Goal: Information Seeking & Learning: Find contact information

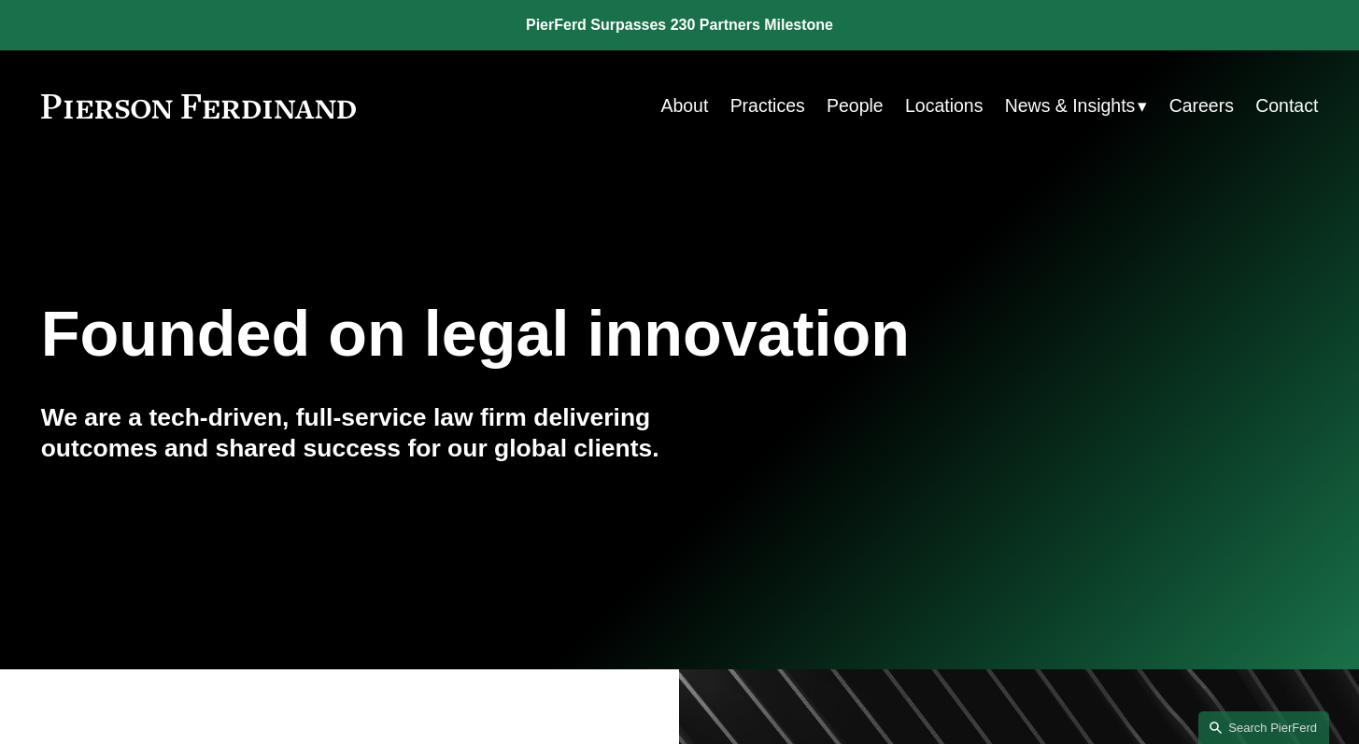
click at [857, 113] on link "People" at bounding box center [855, 106] width 57 height 36
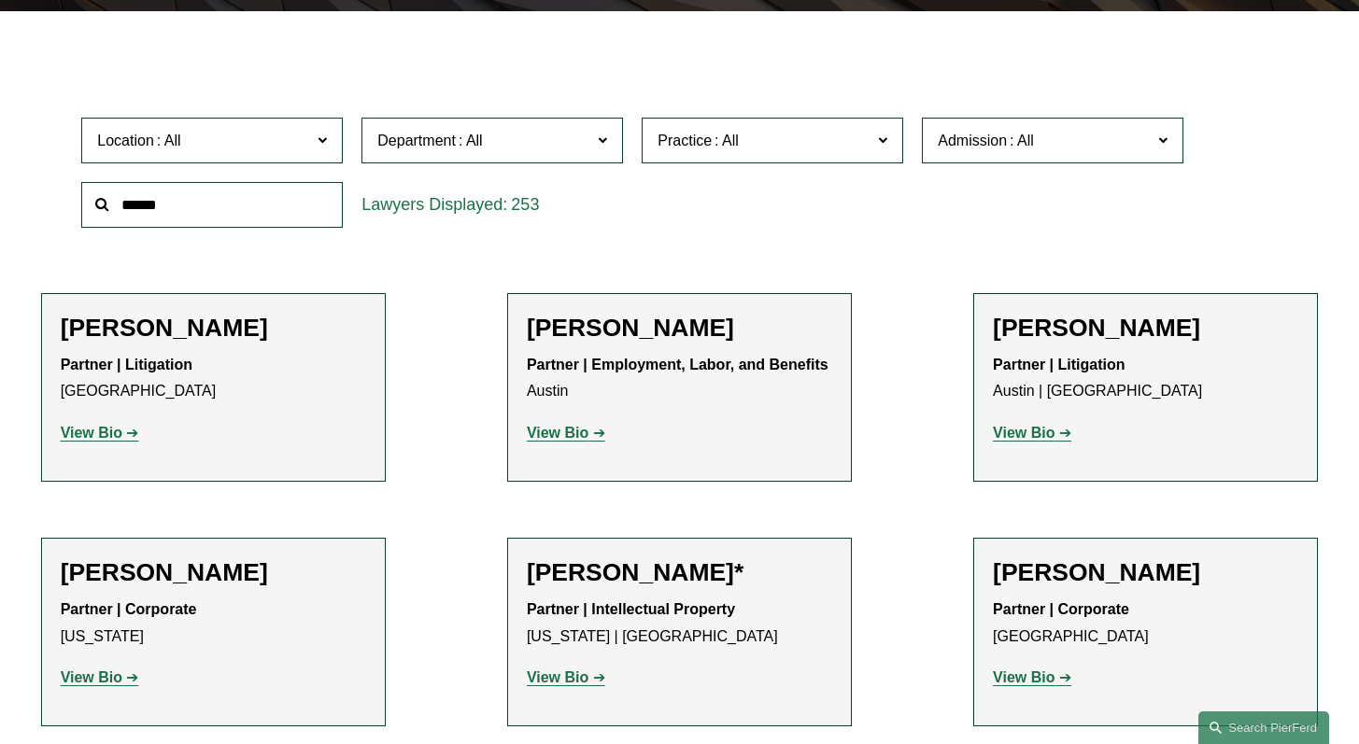
scroll to position [486, 0]
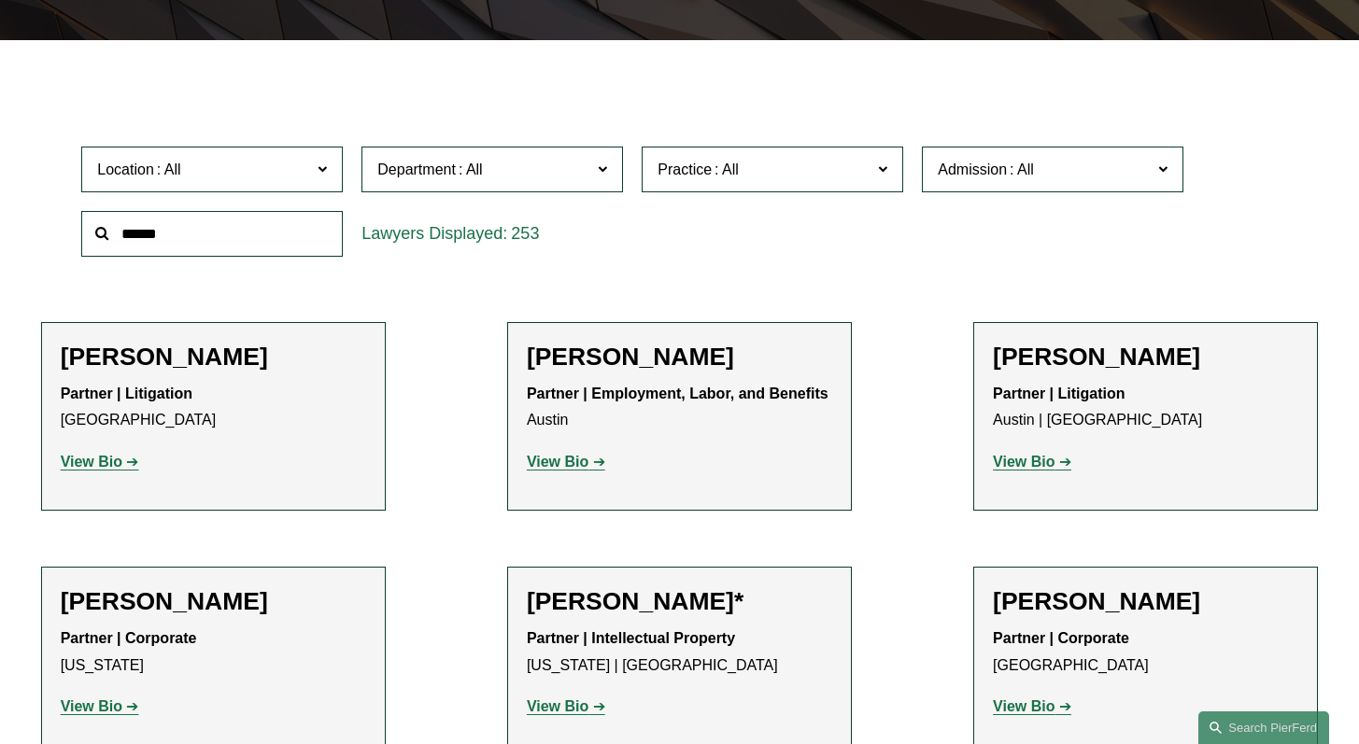
click at [326, 181] on span at bounding box center [322, 169] width 9 height 24
click at [318, 142] on div "Location All Atlanta Austin Boston Charlotte Chicago Cincinnati Cleveland Colum…" at bounding box center [212, 169] width 280 height 64
click at [323, 171] on span at bounding box center [322, 169] width 9 height 24
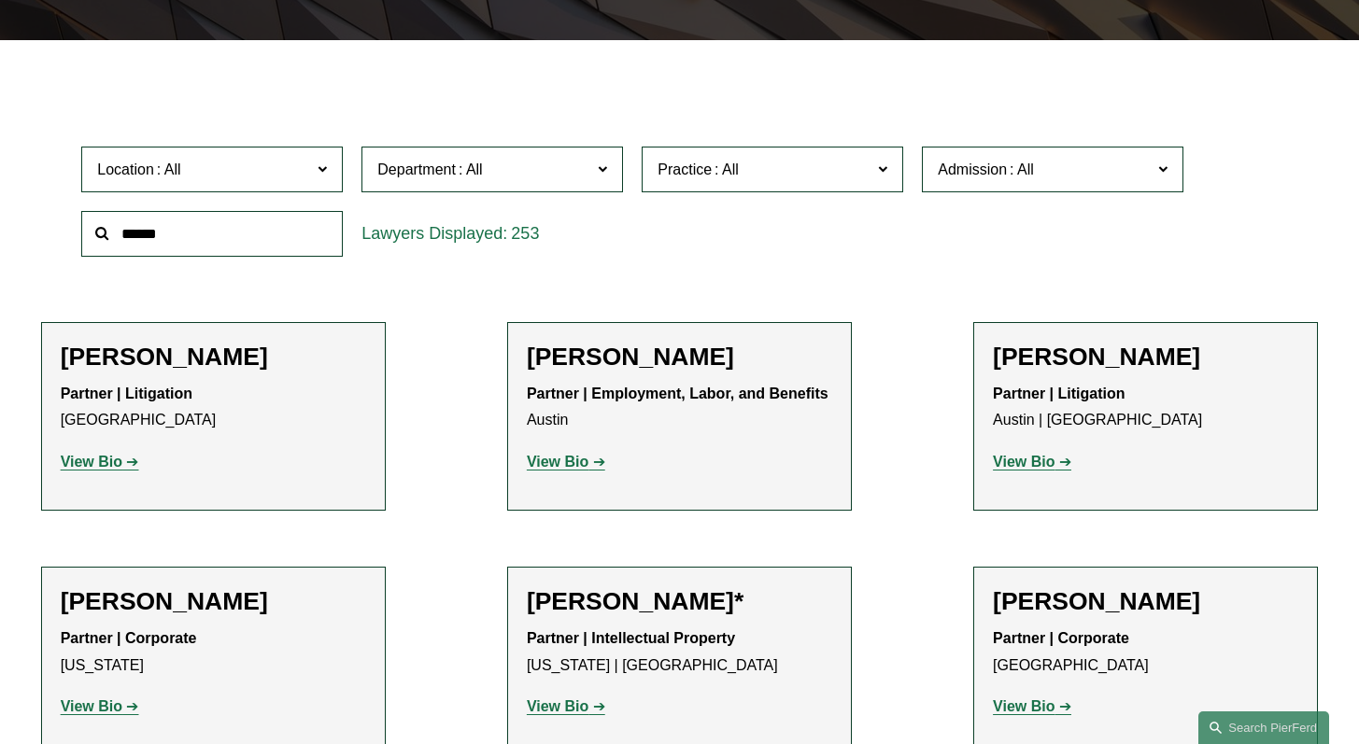
click at [321, 181] on span at bounding box center [322, 169] width 9 height 24
drag, startPoint x: 339, startPoint y: 234, endPoint x: 340, endPoint y: 295, distance: 60.7
click at [0, 0] on ul "All Atlanta Austin Boston Charlotte Chicago Cincinnati Cleveland Columbus Dalla…" at bounding box center [0, 0] width 0 height 0
drag, startPoint x: 345, startPoint y: 234, endPoint x: 355, endPoint y: 322, distance: 89.3
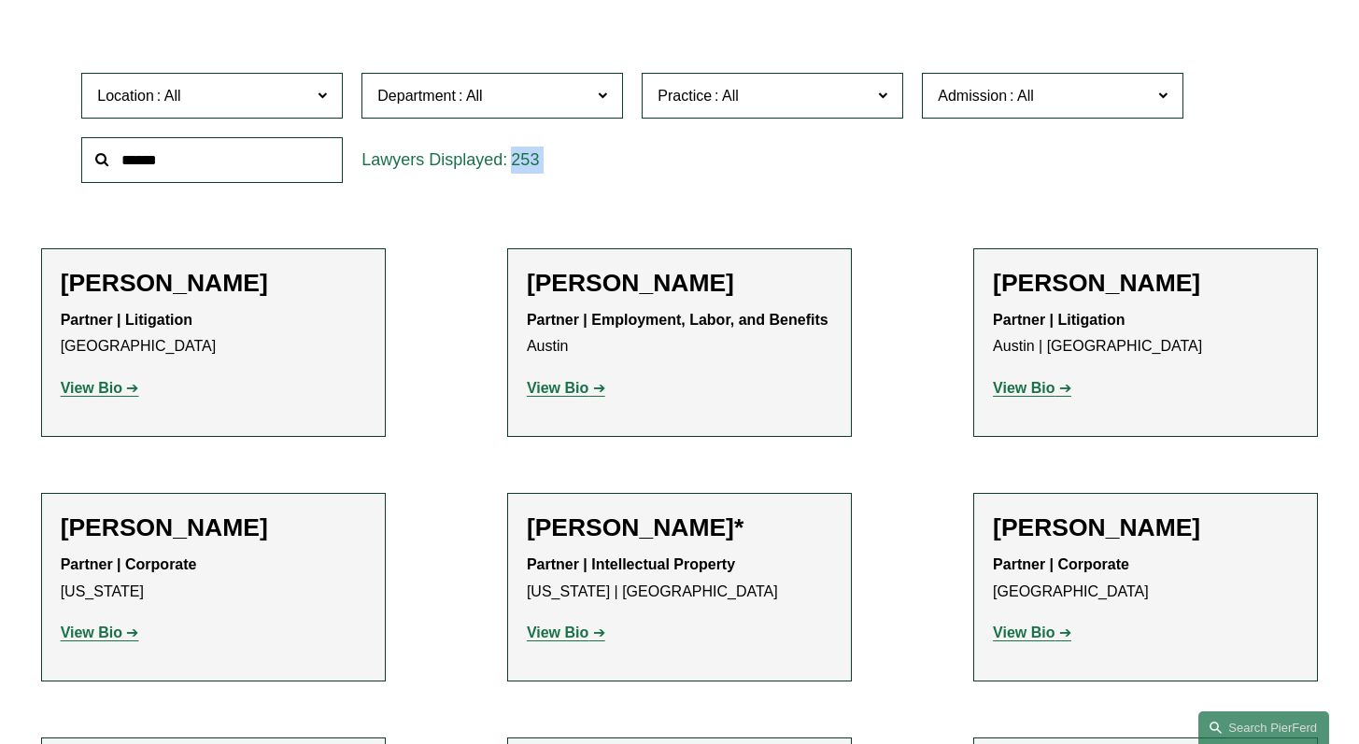
scroll to position [560, 0]
drag, startPoint x: 340, startPoint y: 159, endPoint x: 340, endPoint y: 184, distance: 25.2
click at [0, 0] on ul "All Atlanta Austin Boston Charlotte Chicago Cincinnati Cleveland Columbus Dalla…" at bounding box center [0, 0] width 0 height 0
click at [321, 87] on span at bounding box center [322, 94] width 9 height 24
click at [307, 103] on span "Location" at bounding box center [204, 94] width 214 height 25
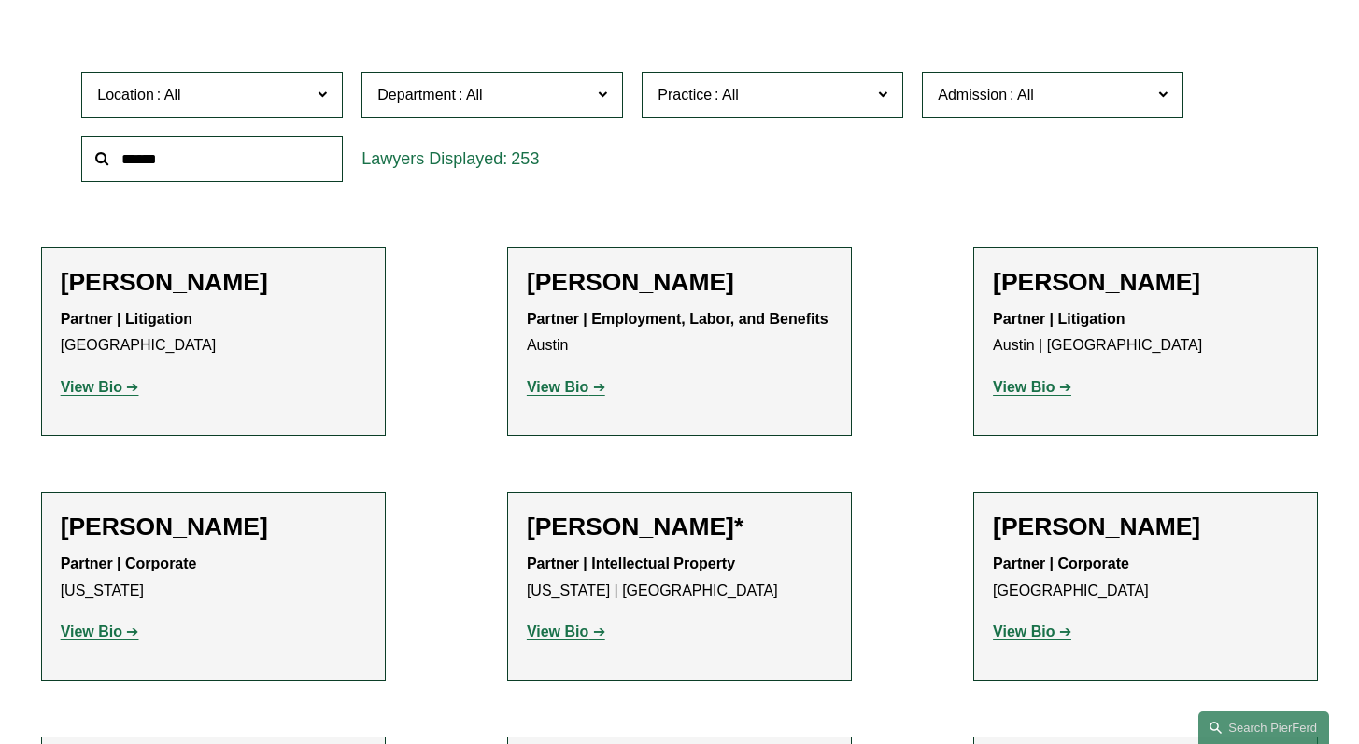
click at [0, 0] on link "Charlotte" at bounding box center [0, 0] width 0 height 0
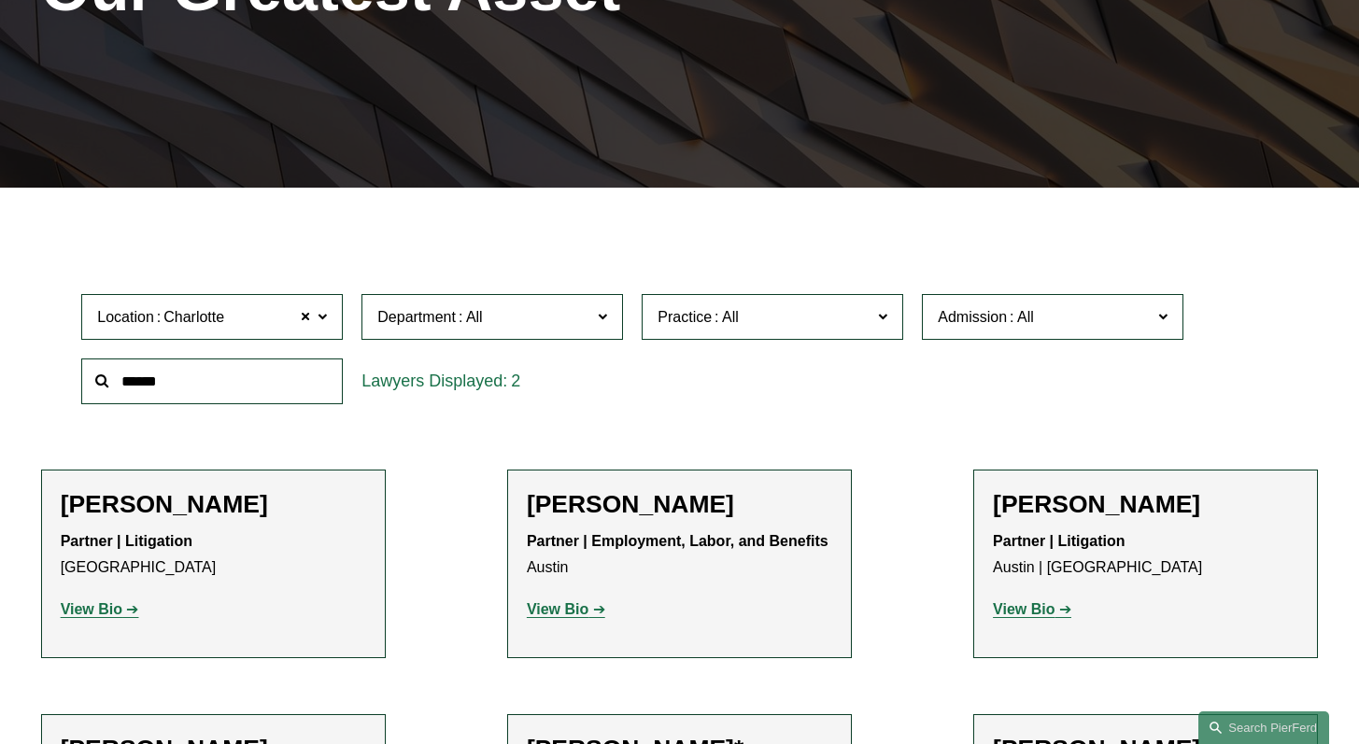
scroll to position [338, 0]
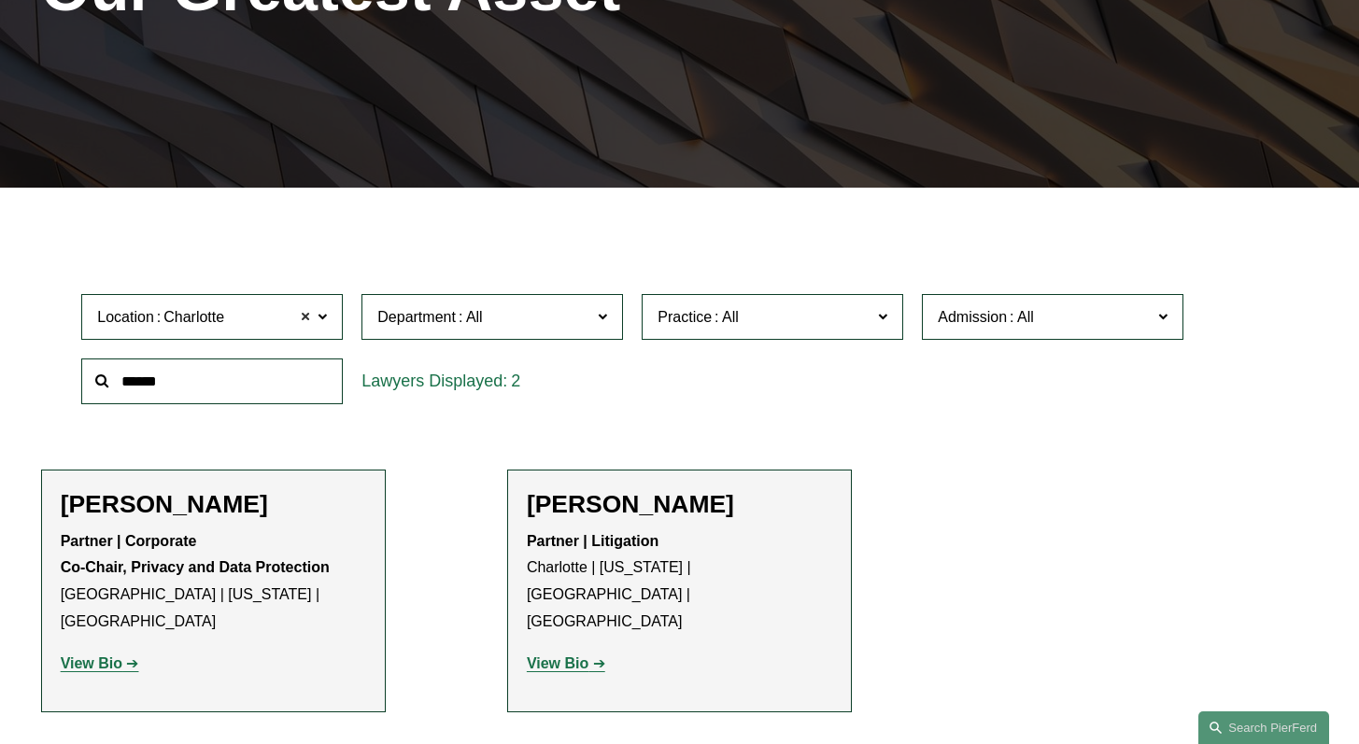
click at [308, 321] on span at bounding box center [305, 317] width 11 height 24
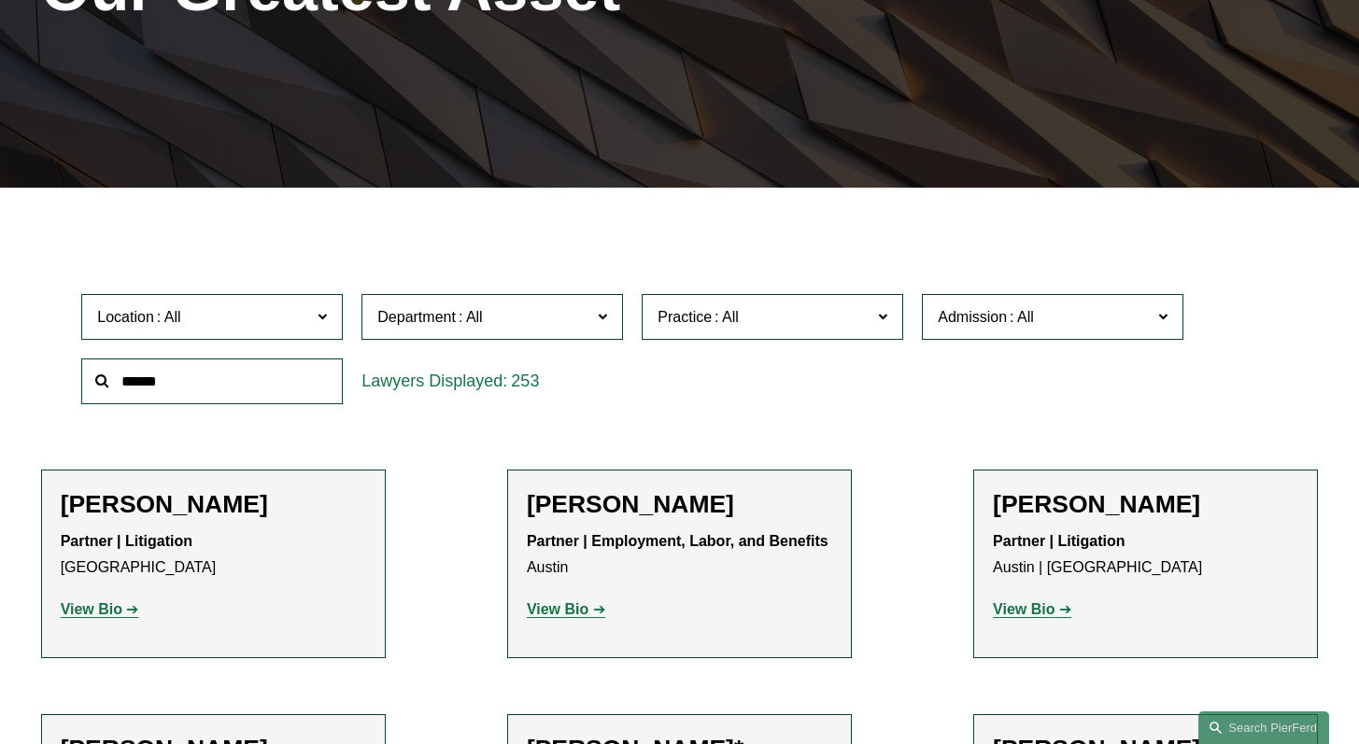
click at [326, 324] on span at bounding box center [322, 317] width 9 height 24
click at [303, 324] on span "Location" at bounding box center [204, 317] width 214 height 25
click at [312, 326] on label "Location" at bounding box center [212, 317] width 262 height 46
click at [0, 0] on link "Boston" at bounding box center [0, 0] width 0 height 0
click at [267, 509] on h2 "Katie Ackels" at bounding box center [213, 504] width 305 height 30
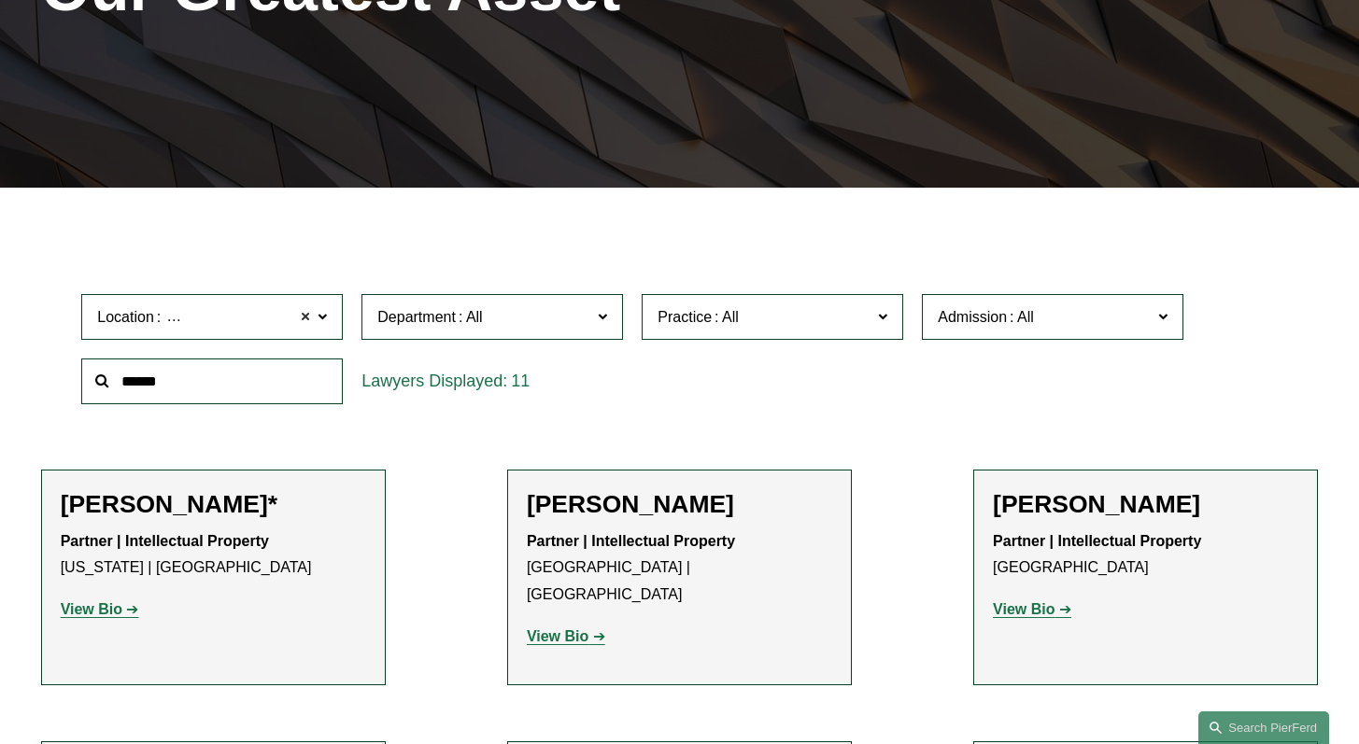
click at [310, 318] on span at bounding box center [305, 317] width 11 height 24
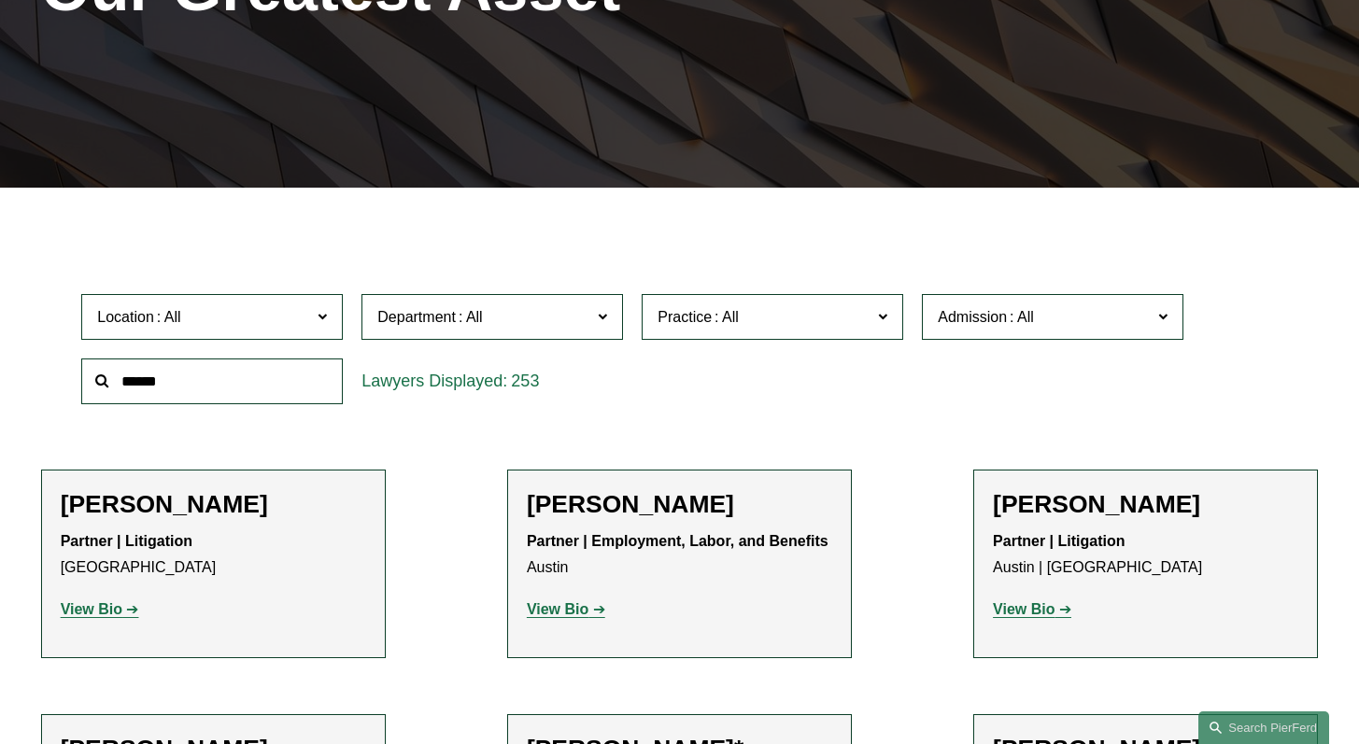
click at [320, 322] on span at bounding box center [322, 317] width 9 height 24
click at [761, 376] on div "Location All Atlanta Austin Boston Charlotte Chicago Cincinnati Cleveland Colum…" at bounding box center [679, 349] width 1214 height 128
click at [1044, 402] on div "Location All Atlanta Austin Boston Charlotte Chicago Cincinnati Cleveland Colum…" at bounding box center [679, 349] width 1214 height 128
click at [300, 326] on span "Location" at bounding box center [204, 317] width 214 height 25
click at [291, 346] on div "Location All Atlanta Austin Boston Charlotte Chicago Cincinnati Cleveland Colum…" at bounding box center [212, 317] width 280 height 64
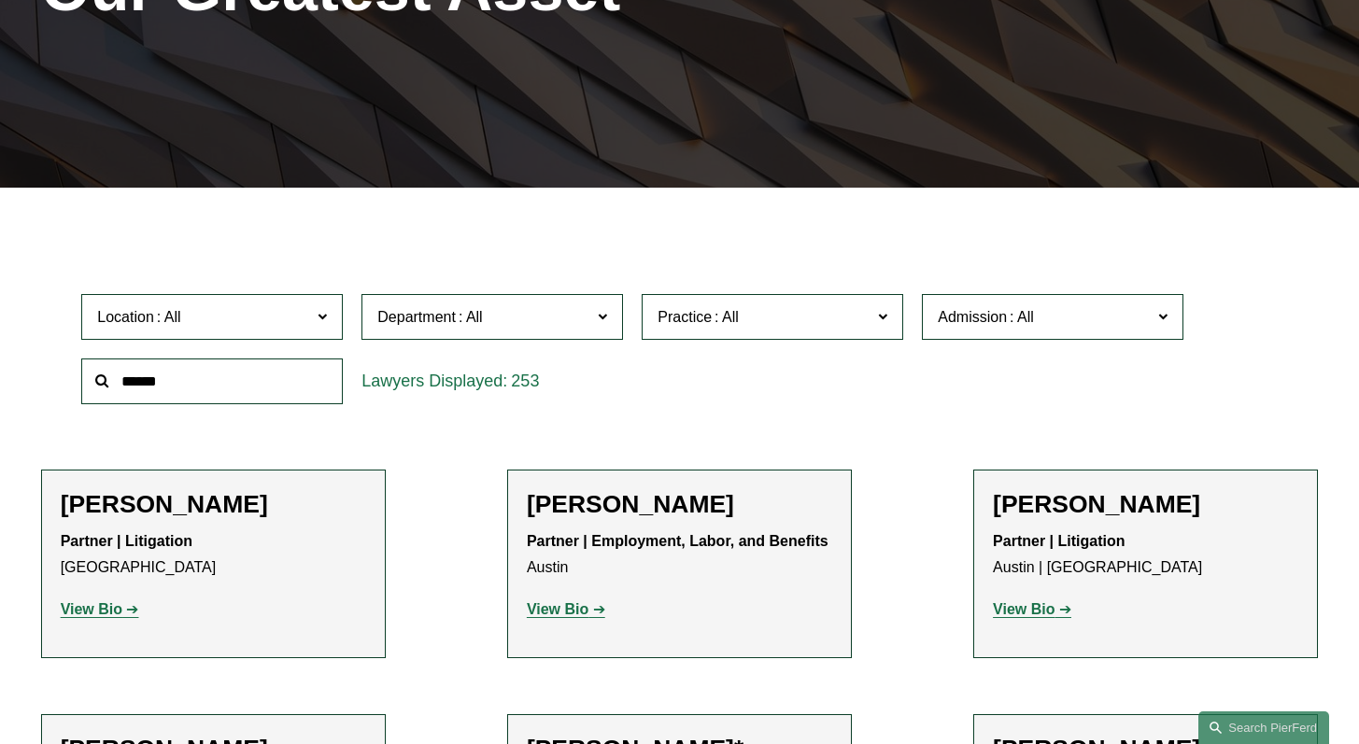
click at [323, 333] on label "Location" at bounding box center [212, 317] width 262 height 46
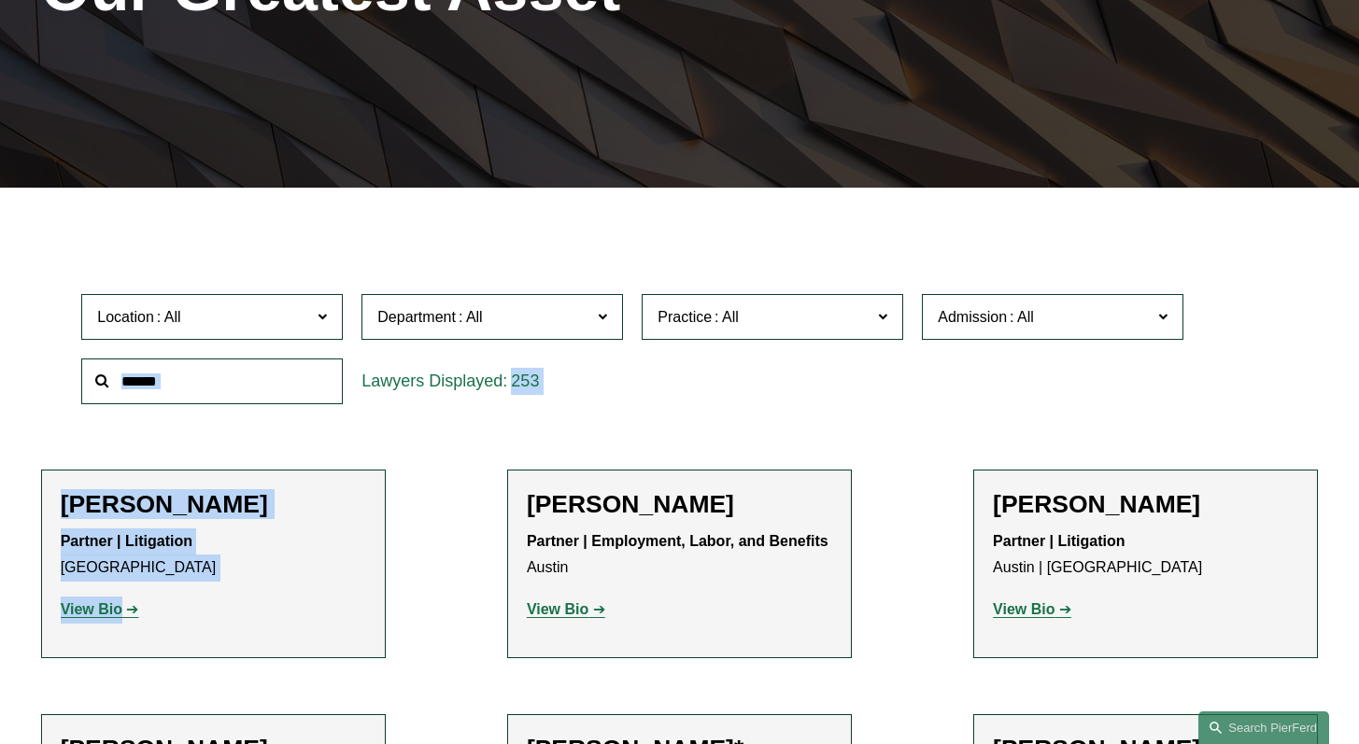
scroll to position [426, 0]
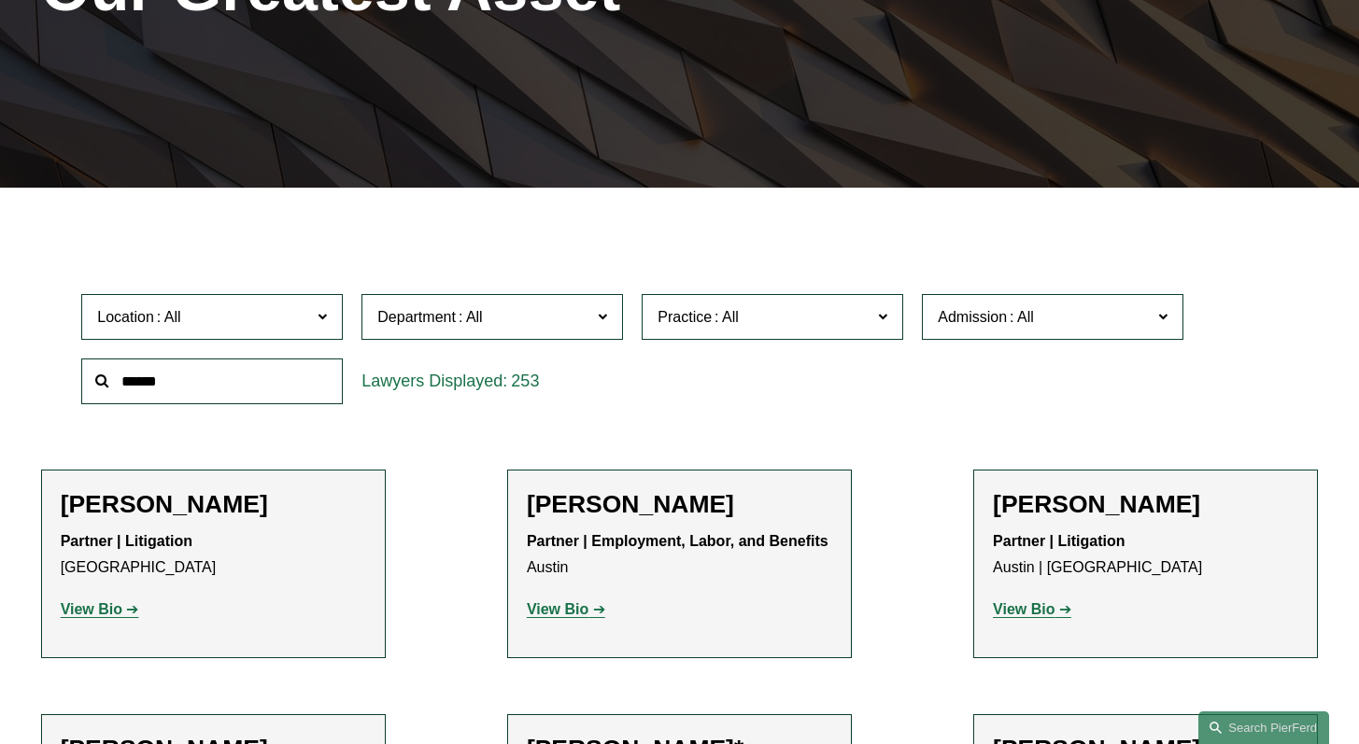
drag, startPoint x: 330, startPoint y: 376, endPoint x: 261, endPoint y: 546, distance: 182.7
click at [0, 0] on ul "All Atlanta Austin Boston Charlotte Chicago Cincinnati Cleveland Columbus Dalla…" at bounding box center [0, 0] width 0 height 0
click at [0, 0] on link "[GEOGRAPHIC_DATA]" at bounding box center [0, 0] width 0 height 0
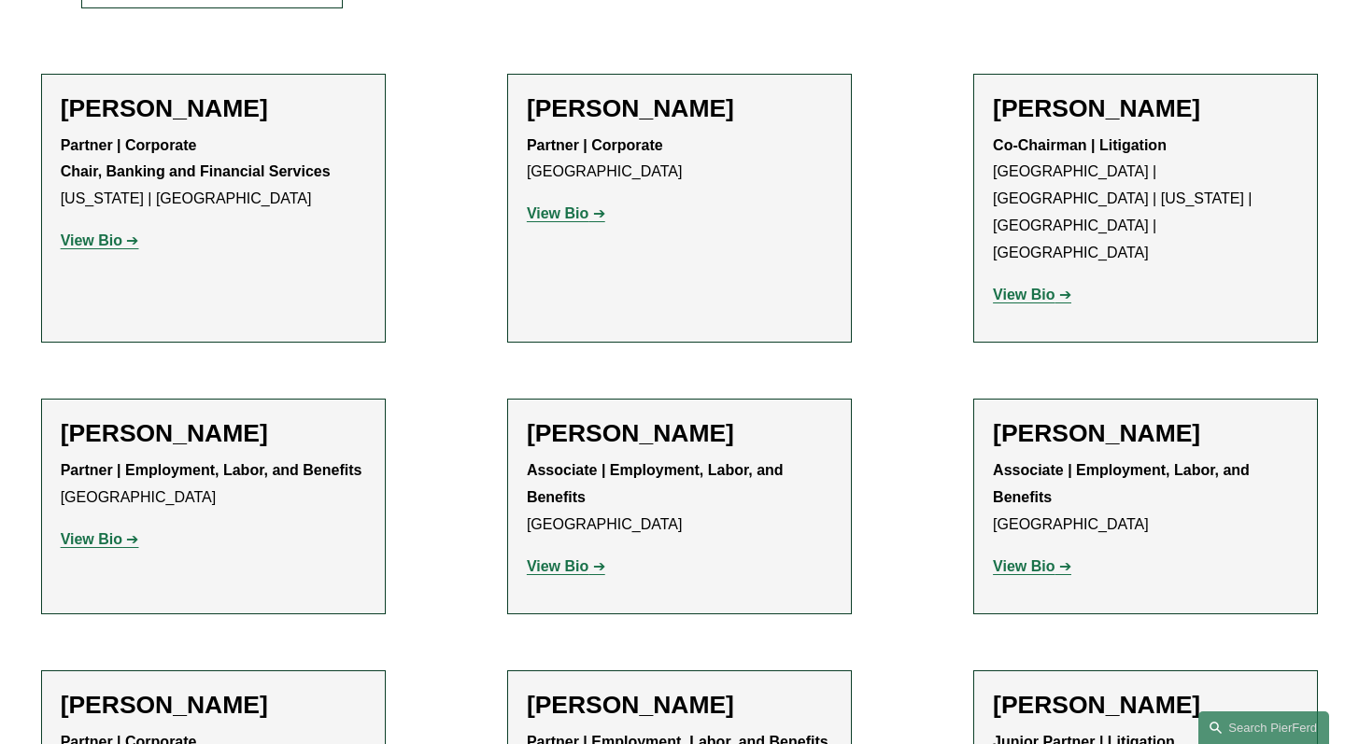
scroll to position [732, 0]
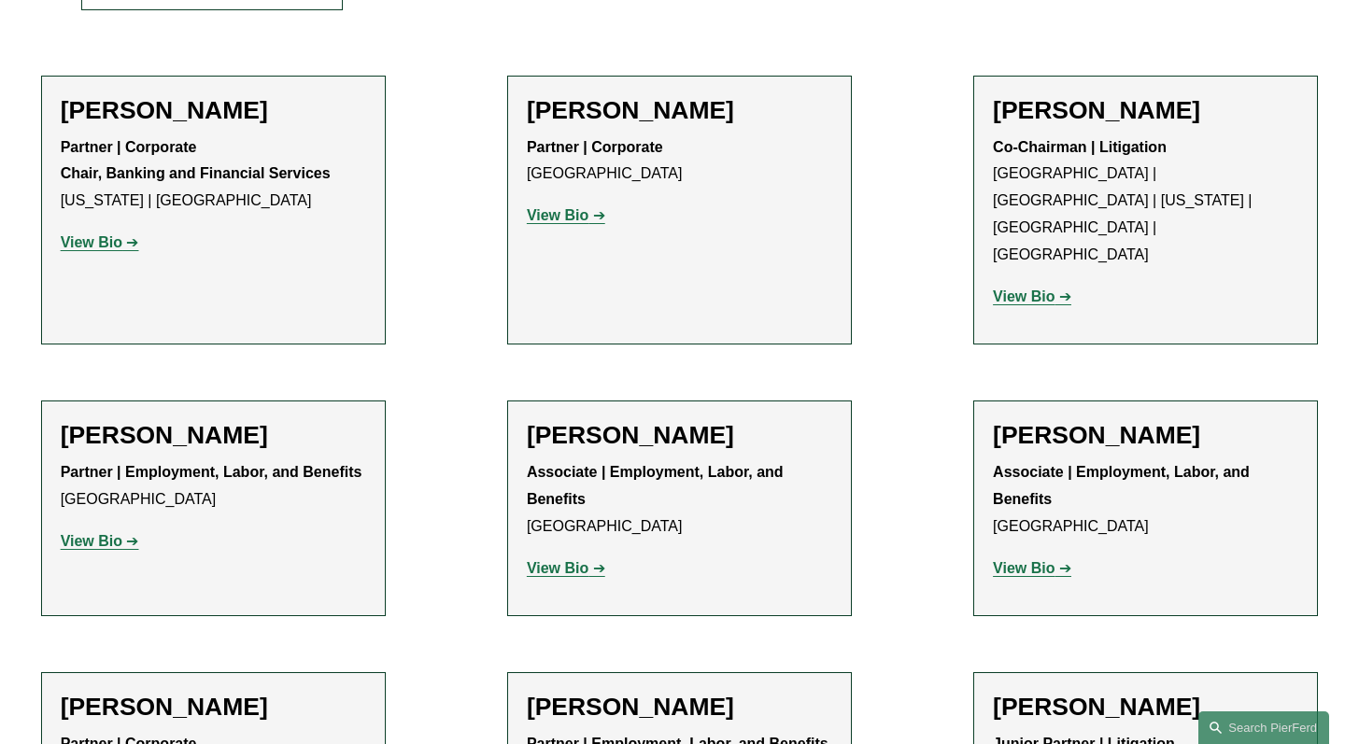
click at [568, 219] on strong "View Bio" at bounding box center [558, 215] width 62 height 16
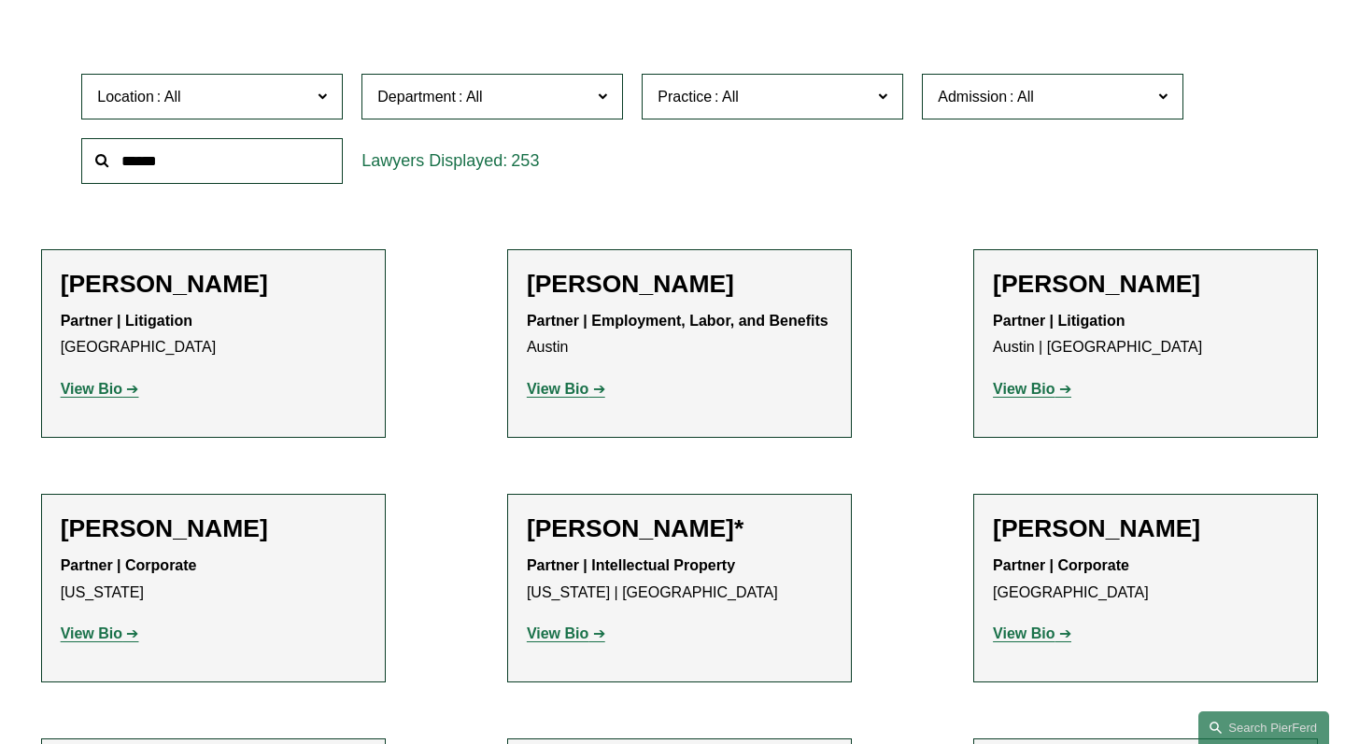
scroll to position [646, 0]
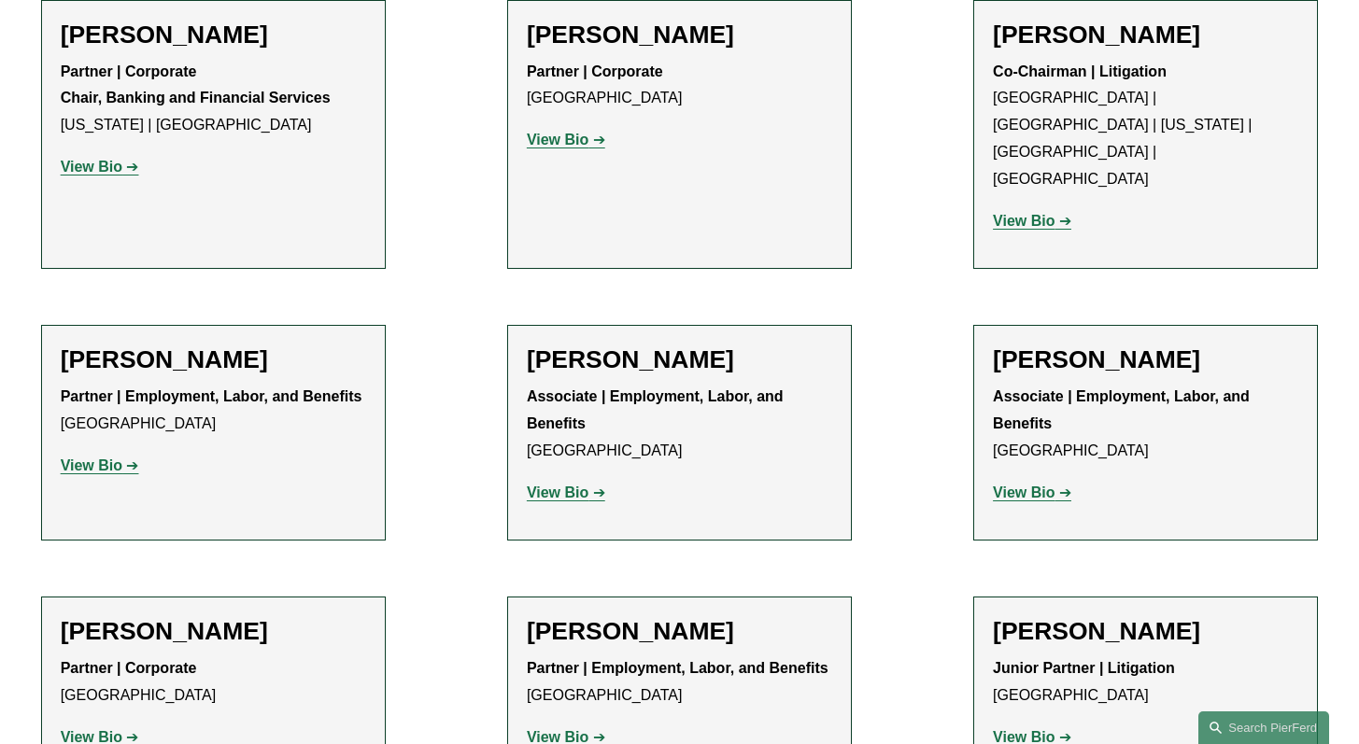
scroll to position [810, 0]
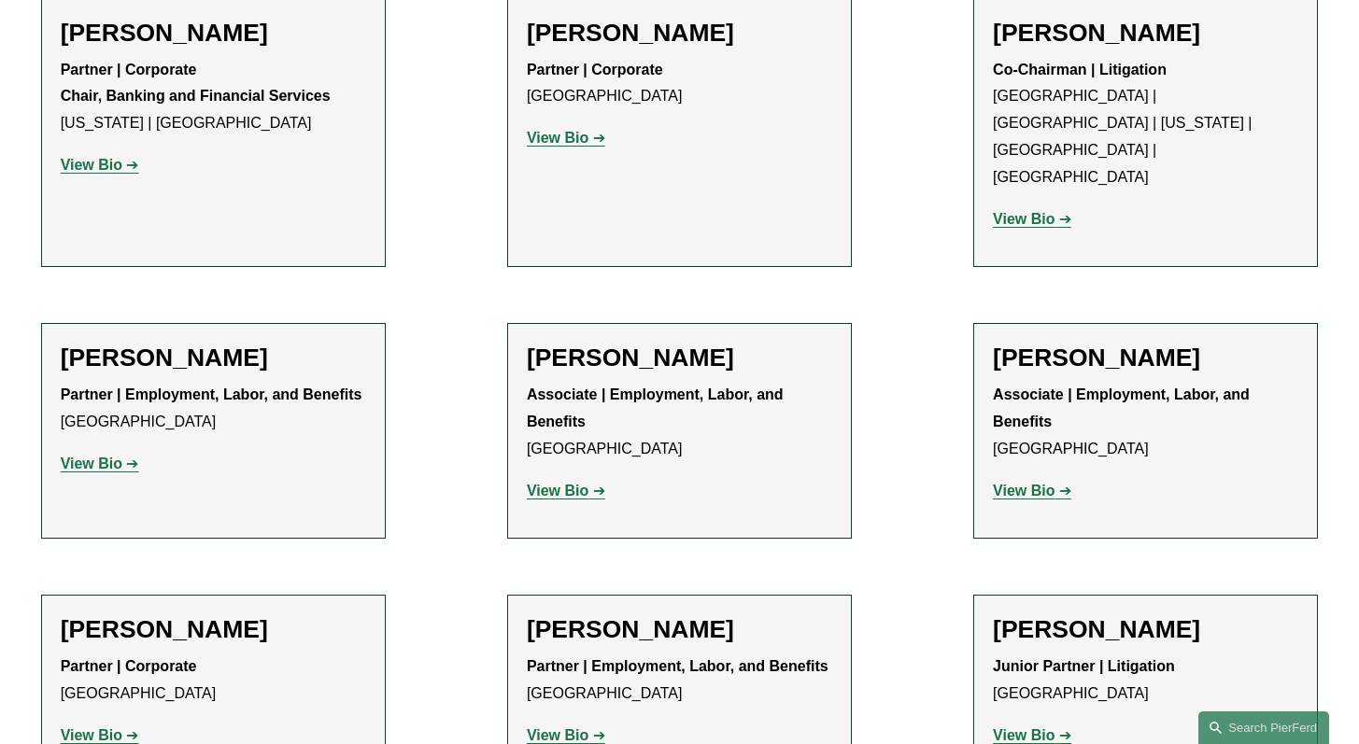
click at [108, 170] on strong "View Bio" at bounding box center [92, 165] width 62 height 16
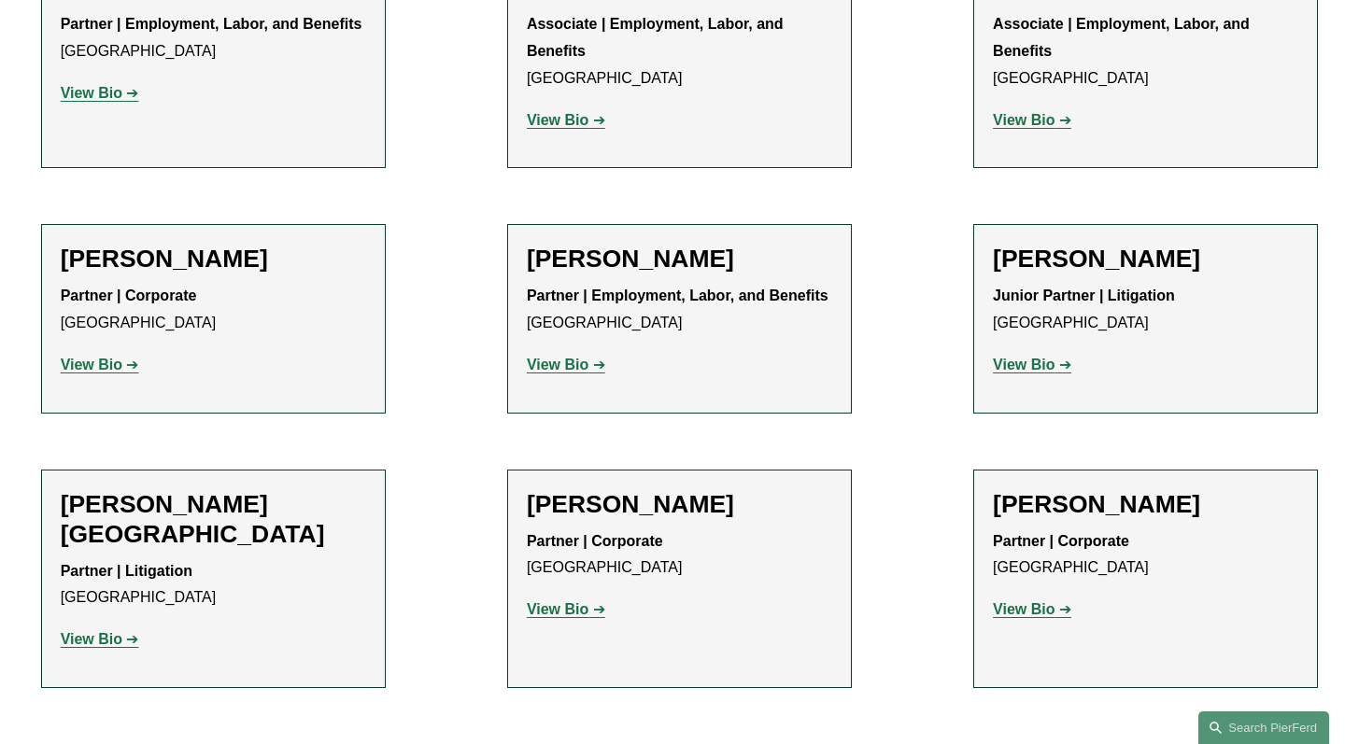
scroll to position [1199, 0]
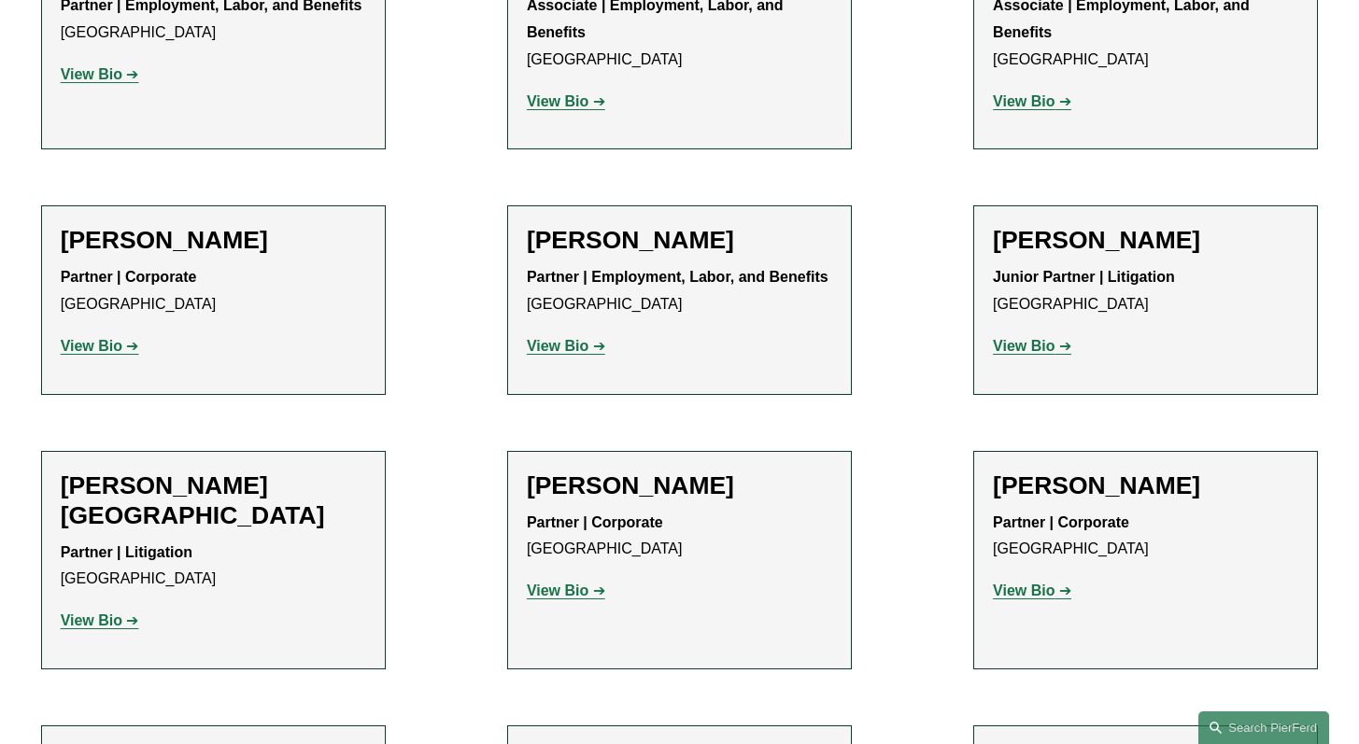
click at [92, 338] on strong "View Bio" at bounding box center [92, 346] width 62 height 16
click at [574, 583] on strong "View Bio" at bounding box center [558, 591] width 62 height 16
click at [1044, 583] on strong "View Bio" at bounding box center [1024, 591] width 62 height 16
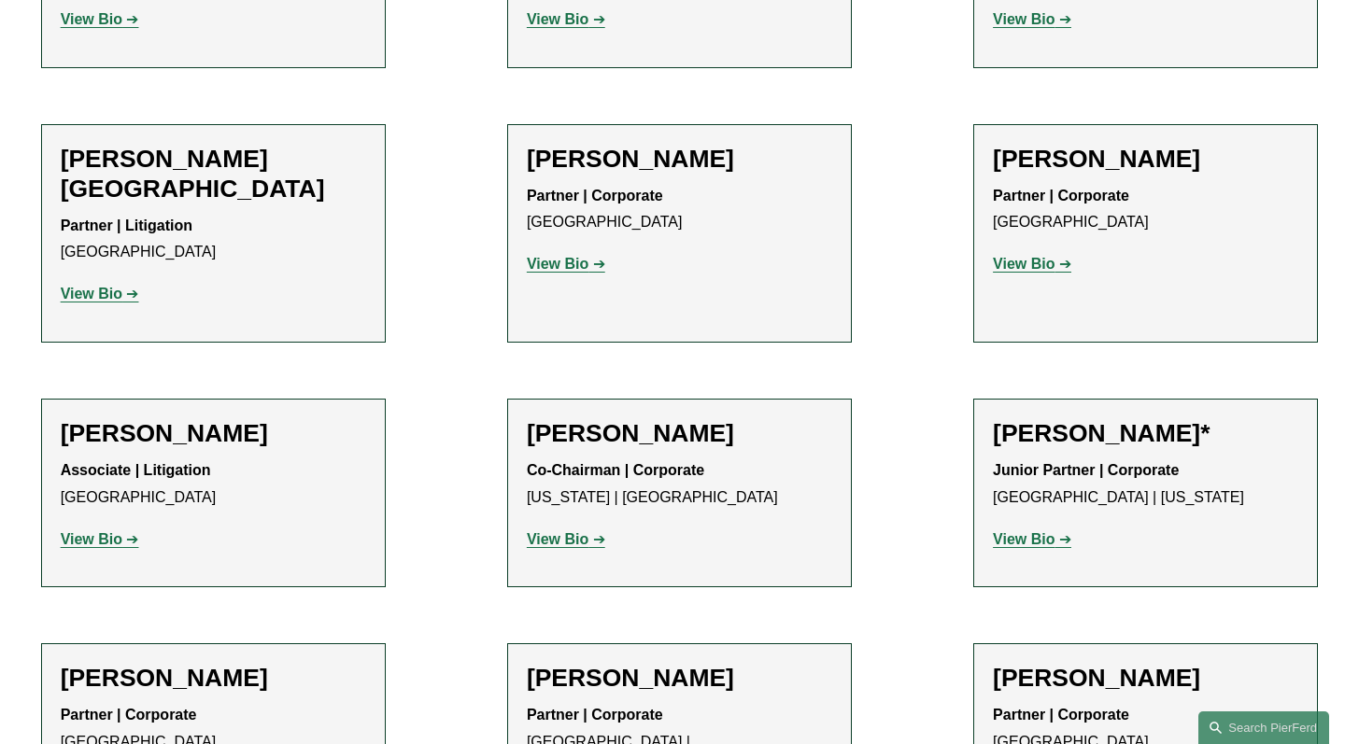
scroll to position [1544, 0]
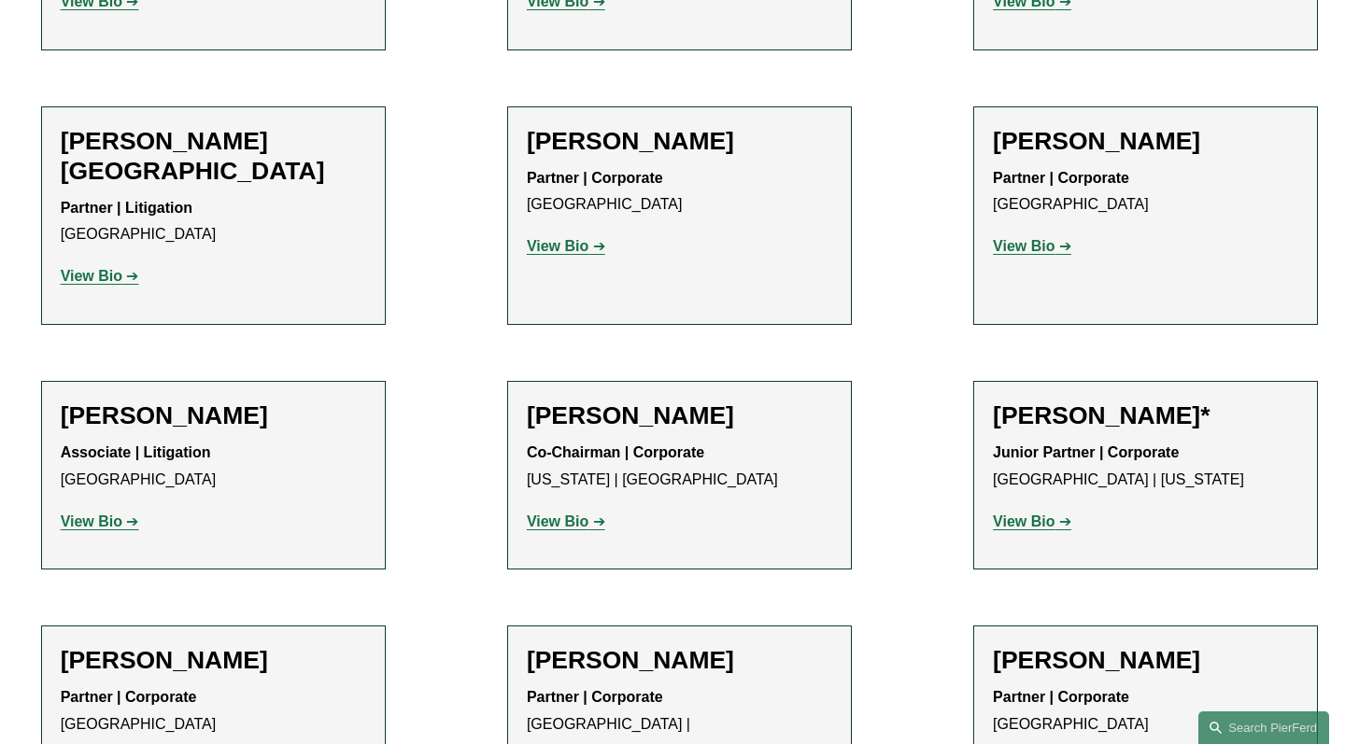
click at [1029, 514] on strong "View Bio" at bounding box center [1024, 522] width 62 height 16
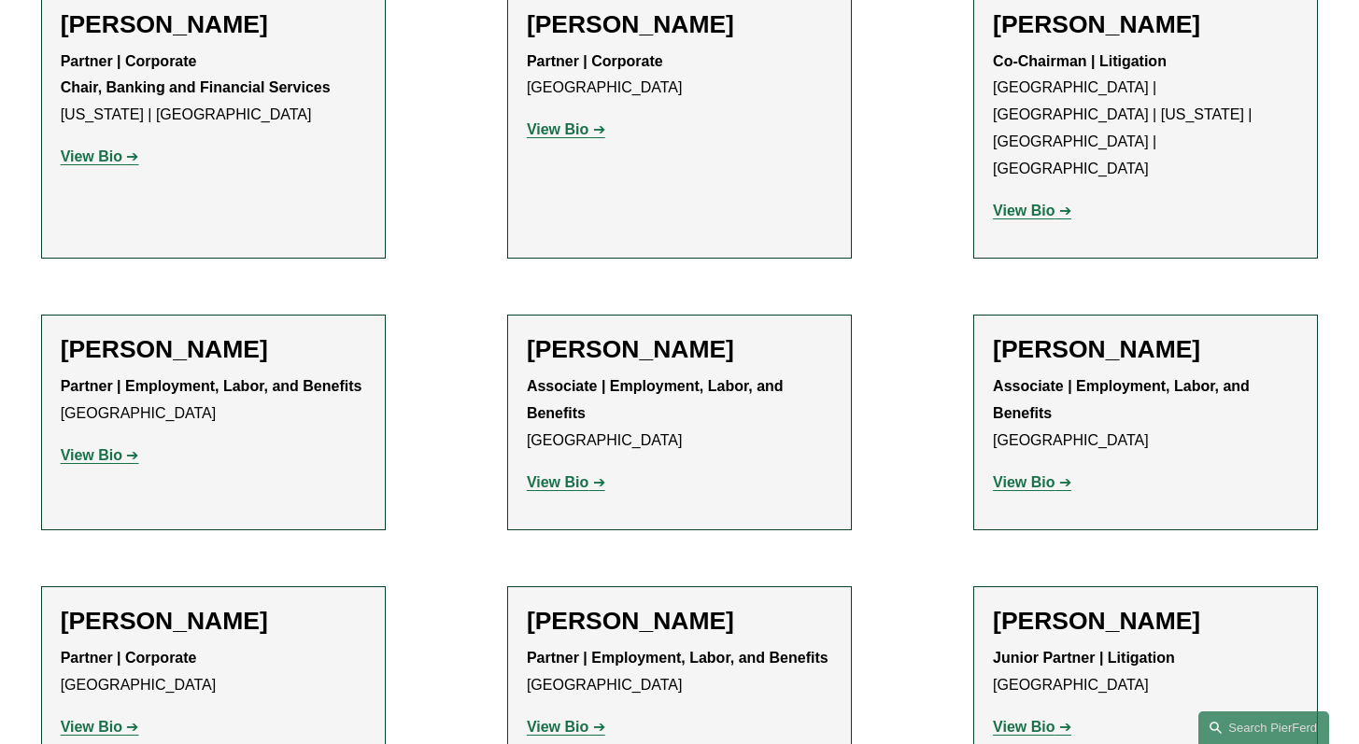
drag, startPoint x: 1372, startPoint y: 398, endPoint x: 1372, endPoint y: 432, distance: 33.6
click at [1359, 432] on html "0 PierFerd Surpasses 230 Partners Milestone Skip to Content" at bounding box center [679, 619] width 1359 height 2874
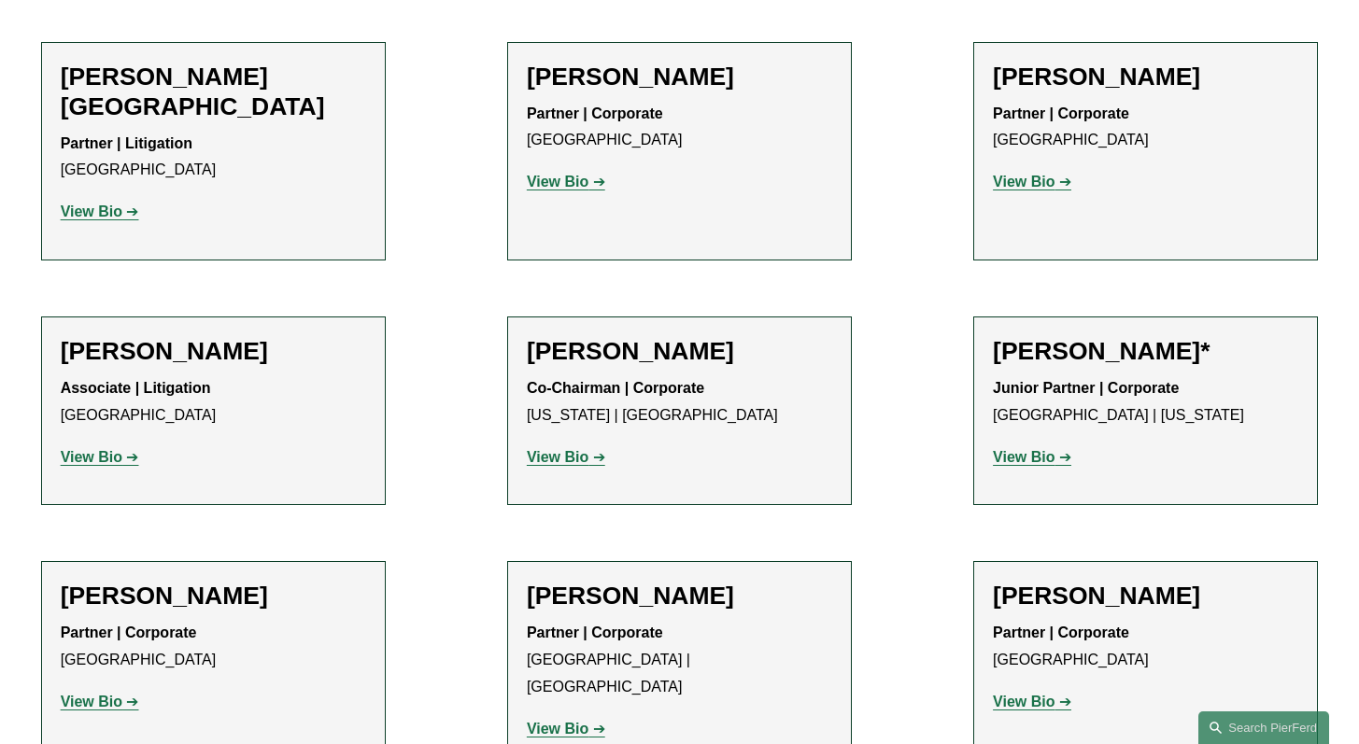
scroll to position [1724, 0]
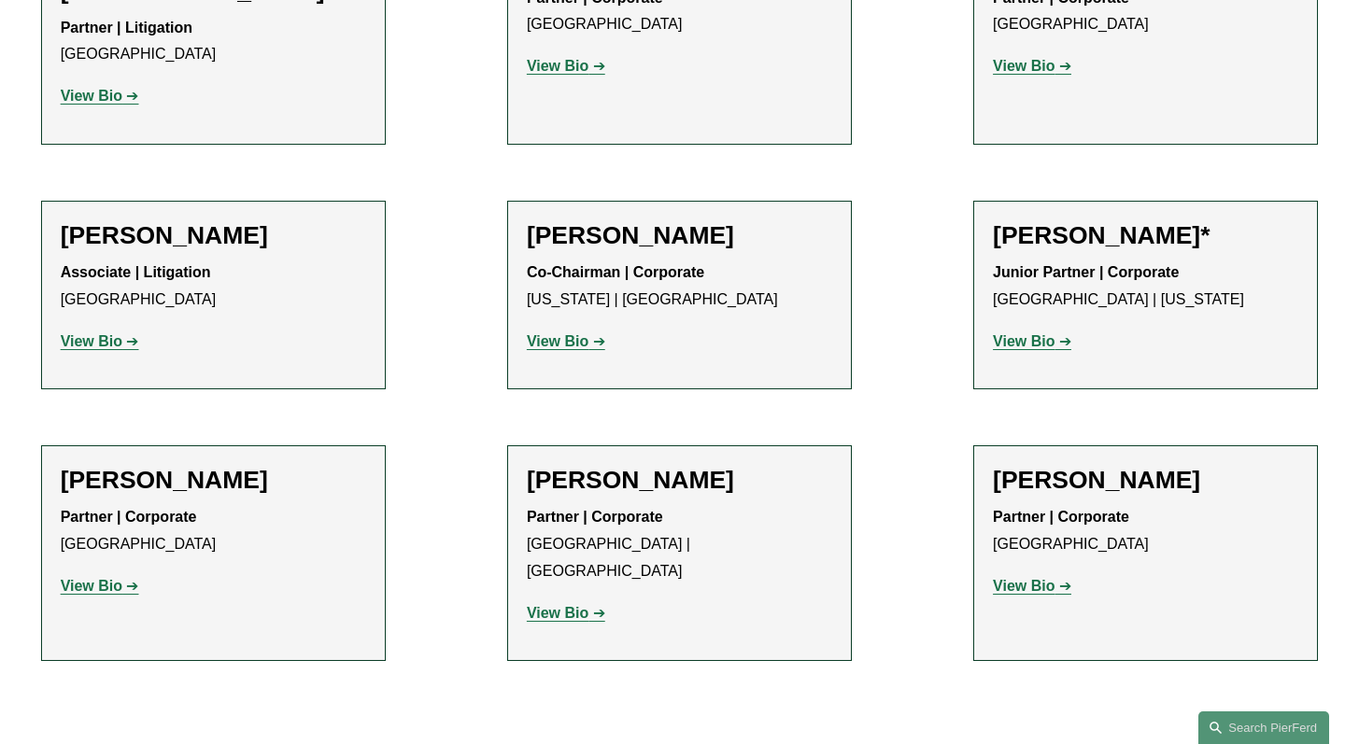
click at [1039, 578] on strong "View Bio" at bounding box center [1024, 586] width 62 height 16
click at [119, 578] on strong "View Bio" at bounding box center [92, 586] width 62 height 16
click at [561, 601] on p "View Bio" at bounding box center [679, 614] width 305 height 27
click at [569, 605] on strong "View Bio" at bounding box center [558, 613] width 62 height 16
click at [102, 578] on strong "View Bio" at bounding box center [92, 586] width 62 height 16
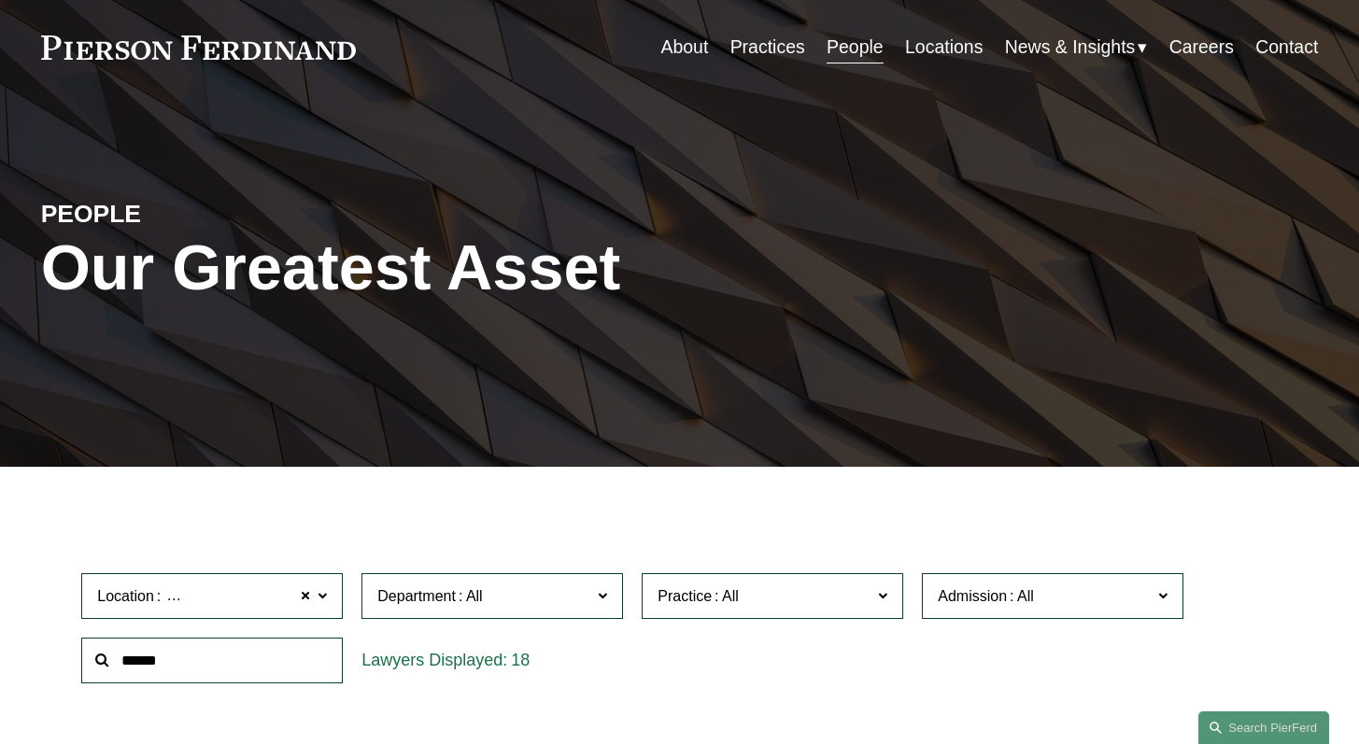
scroll to position [52, 0]
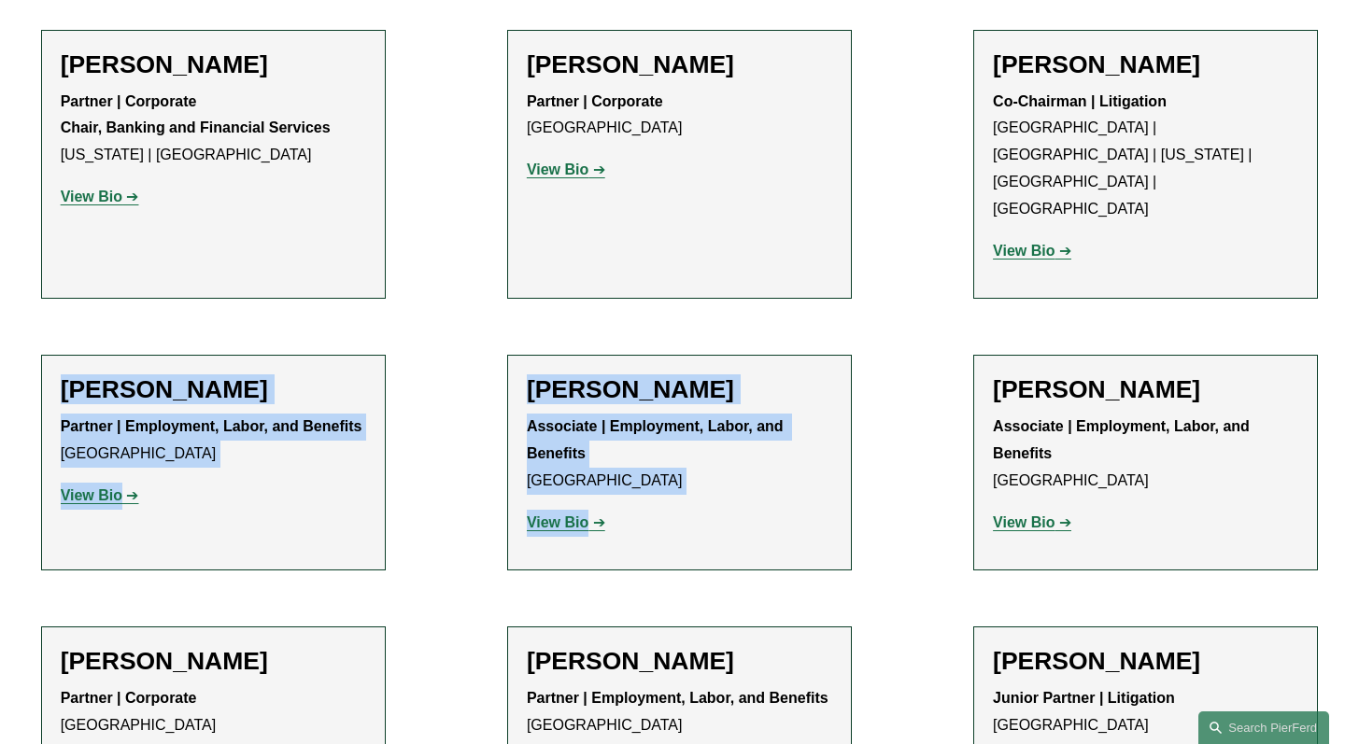
drag, startPoint x: 1372, startPoint y: 230, endPoint x: 1364, endPoint y: 312, distance: 82.6
click at [1359, 312] on html "0 PierFerd Surpasses 230 Partners Milestone Skip to Content" at bounding box center [679, 659] width 1359 height 2874
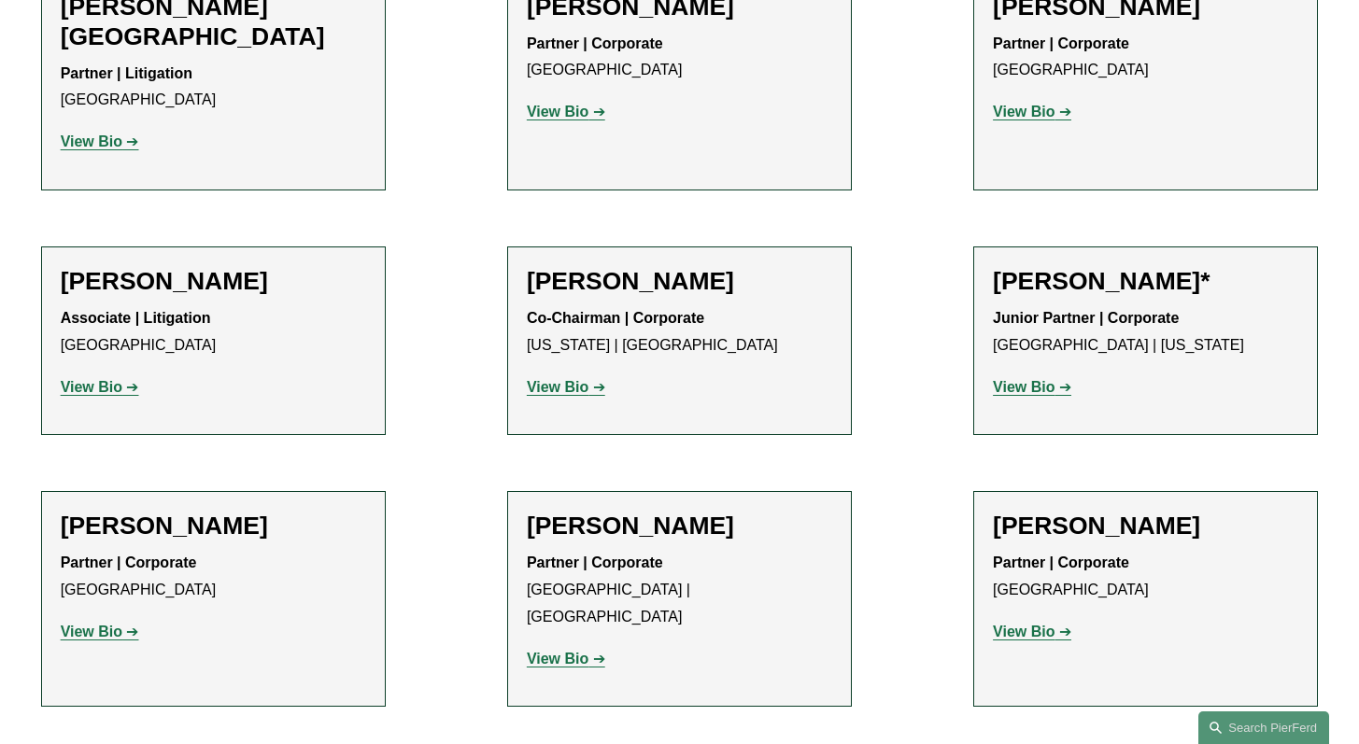
scroll to position [1755, 0]
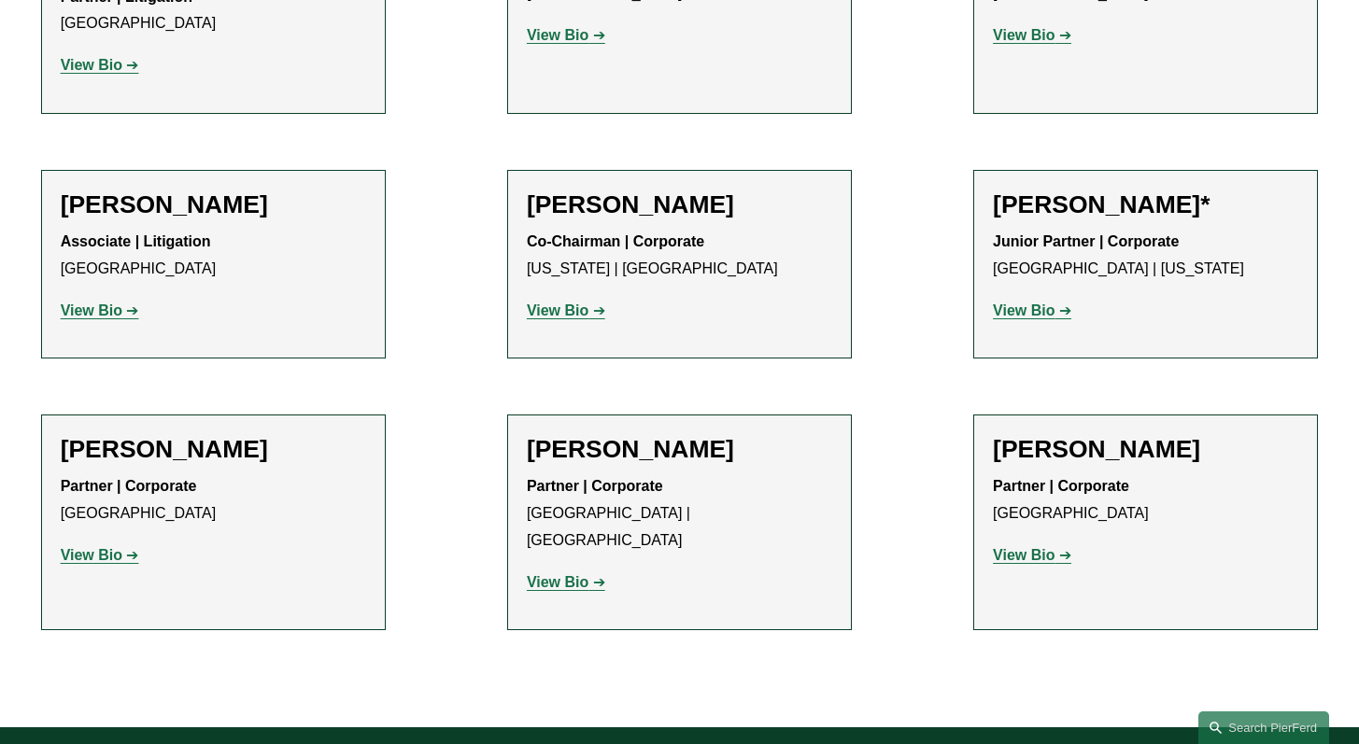
click at [268, 434] on h2 "[PERSON_NAME]" at bounding box center [213, 449] width 305 height 30
click at [117, 547] on strong "View Bio" at bounding box center [92, 555] width 62 height 16
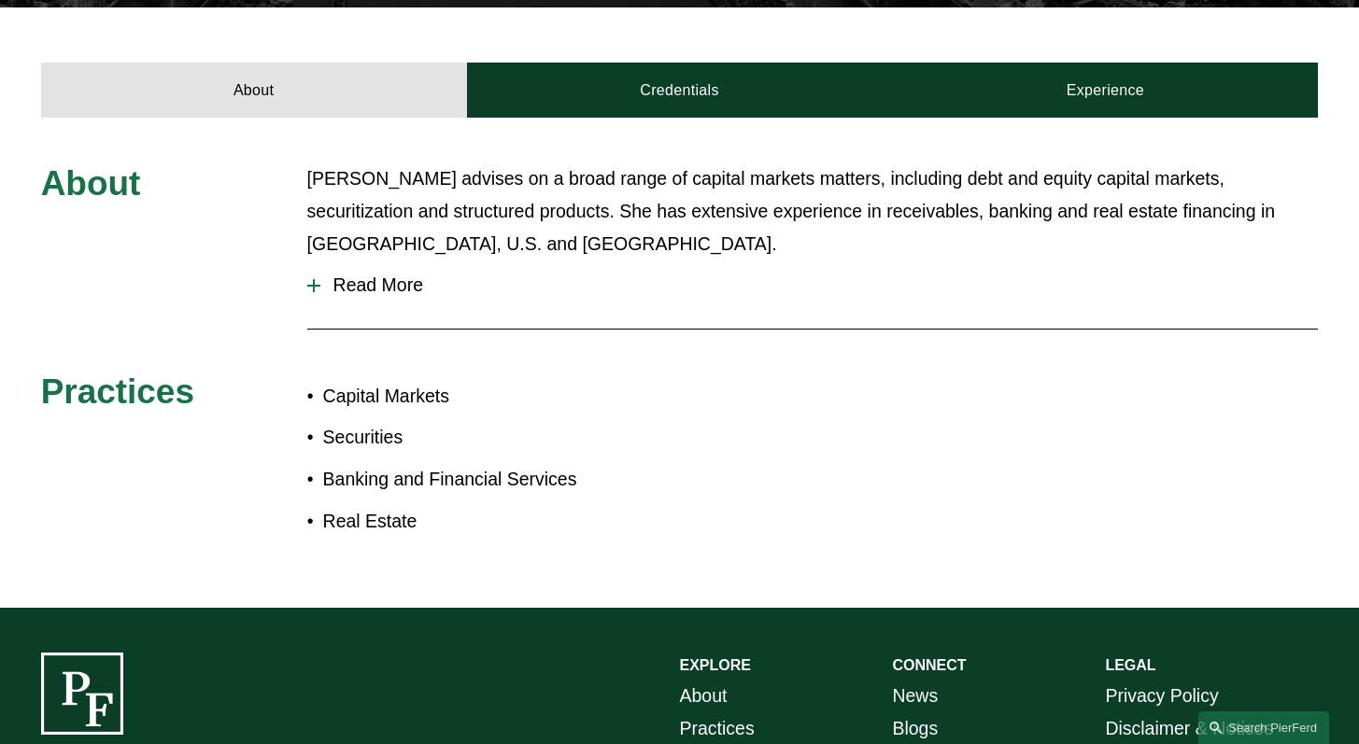
scroll to position [634, 0]
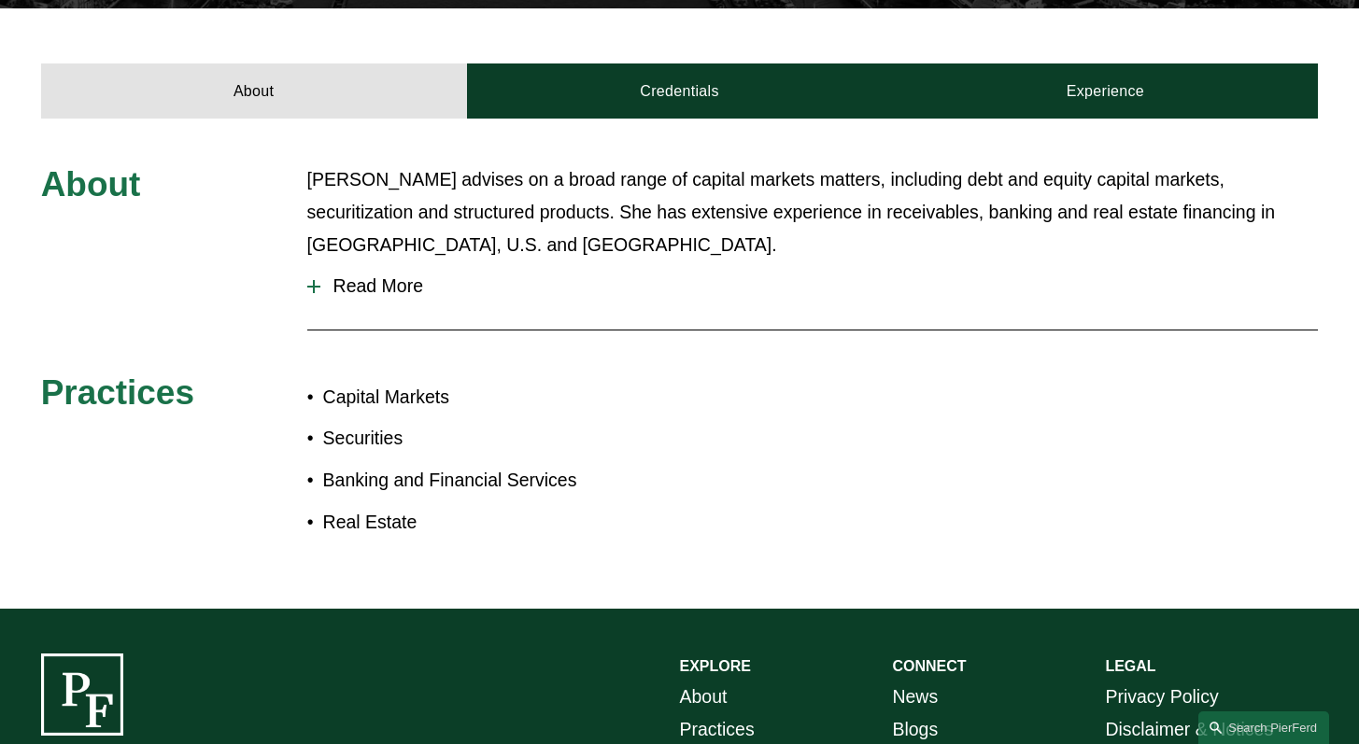
click at [352, 275] on button "Read More" at bounding box center [813, 287] width 1012 height 50
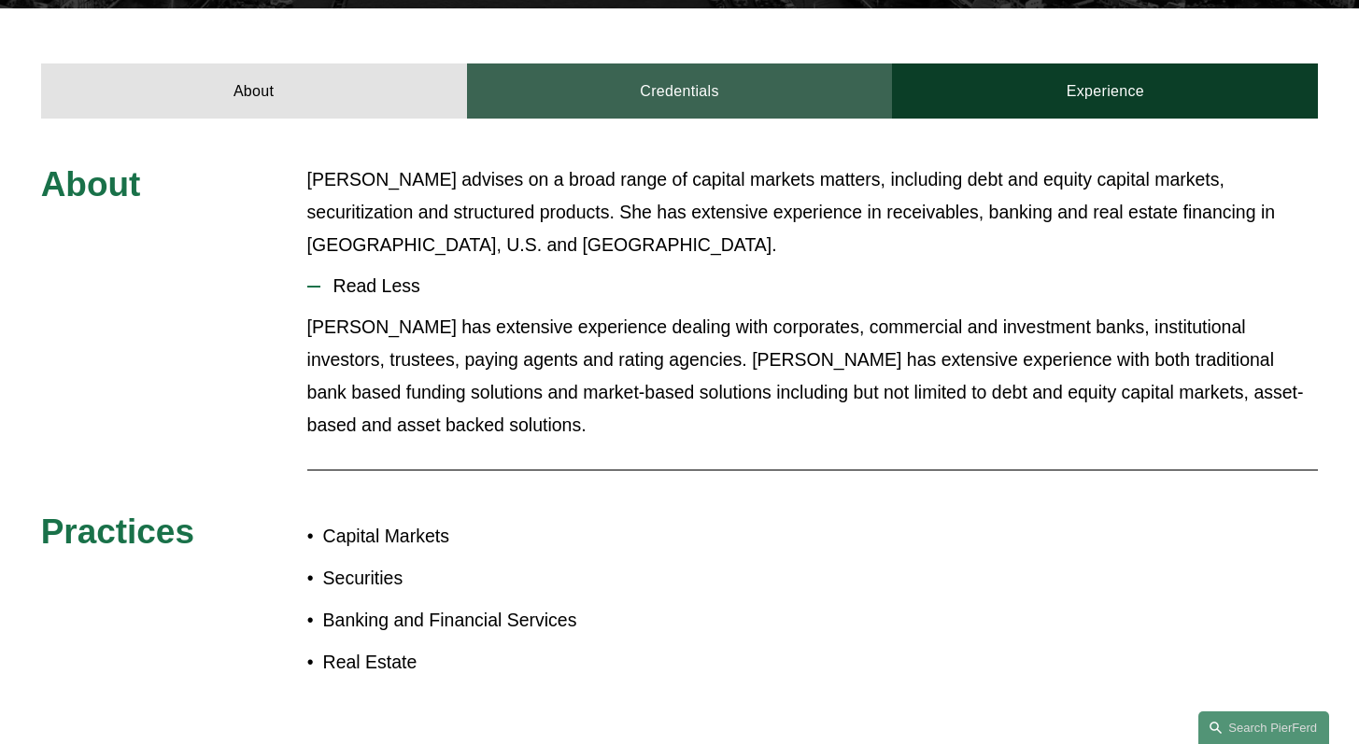
click at [599, 66] on link "Credentials" at bounding box center [680, 91] width 426 height 55
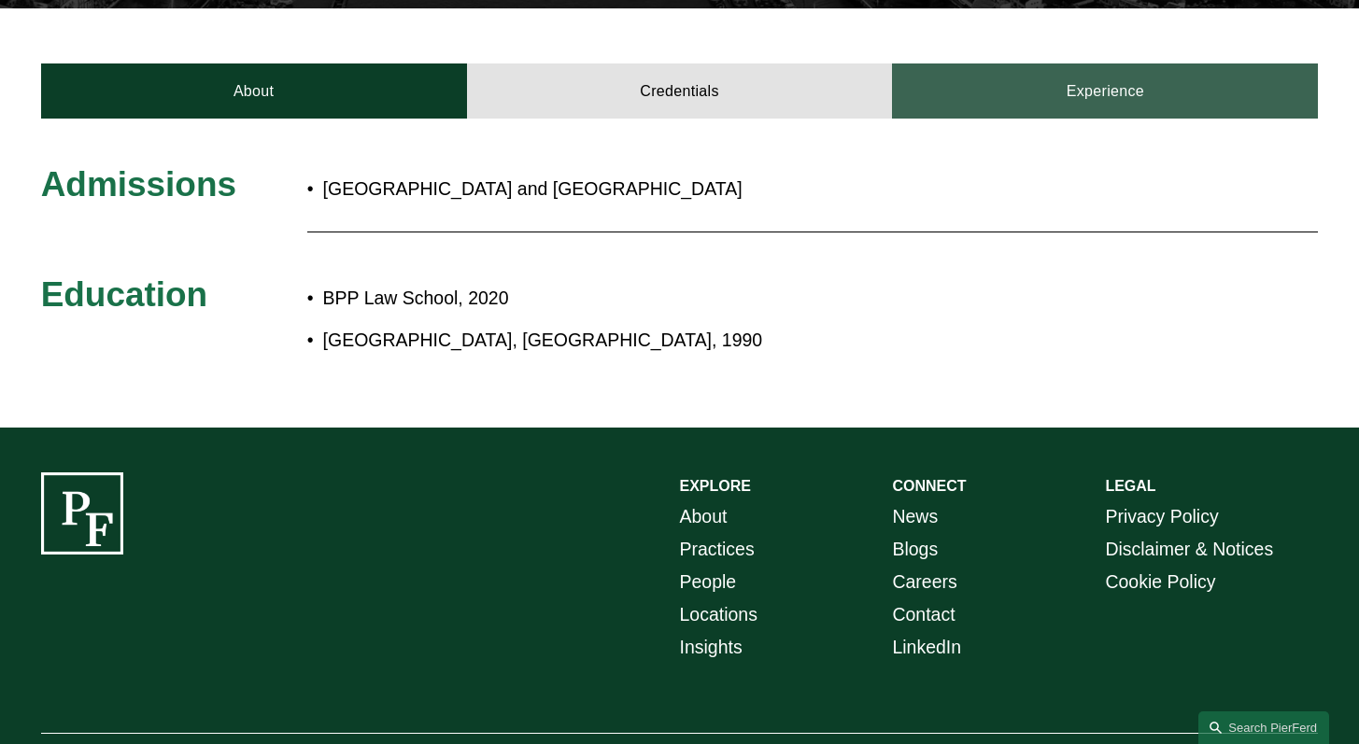
click at [997, 66] on link "Experience" at bounding box center [1105, 91] width 426 height 55
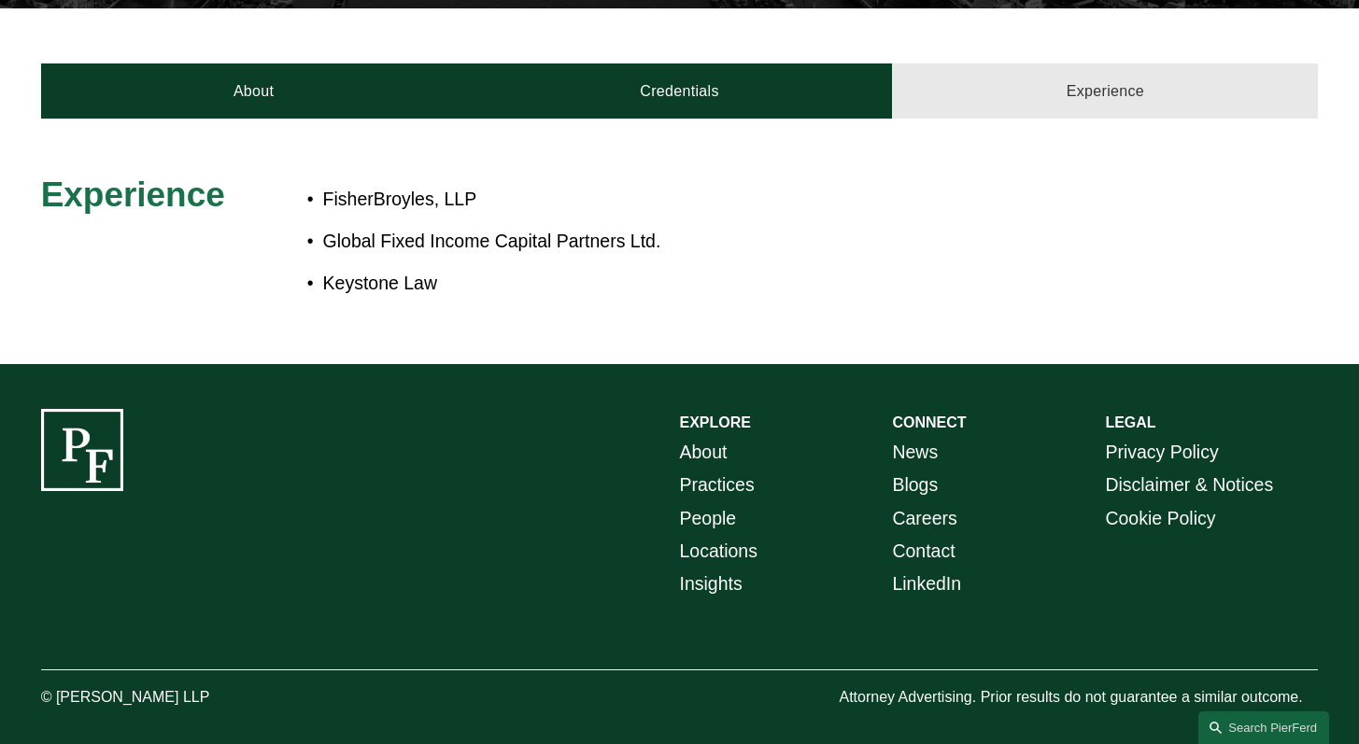
scroll to position [627, 0]
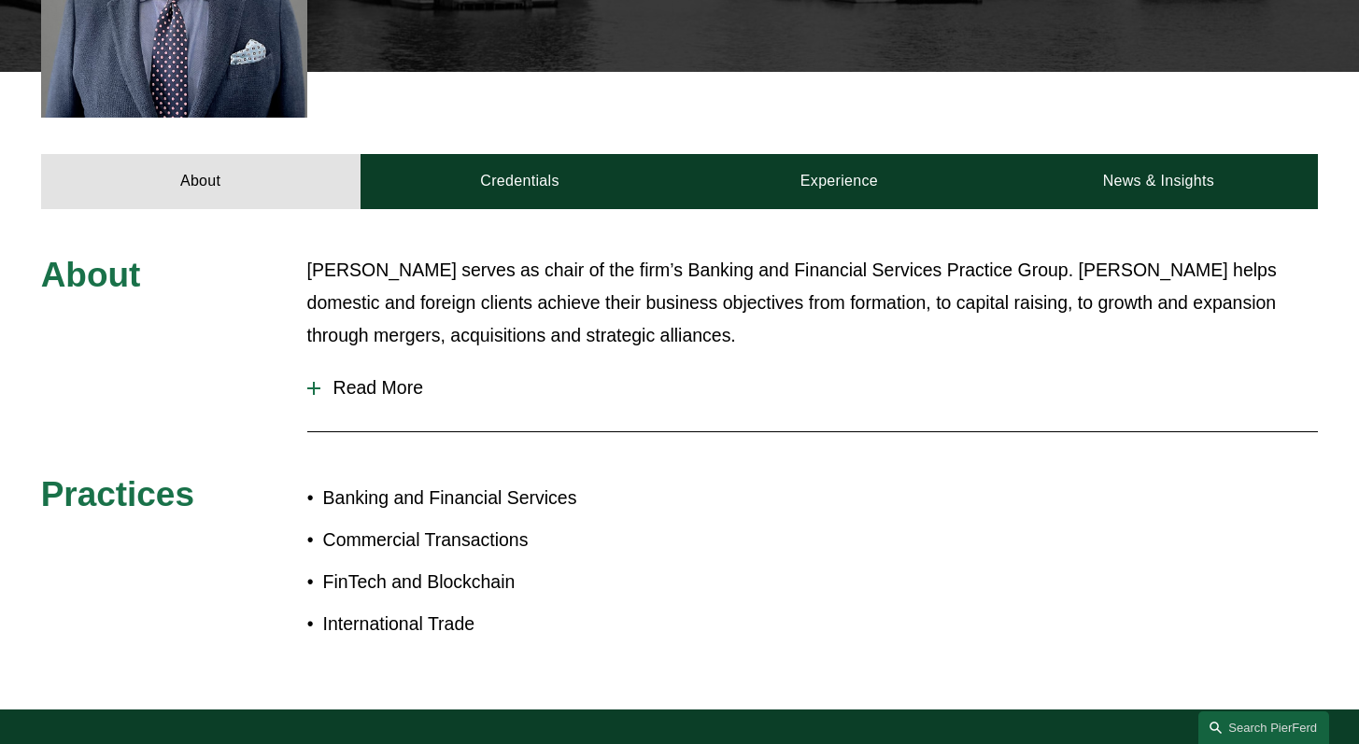
scroll to position [781, 0]
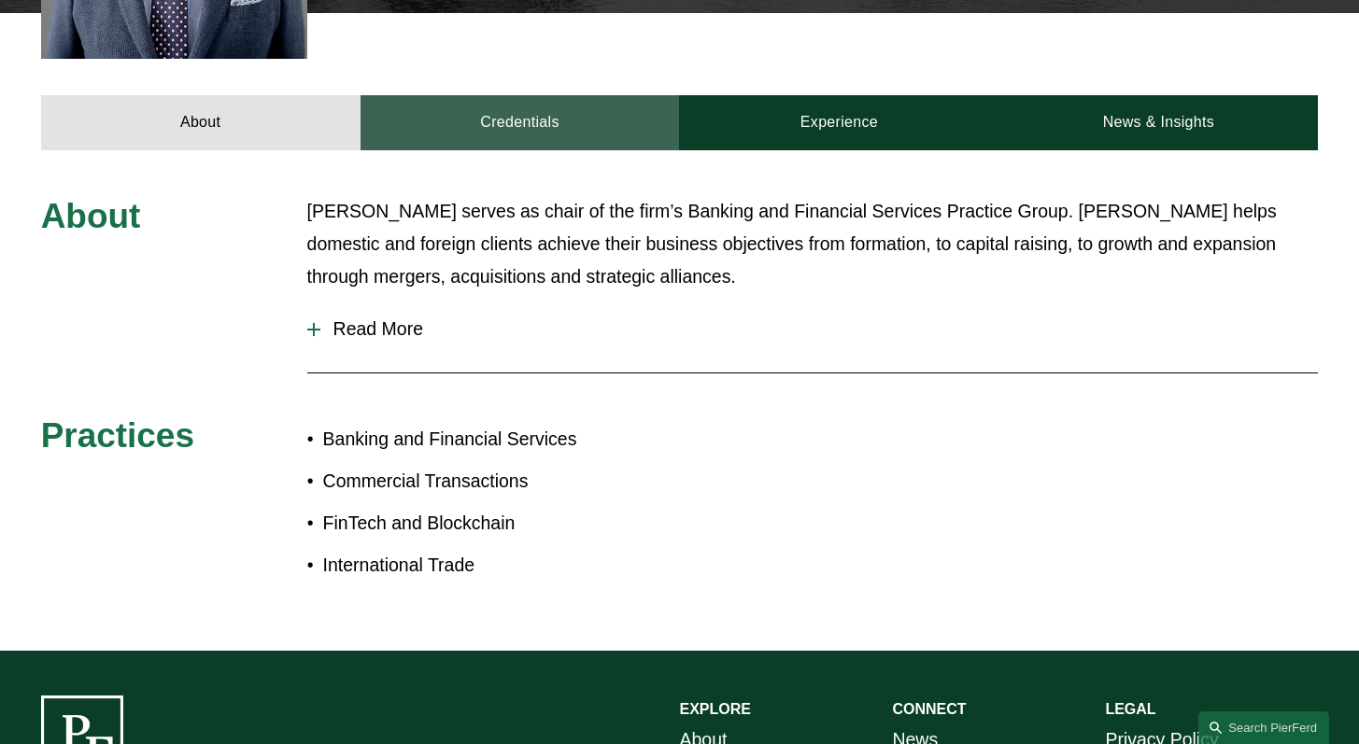
click at [527, 95] on link "Credentials" at bounding box center [520, 122] width 319 height 55
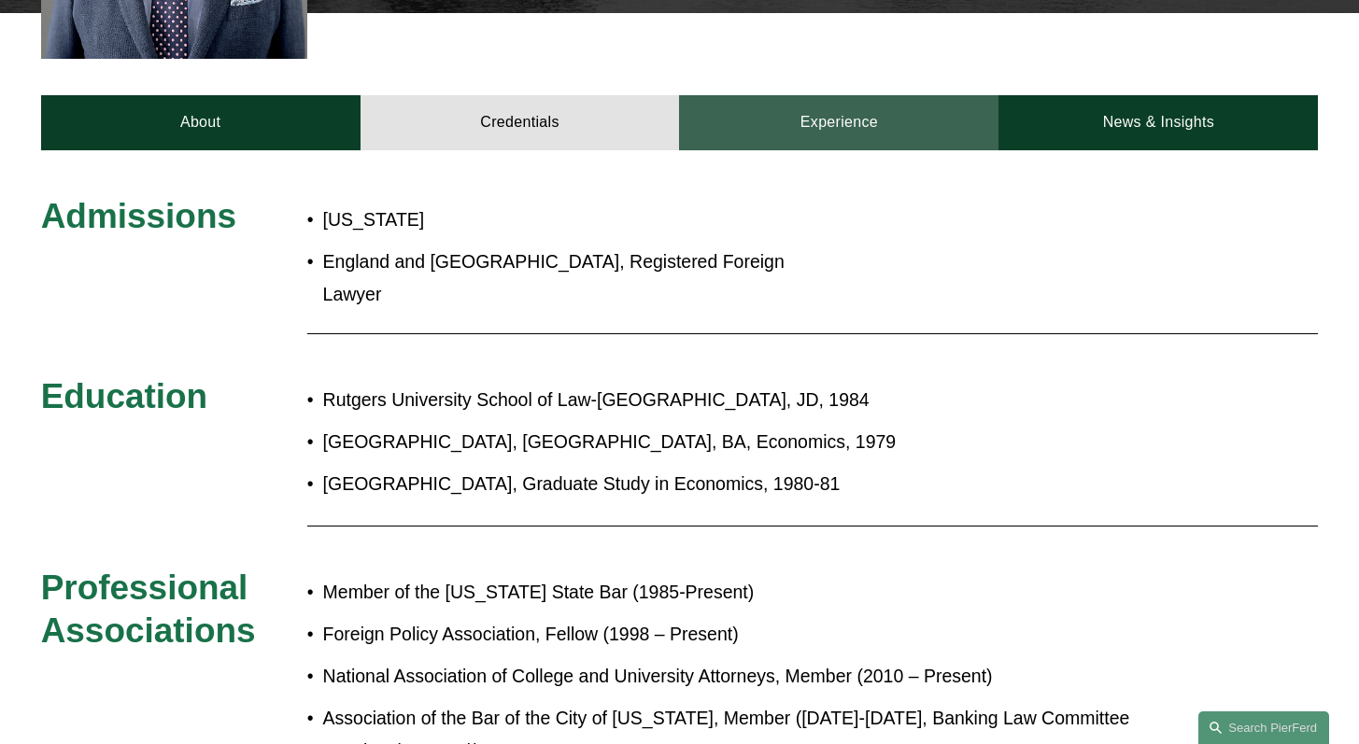
click at [829, 101] on link "Experience" at bounding box center [838, 122] width 319 height 55
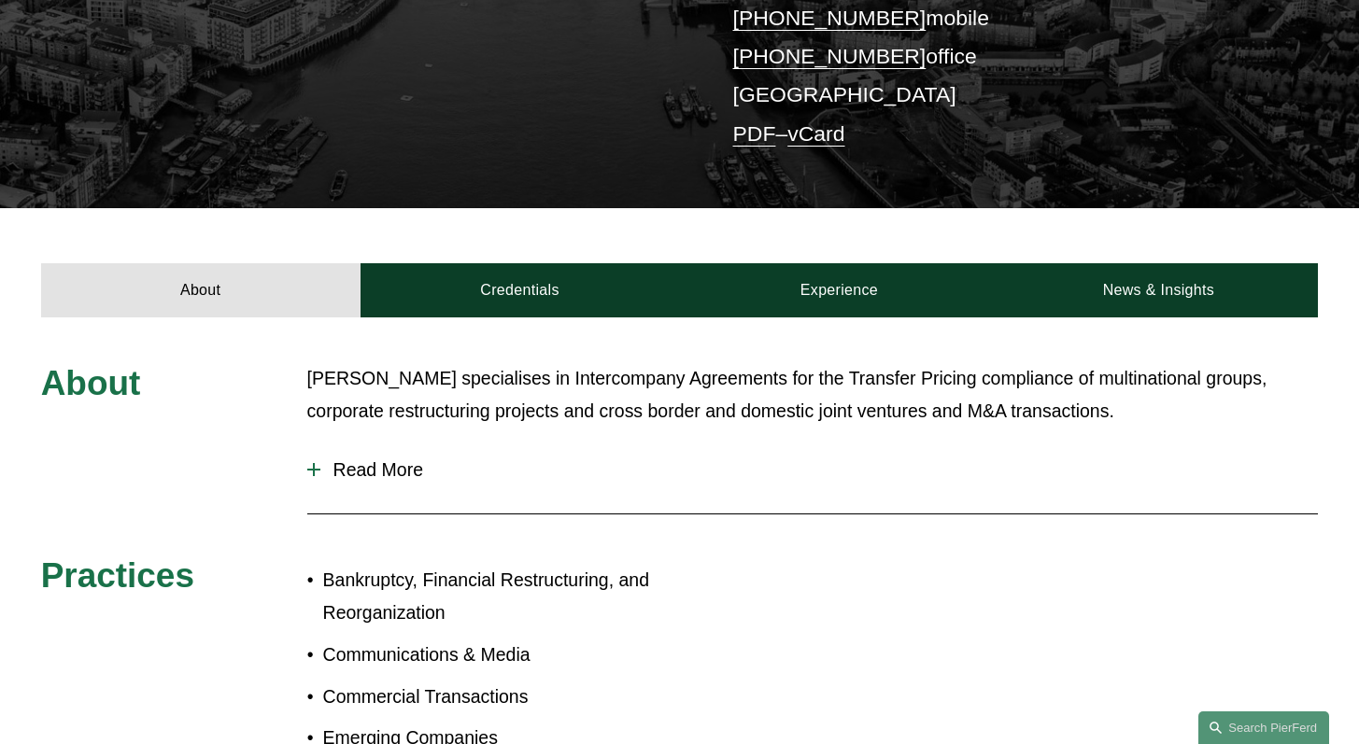
scroll to position [544, 0]
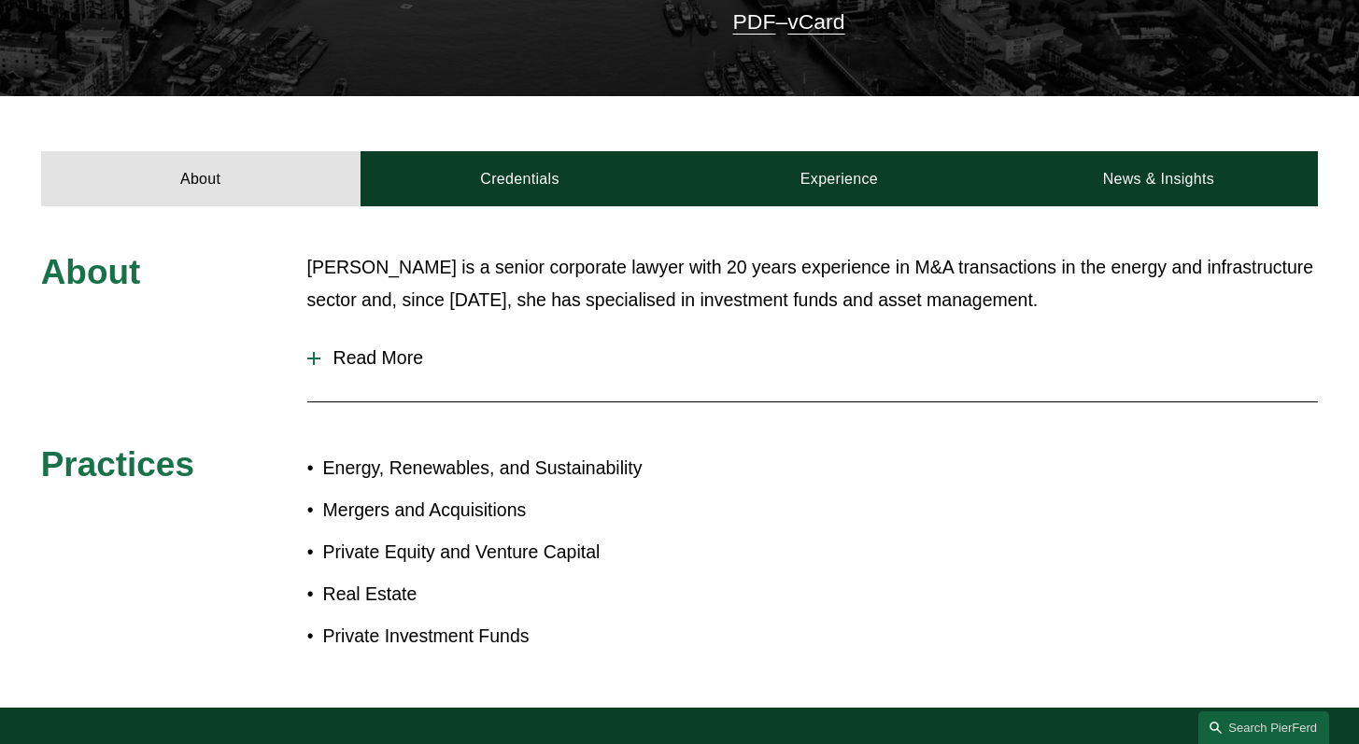
scroll to position [548, 0]
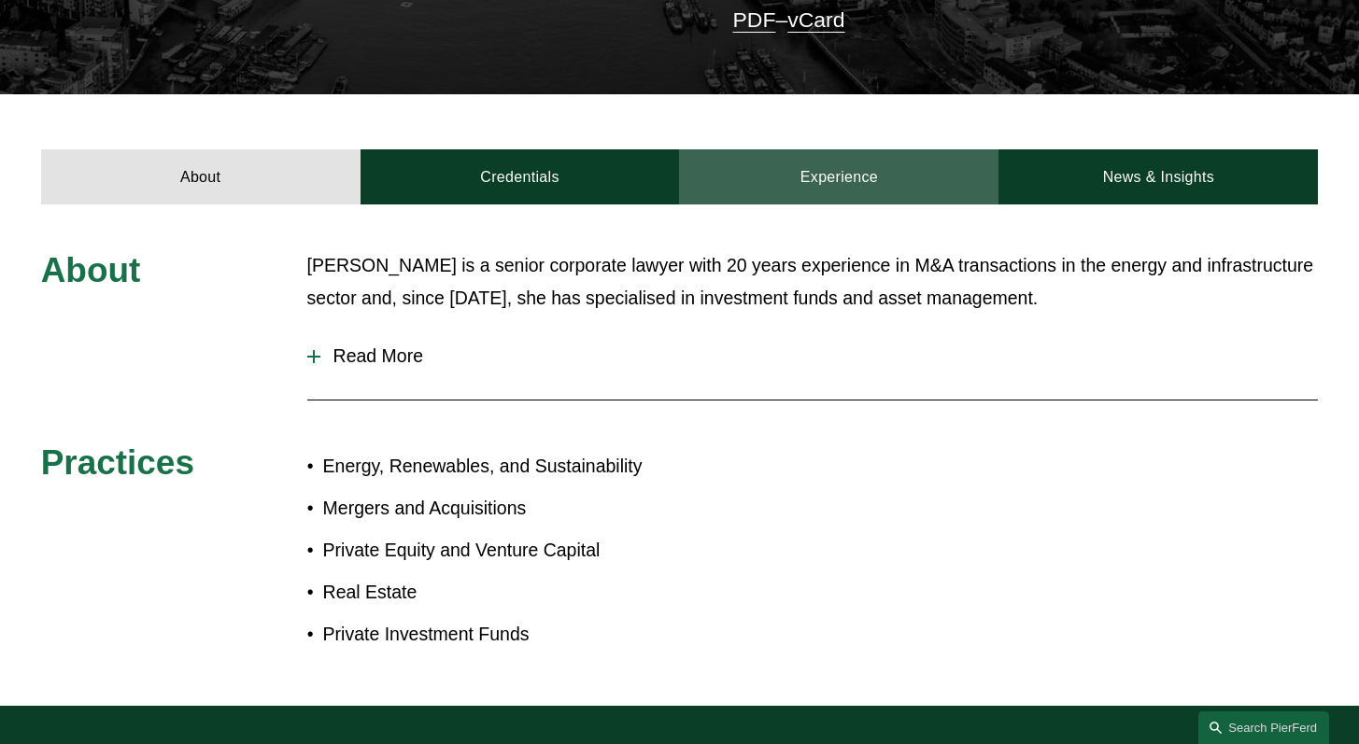
click at [769, 190] on link "Experience" at bounding box center [838, 176] width 319 height 55
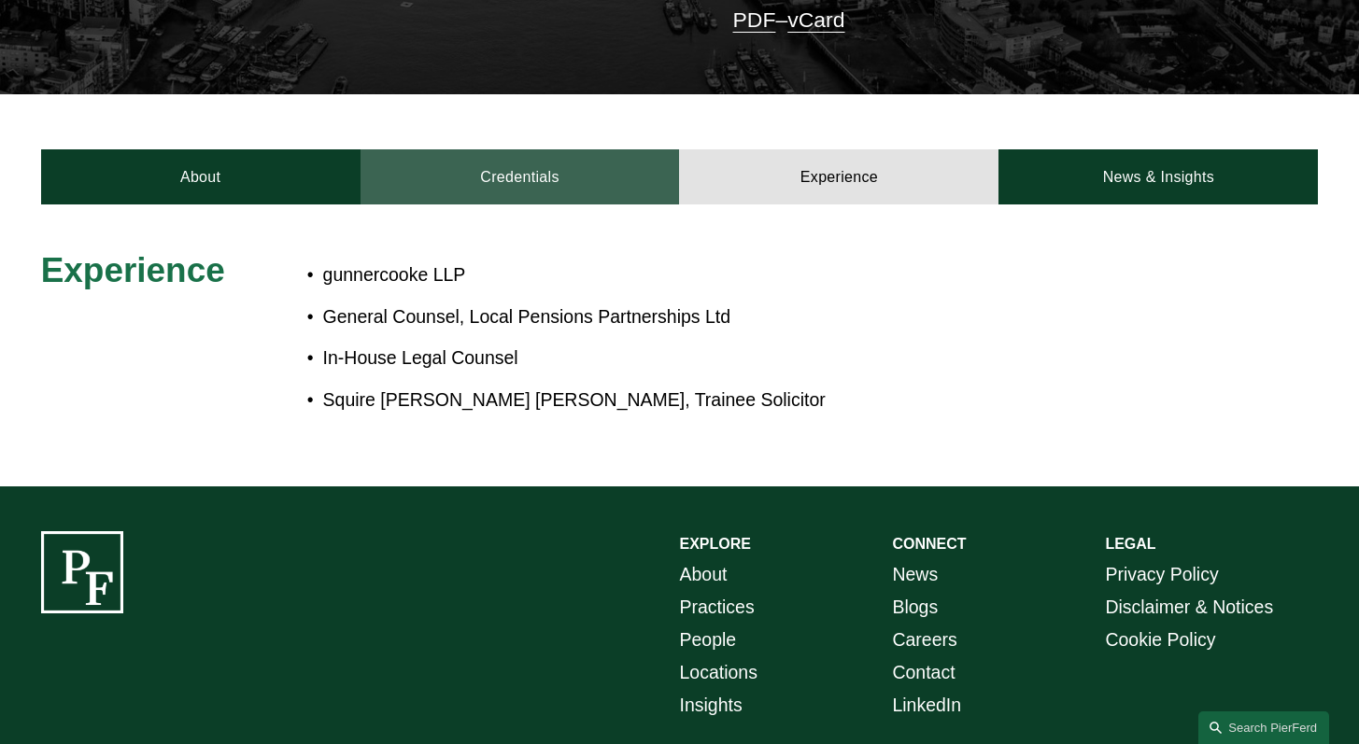
click at [553, 177] on link "Credentials" at bounding box center [520, 176] width 319 height 55
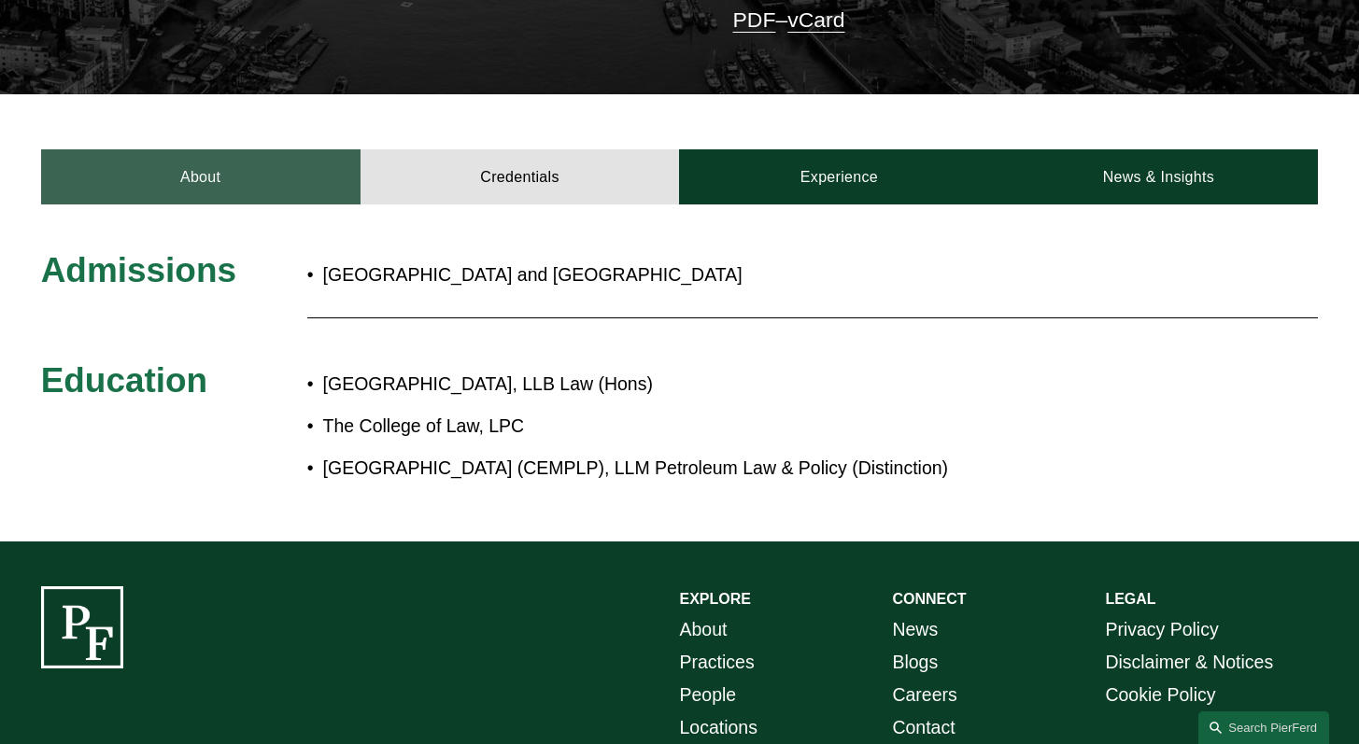
click at [92, 205] on link "About" at bounding box center [200, 176] width 319 height 55
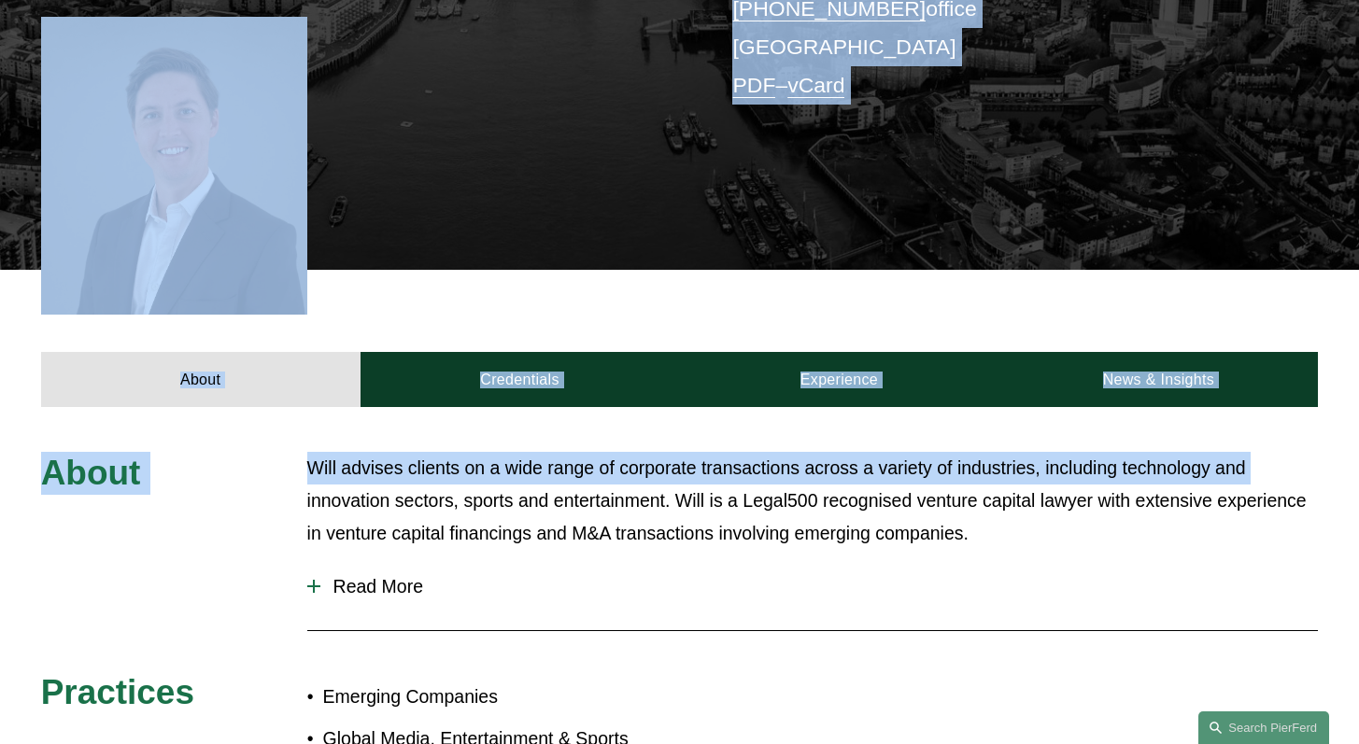
scroll to position [490, 0]
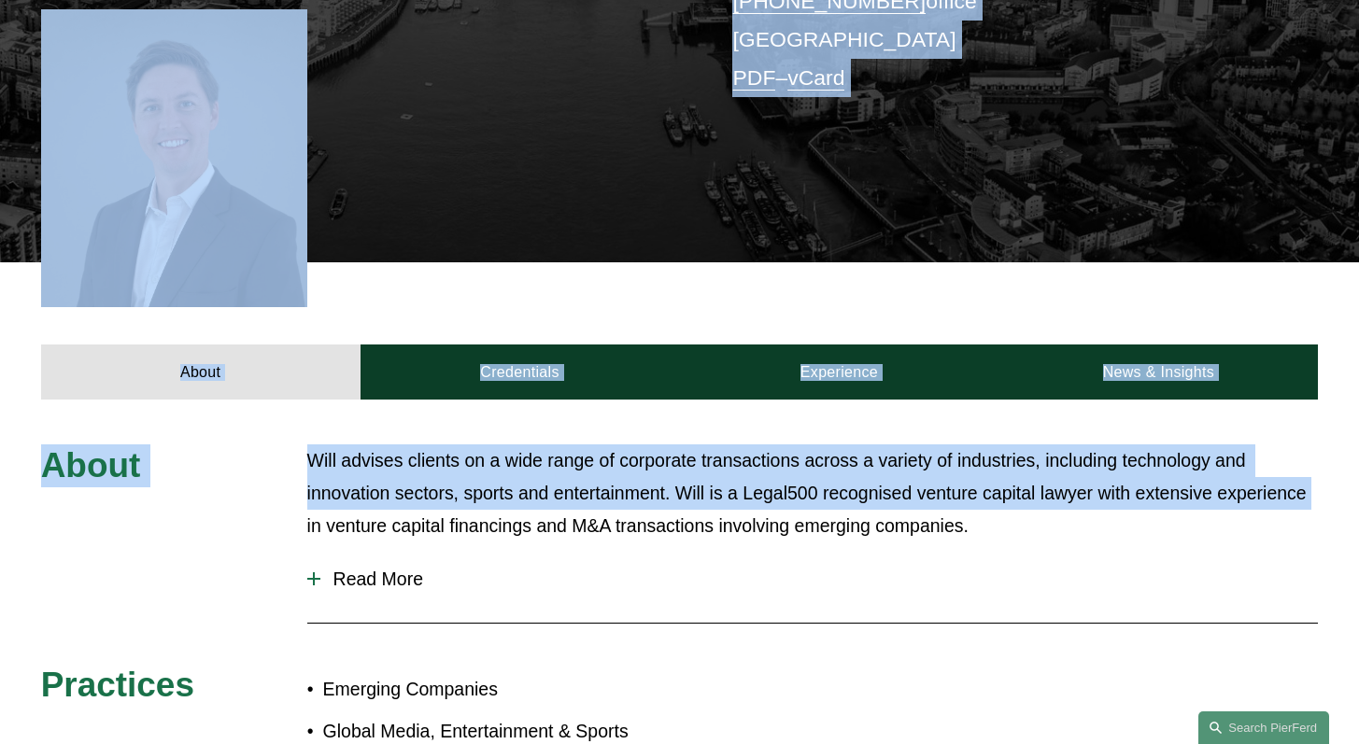
drag, startPoint x: 1372, startPoint y: 255, endPoint x: 1358, endPoint y: 461, distance: 206.9
click at [1358, 461] on html "0 PierFerd Surpasses 230 Partners Milestone Skip to Content" at bounding box center [679, 401] width 1359 height 1783
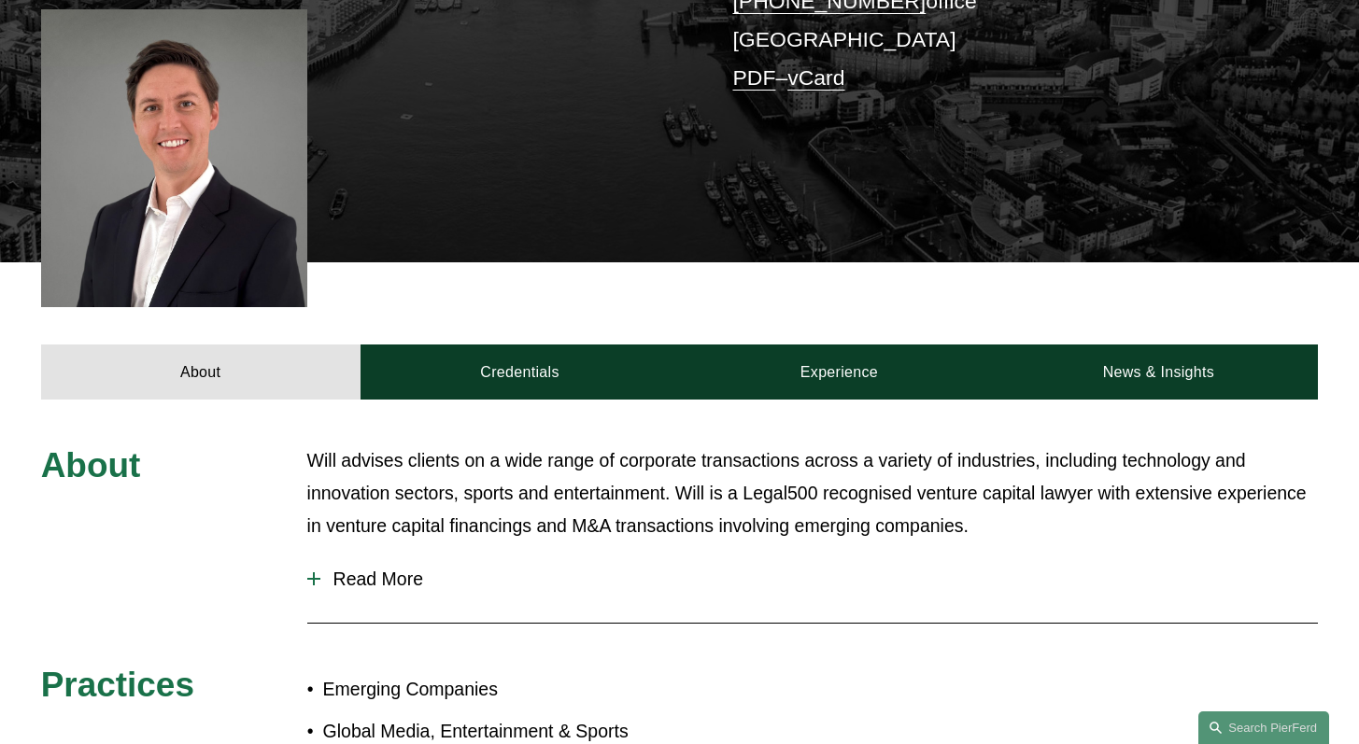
click at [710, 500] on p "Will advises clients on a wide range of corporate transactions across a variety…" at bounding box center [813, 494] width 1012 height 98
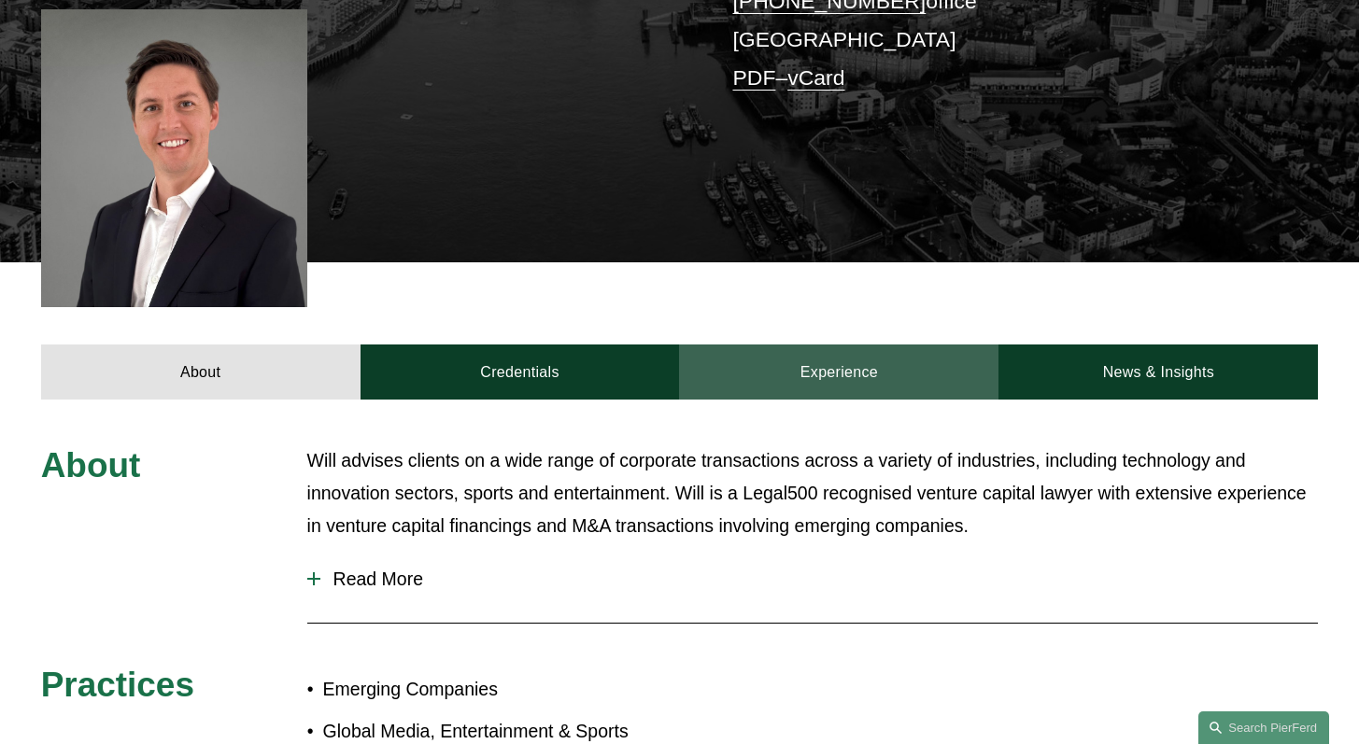
click at [821, 345] on link "Experience" at bounding box center [838, 372] width 319 height 55
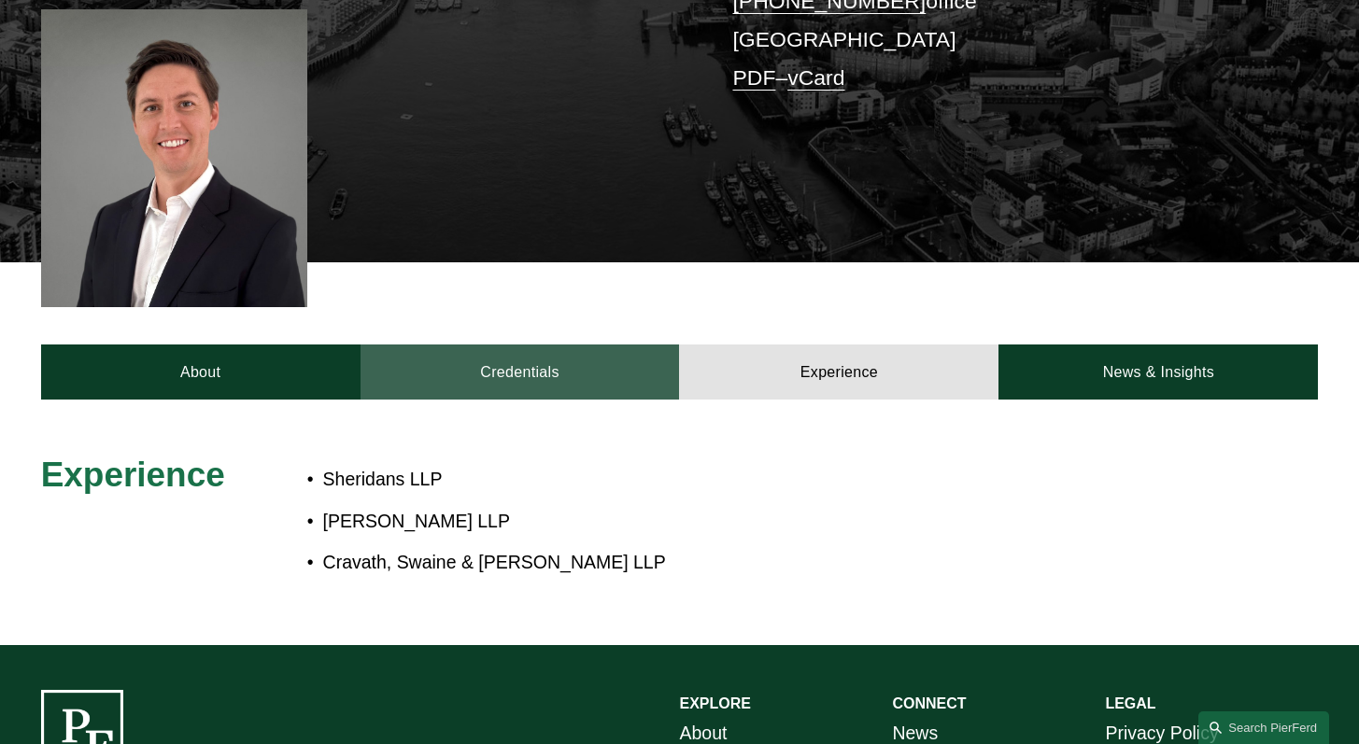
click at [537, 360] on link "Credentials" at bounding box center [520, 372] width 319 height 55
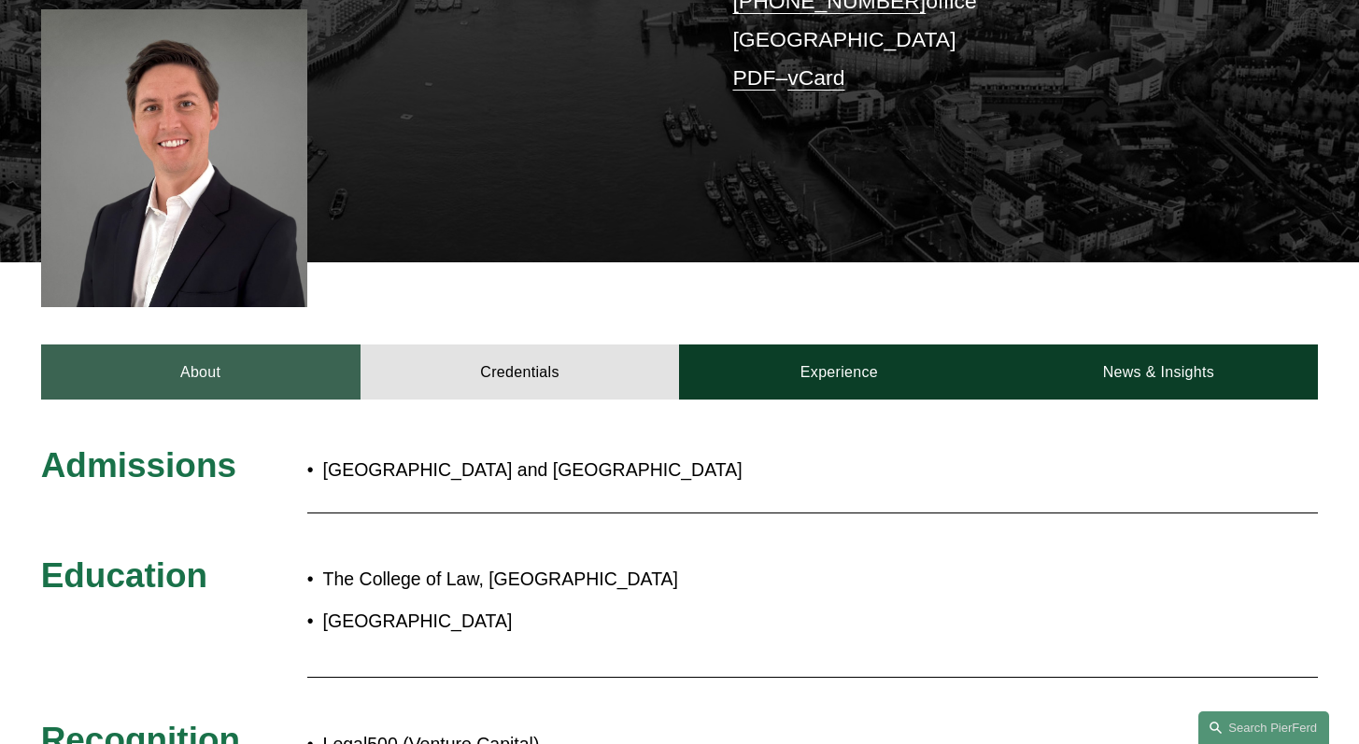
click at [238, 363] on link "About" at bounding box center [200, 372] width 319 height 55
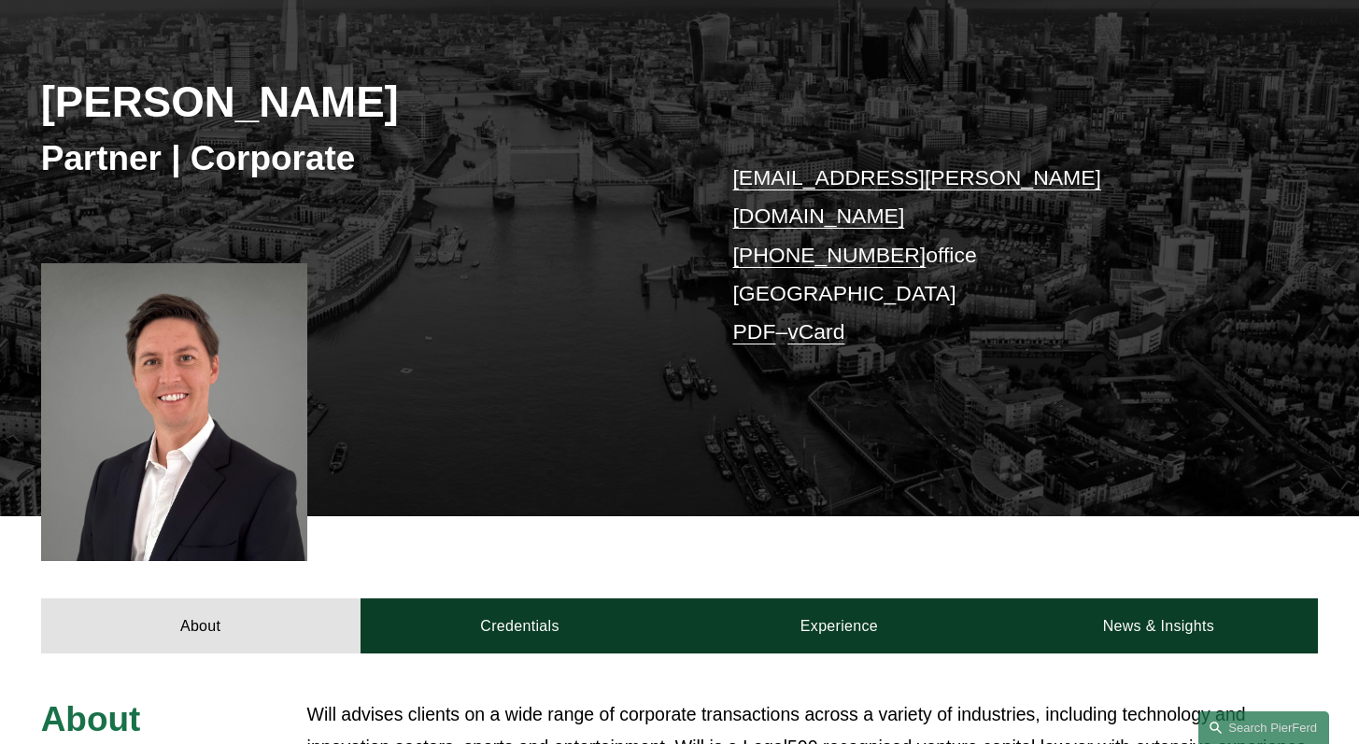
drag, startPoint x: 1372, startPoint y: 347, endPoint x: 1372, endPoint y: 224, distance: 122.4
click at [1358, 224] on html "0 PierFerd Surpasses 230 Partners Milestone Skip to Content" at bounding box center [679, 655] width 1359 height 1783
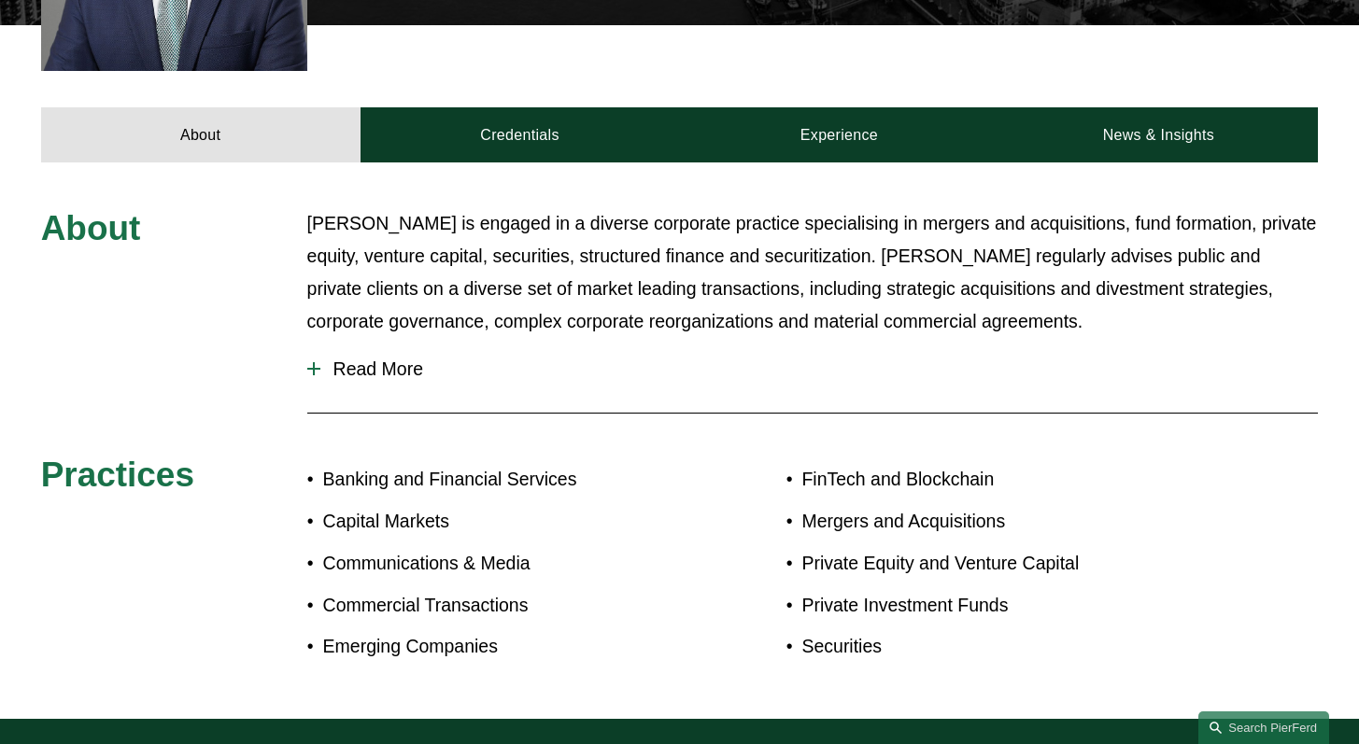
scroll to position [768, 0]
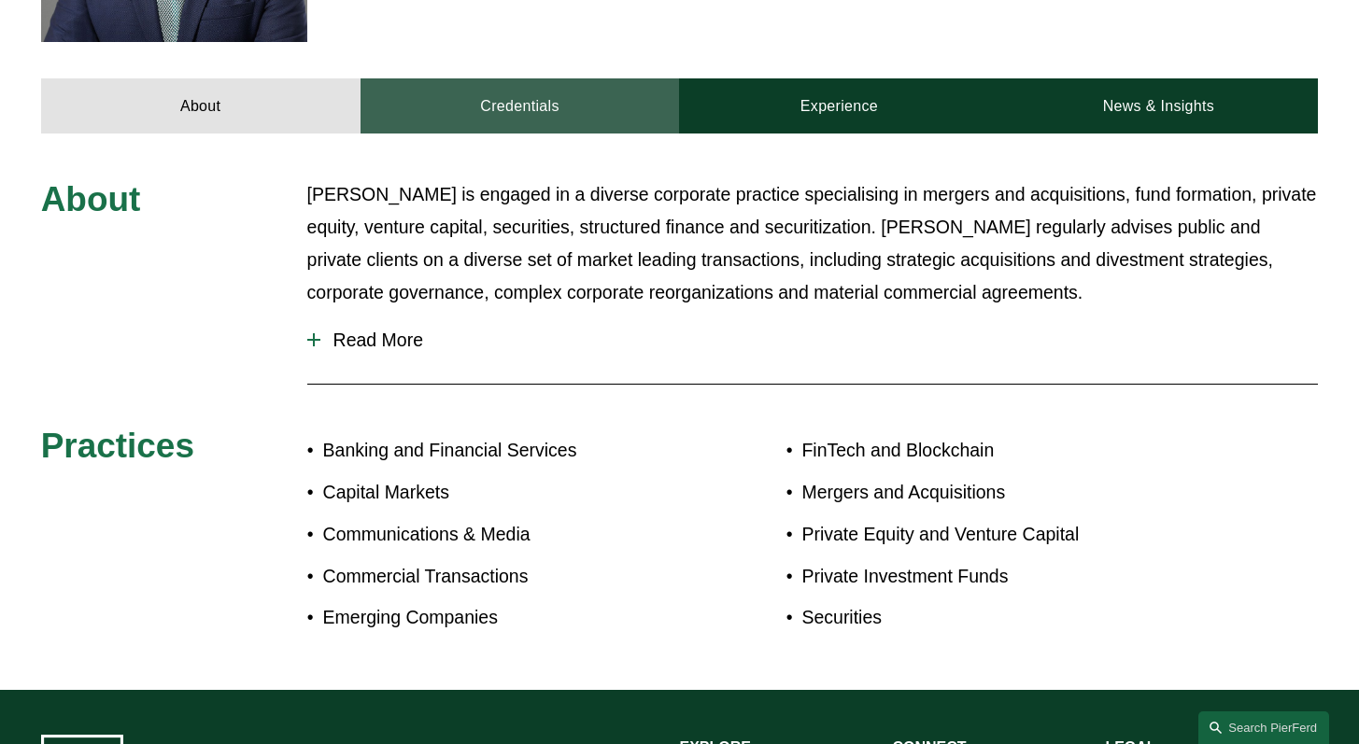
click at [529, 78] on link "Credentials" at bounding box center [520, 105] width 319 height 55
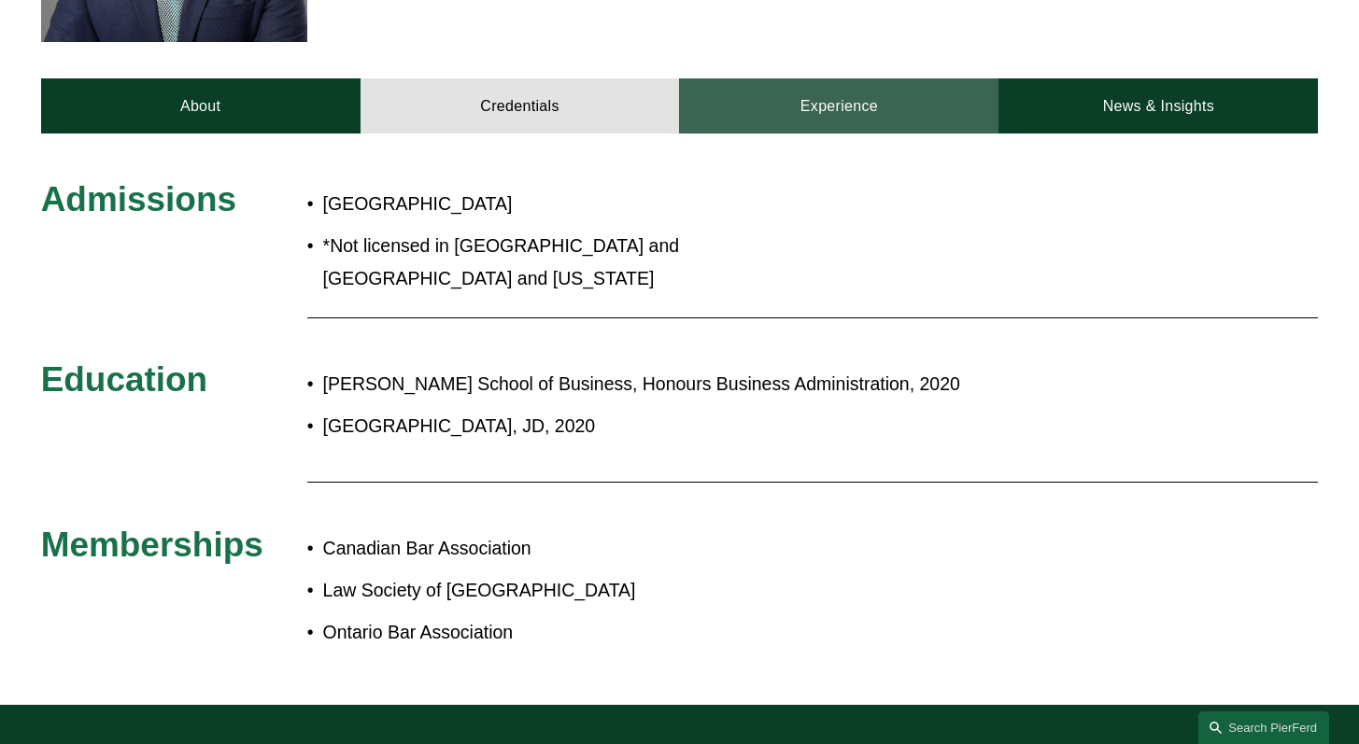
click at [879, 87] on link "Experience" at bounding box center [838, 105] width 319 height 55
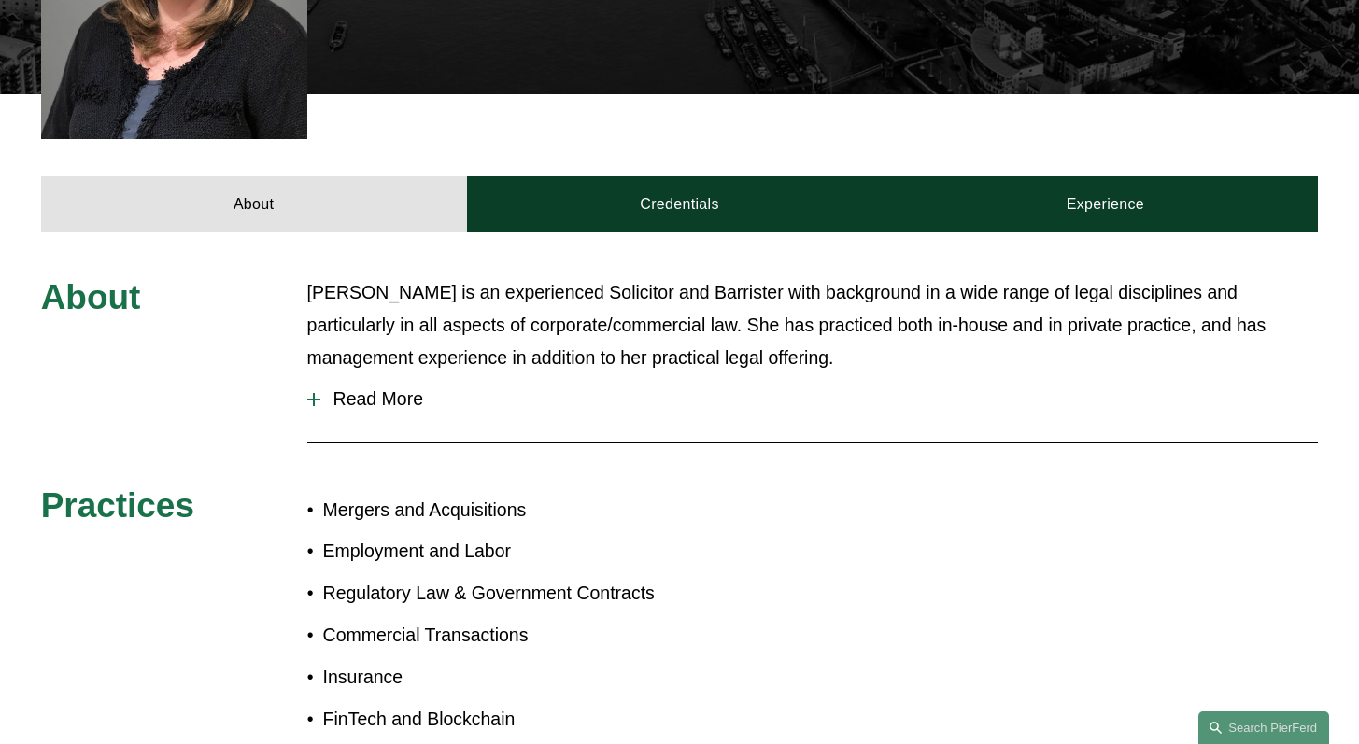
scroll to position [658, 0]
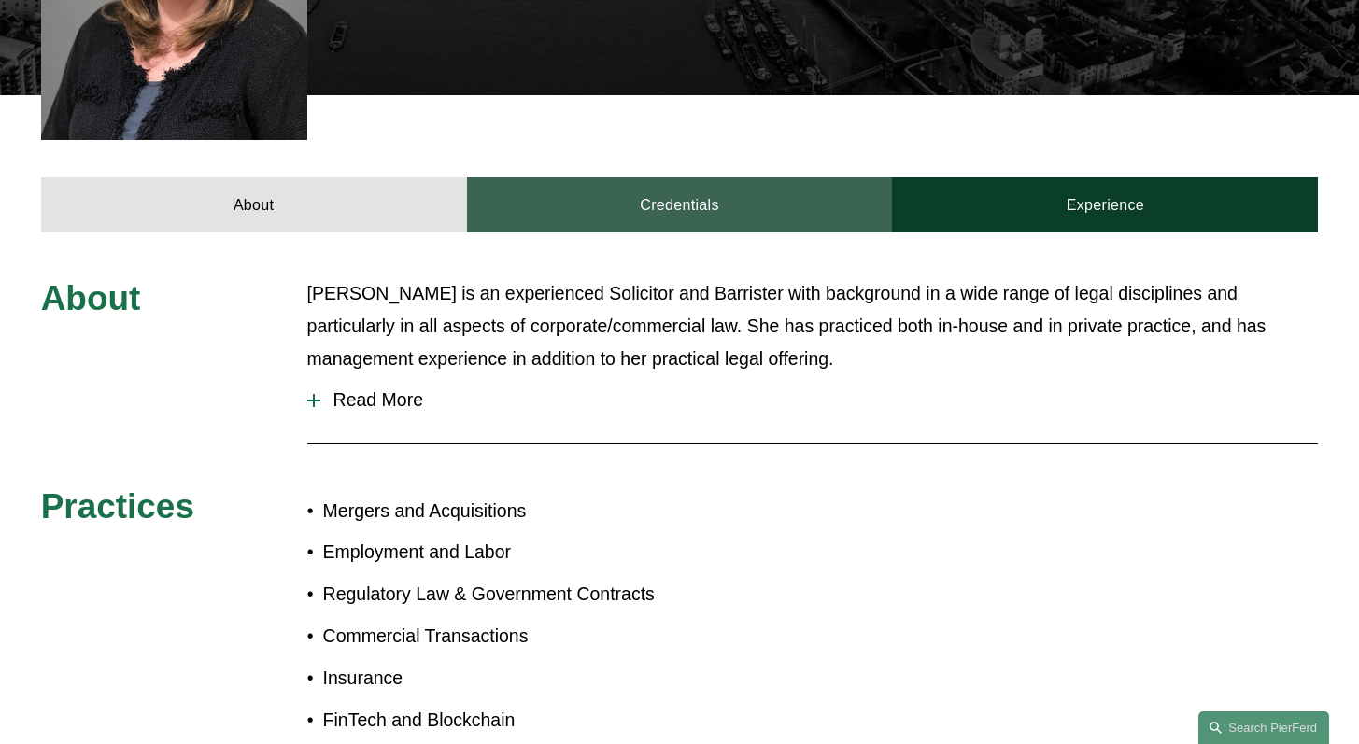
click at [705, 204] on link "Credentials" at bounding box center [680, 204] width 426 height 55
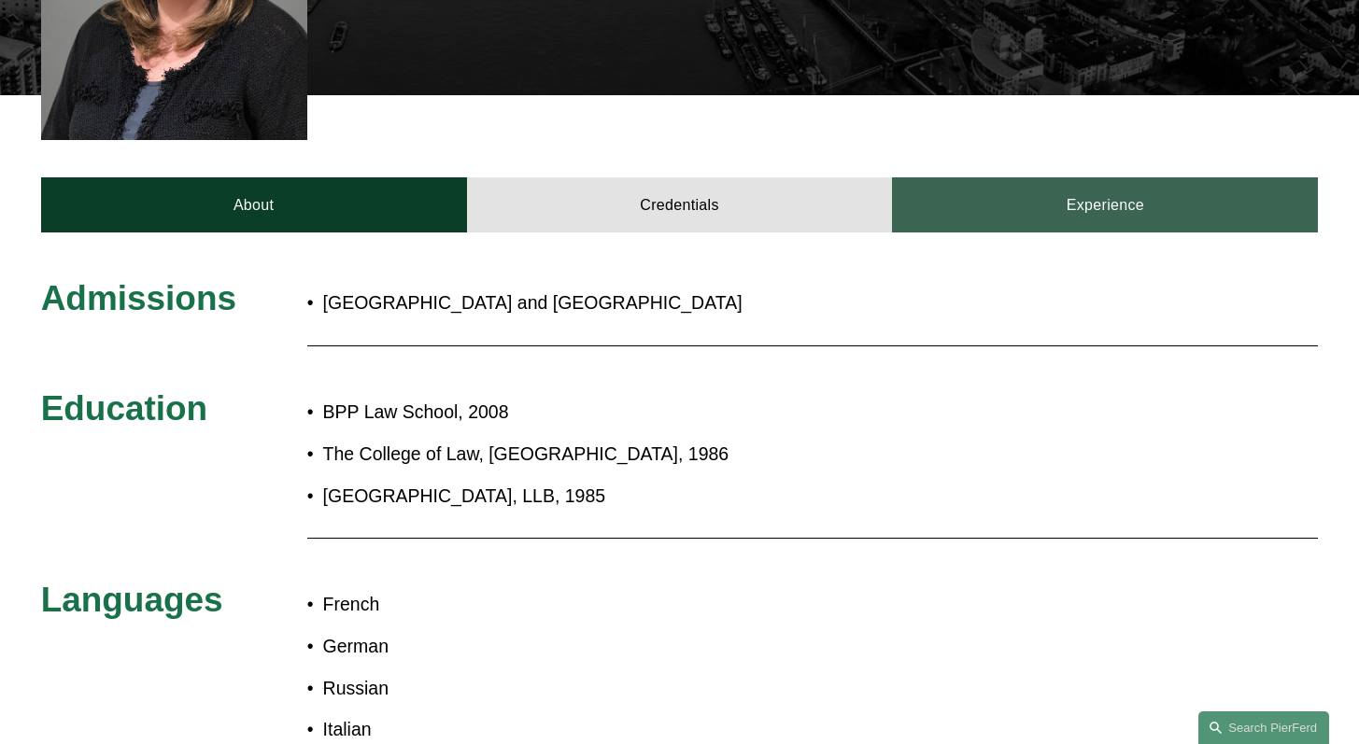
click at [1007, 195] on link "Experience" at bounding box center [1105, 204] width 426 height 55
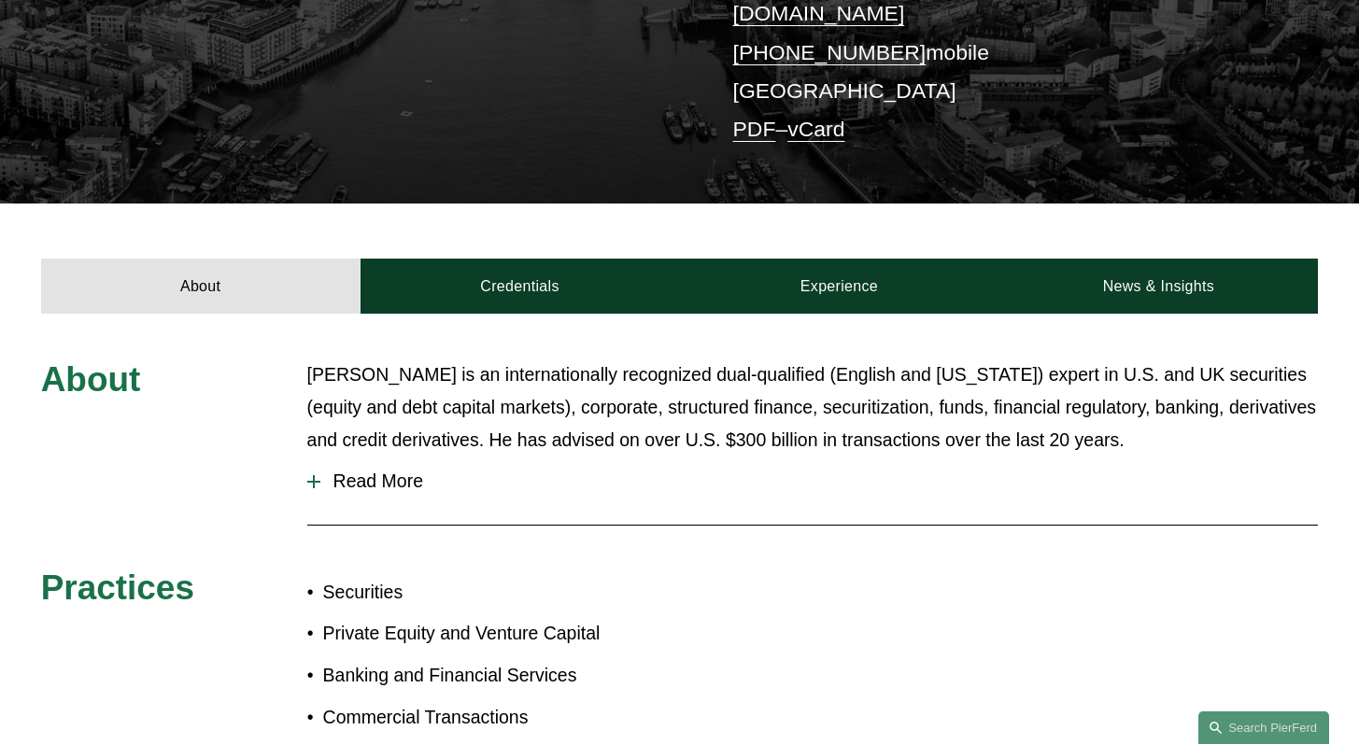
scroll to position [466, 0]
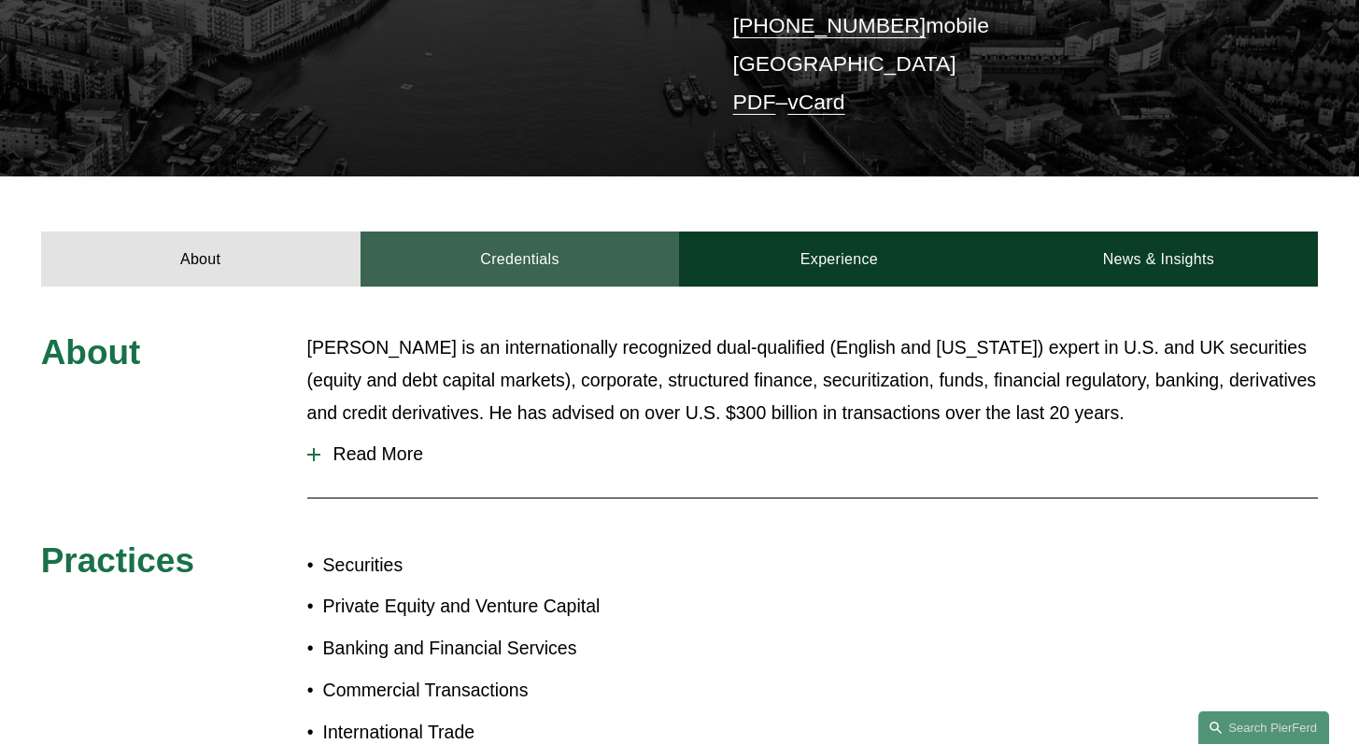
click at [536, 249] on link "Credentials" at bounding box center [520, 259] width 319 height 55
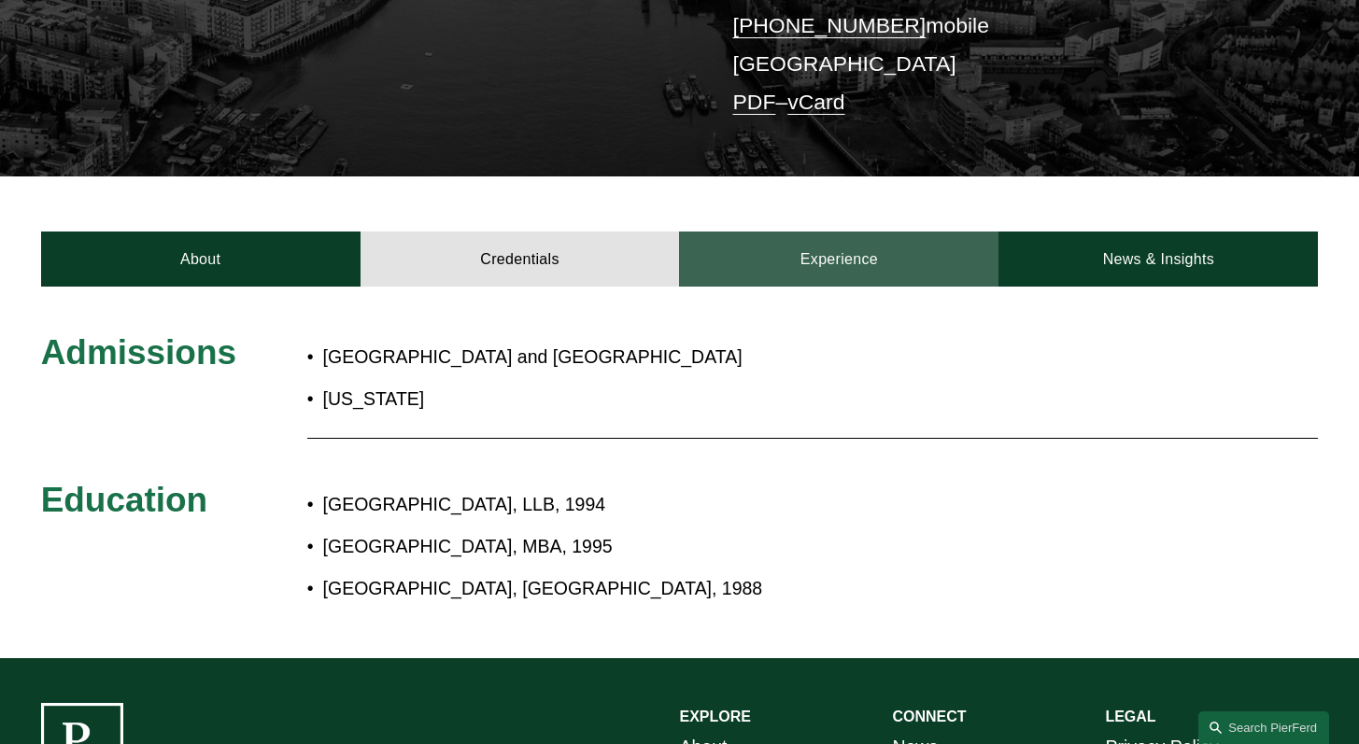
click at [814, 234] on link "Experience" at bounding box center [838, 259] width 319 height 55
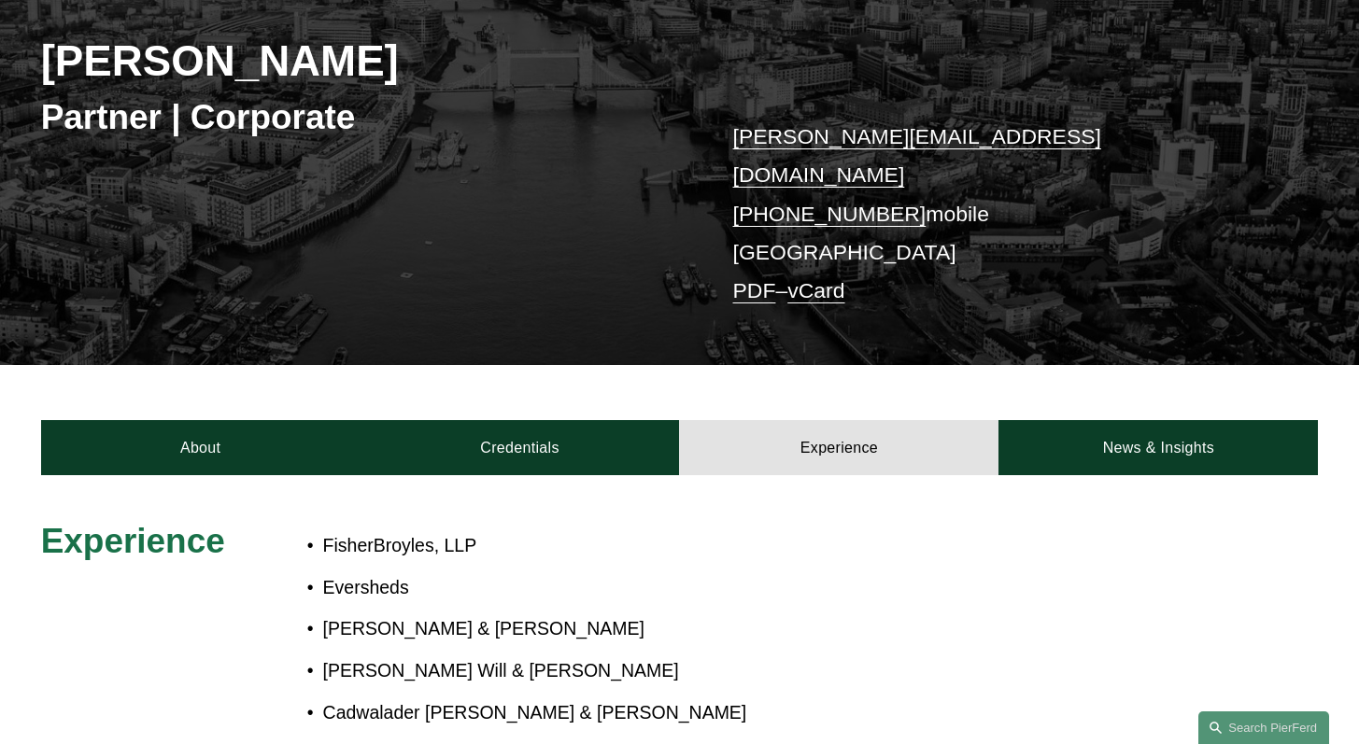
scroll to position [287, 0]
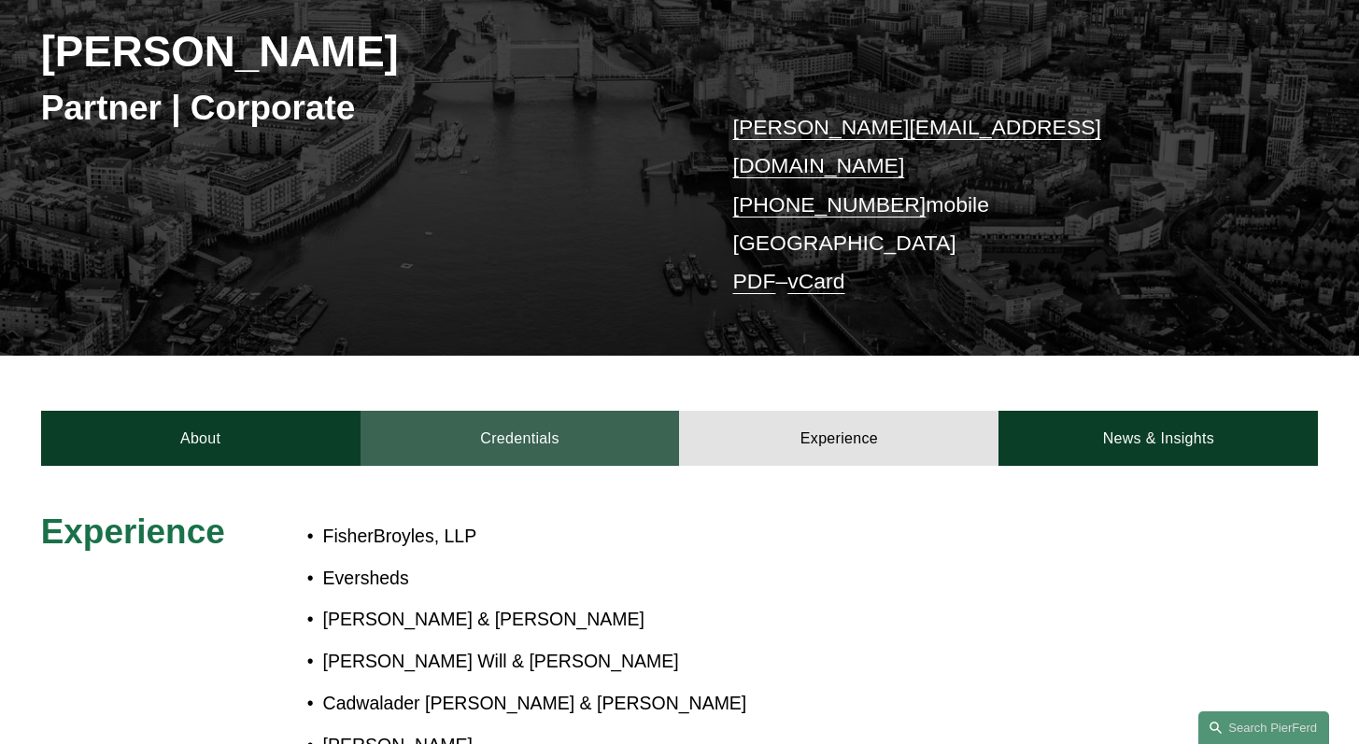
click at [554, 425] on link "Credentials" at bounding box center [520, 438] width 319 height 55
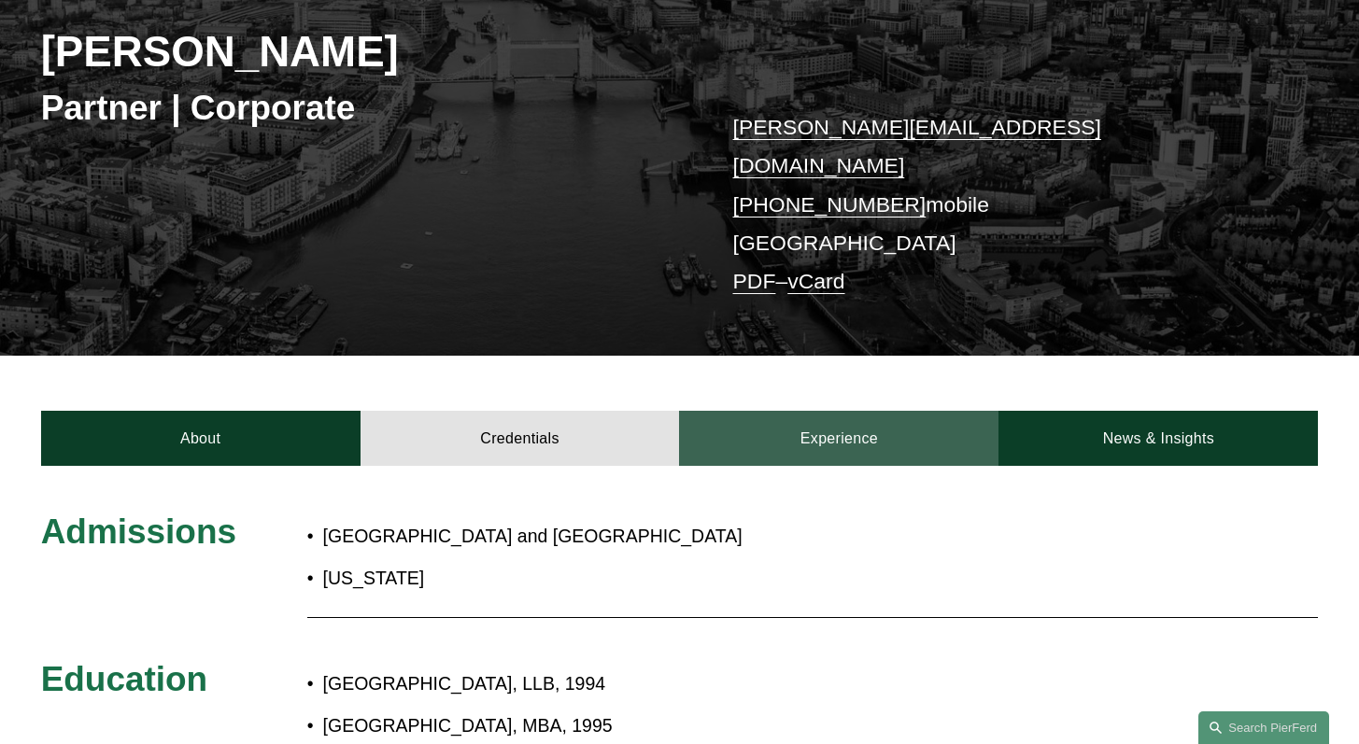
click at [807, 417] on link "Experience" at bounding box center [838, 438] width 319 height 55
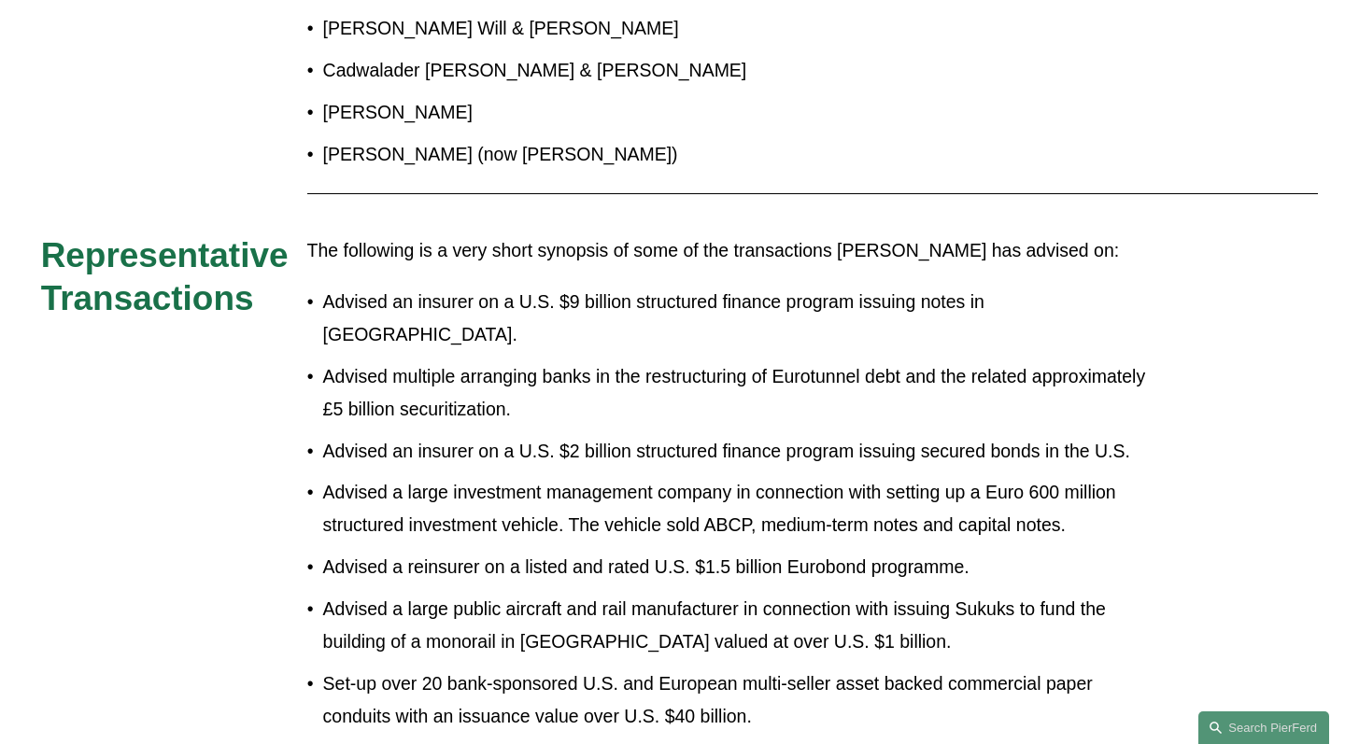
scroll to position [199, 0]
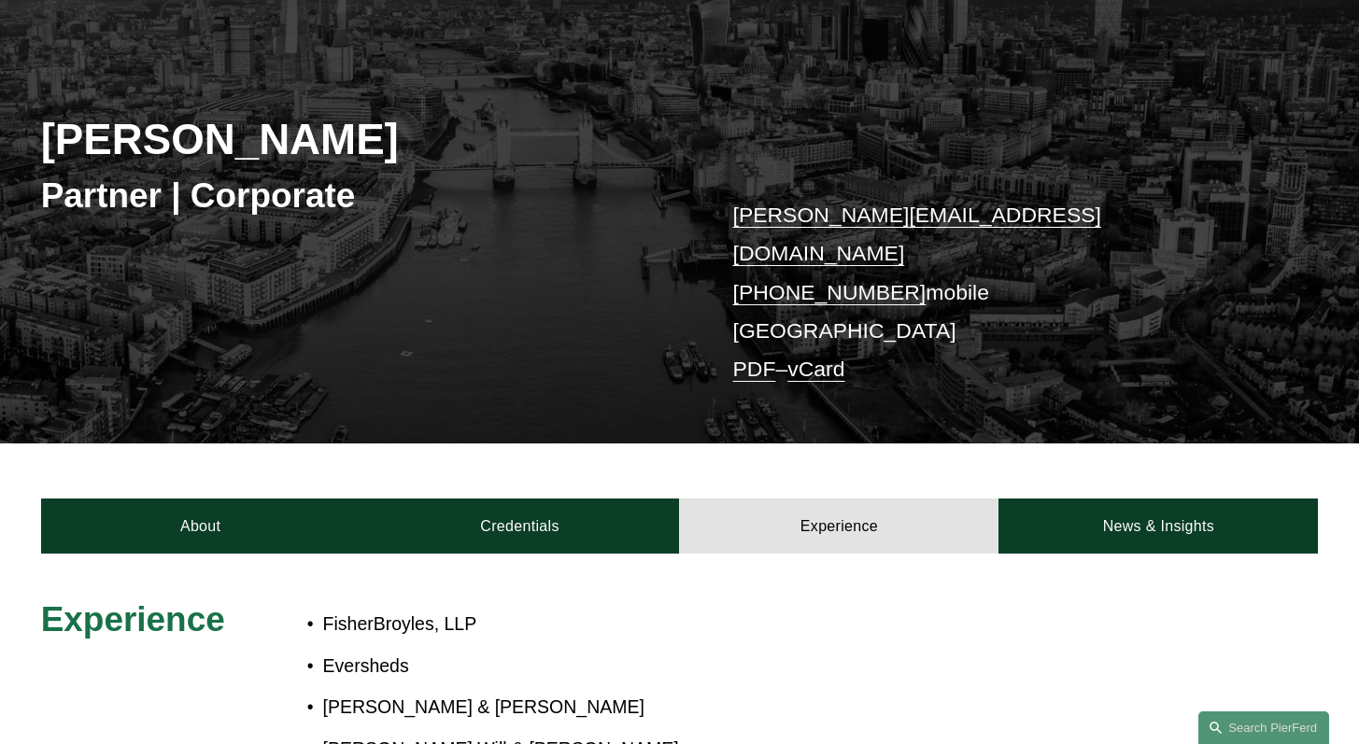
drag, startPoint x: 454, startPoint y: 144, endPoint x: 4, endPoint y: 141, distance: 450.3
click at [4, 141] on div "Paul-Michael Rebus Partner | Corporate paulmichael.rebus@pierferd.com +44 74 84…" at bounding box center [679, 224] width 1359 height 440
copy h2 "Paul-Michael Rebus"
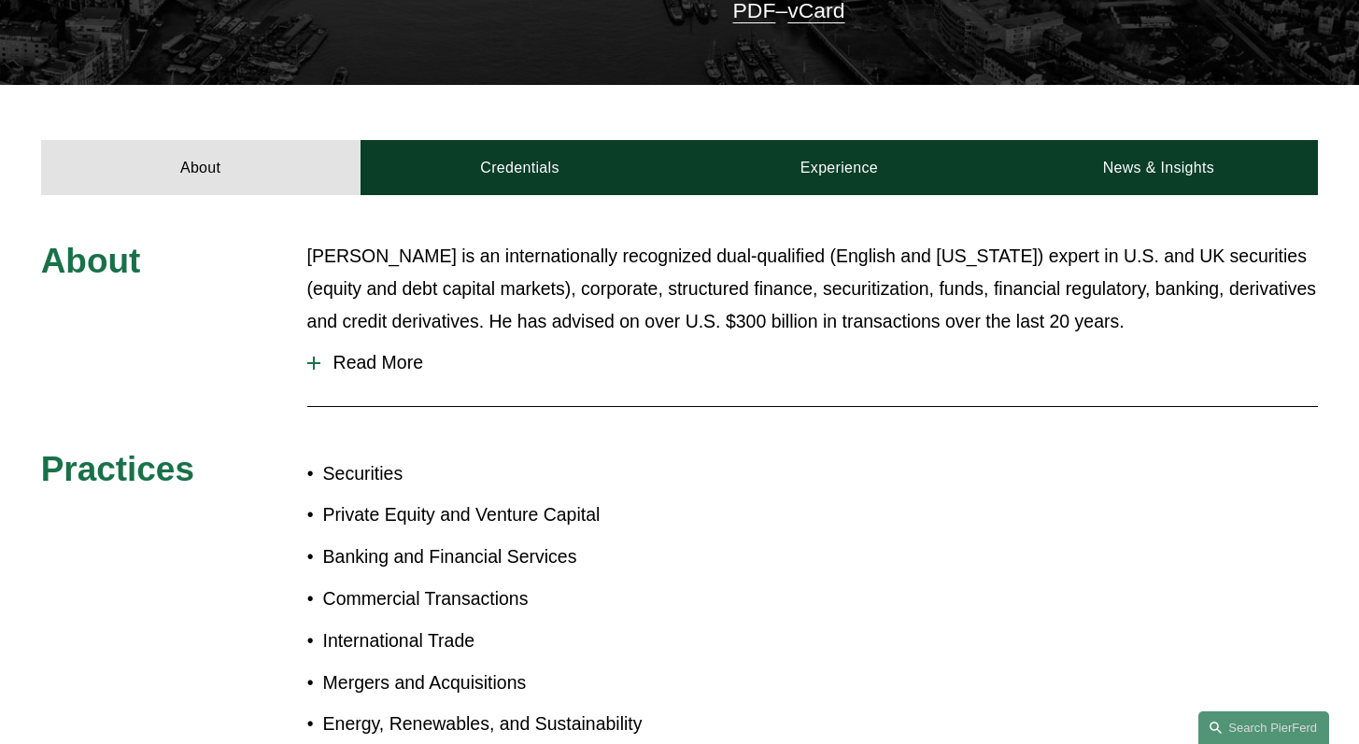
scroll to position [573, 0]
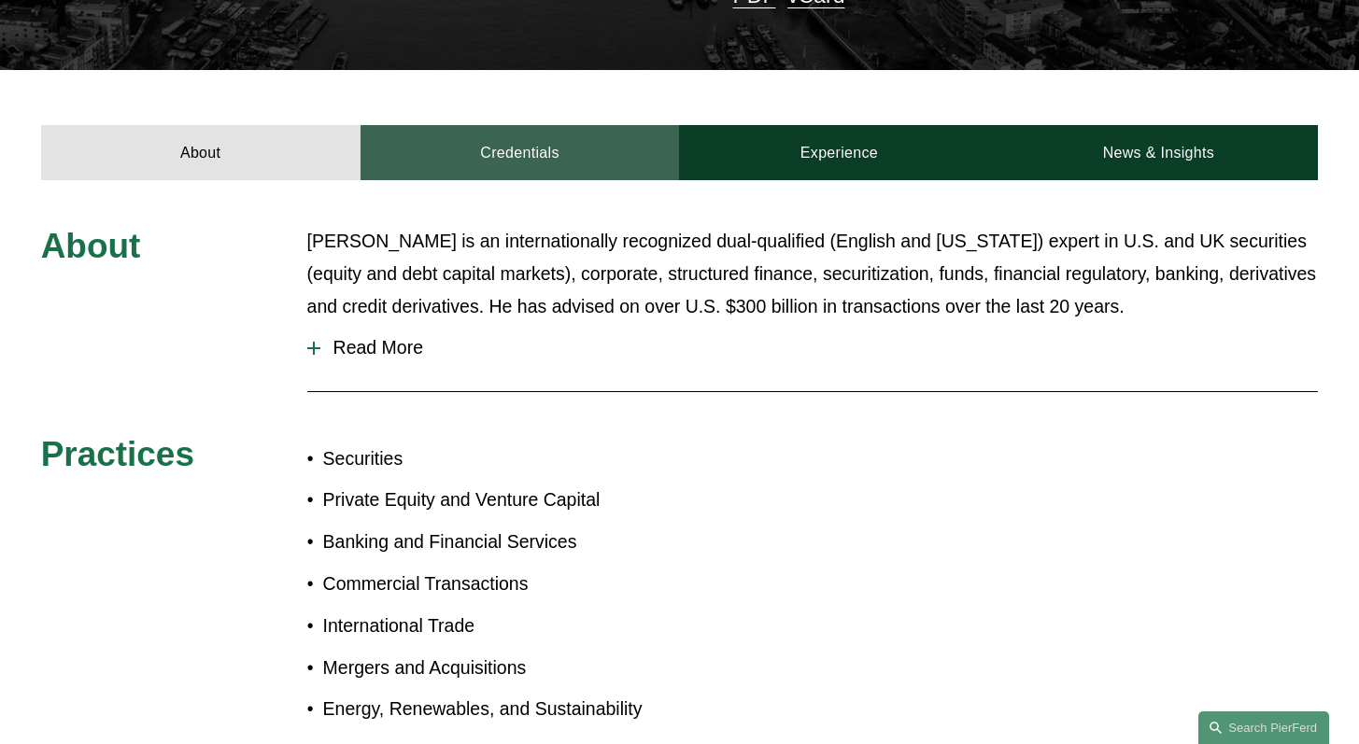
click at [560, 128] on link "Credentials" at bounding box center [520, 152] width 319 height 55
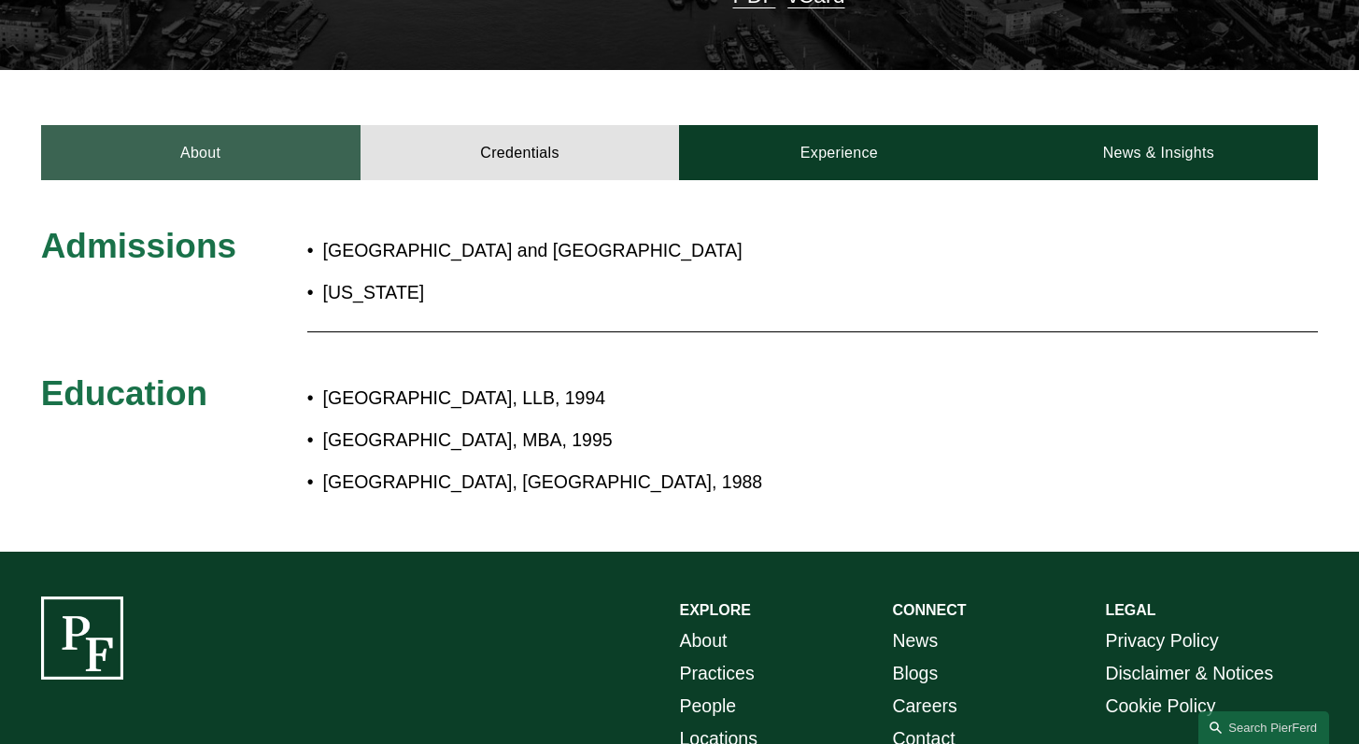
click at [214, 146] on link "About" at bounding box center [200, 152] width 319 height 55
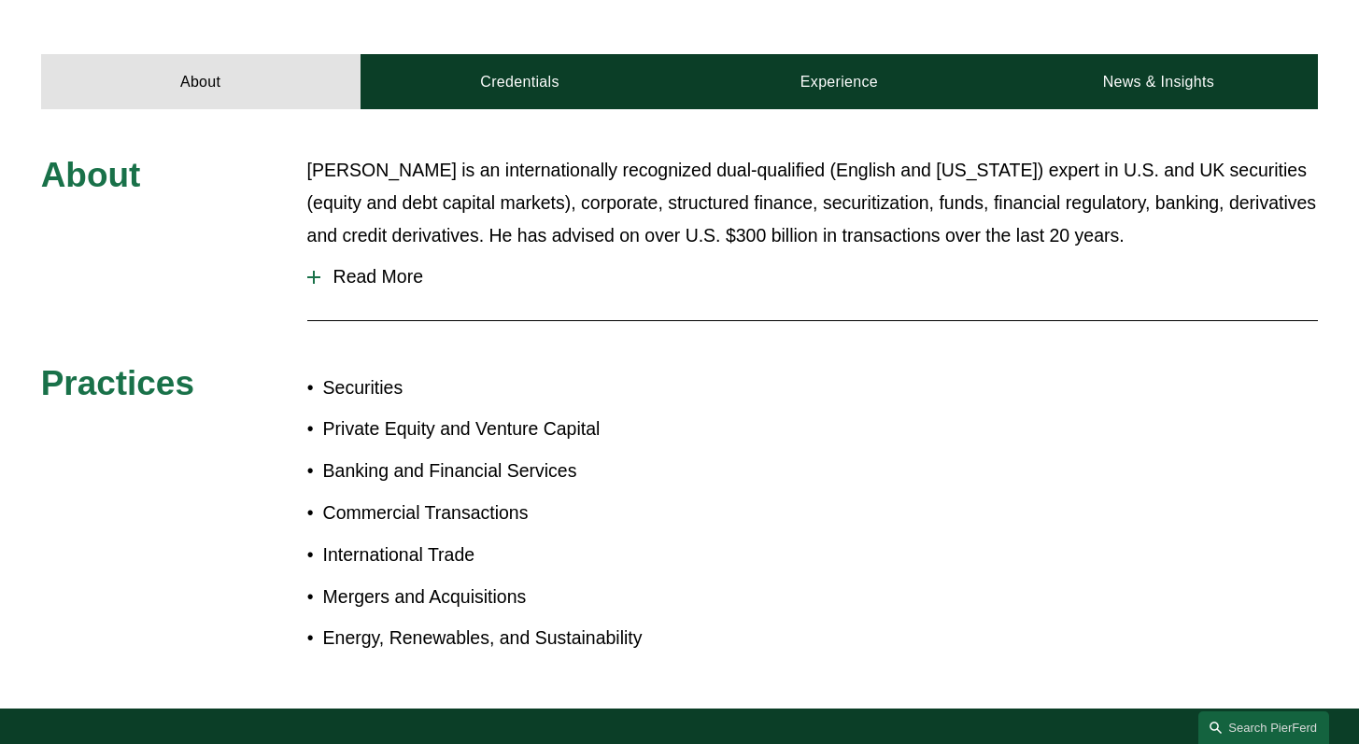
scroll to position [646, 0]
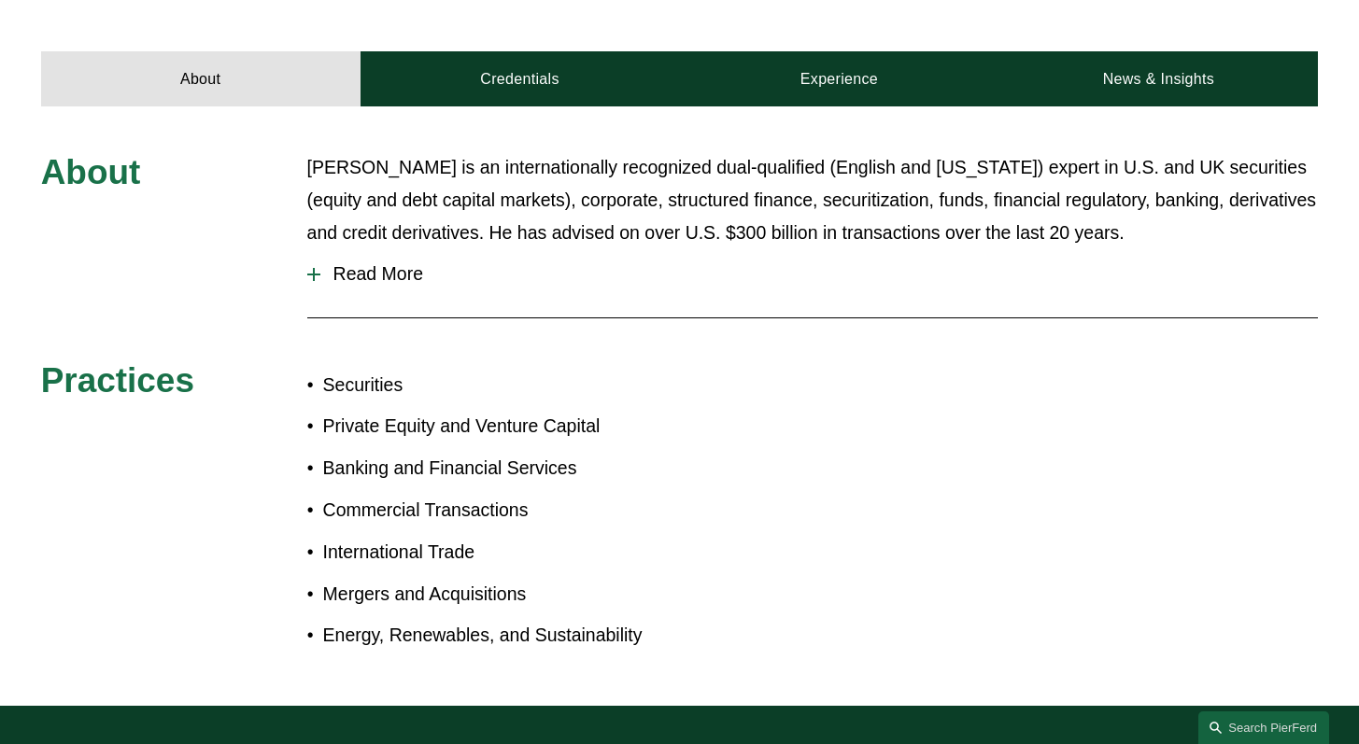
drag, startPoint x: 1372, startPoint y: 371, endPoint x: 1353, endPoint y: 374, distance: 19.8
click at [1353, 374] on html "0 PierFerd Surpasses 230 Partners Milestone Skip to Content" at bounding box center [679, 226] width 1359 height 1745
click at [376, 263] on span "Read More" at bounding box center [819, 273] width 999 height 21
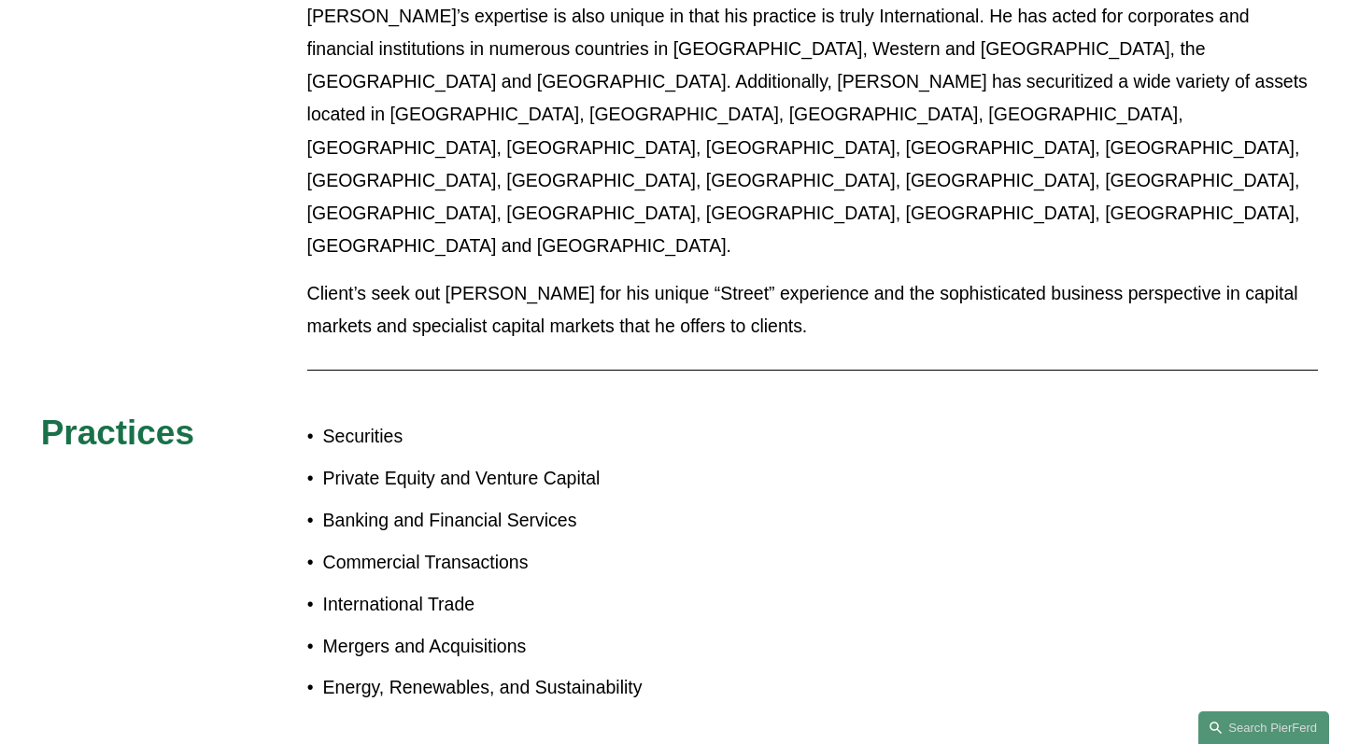
scroll to position [1403, 0]
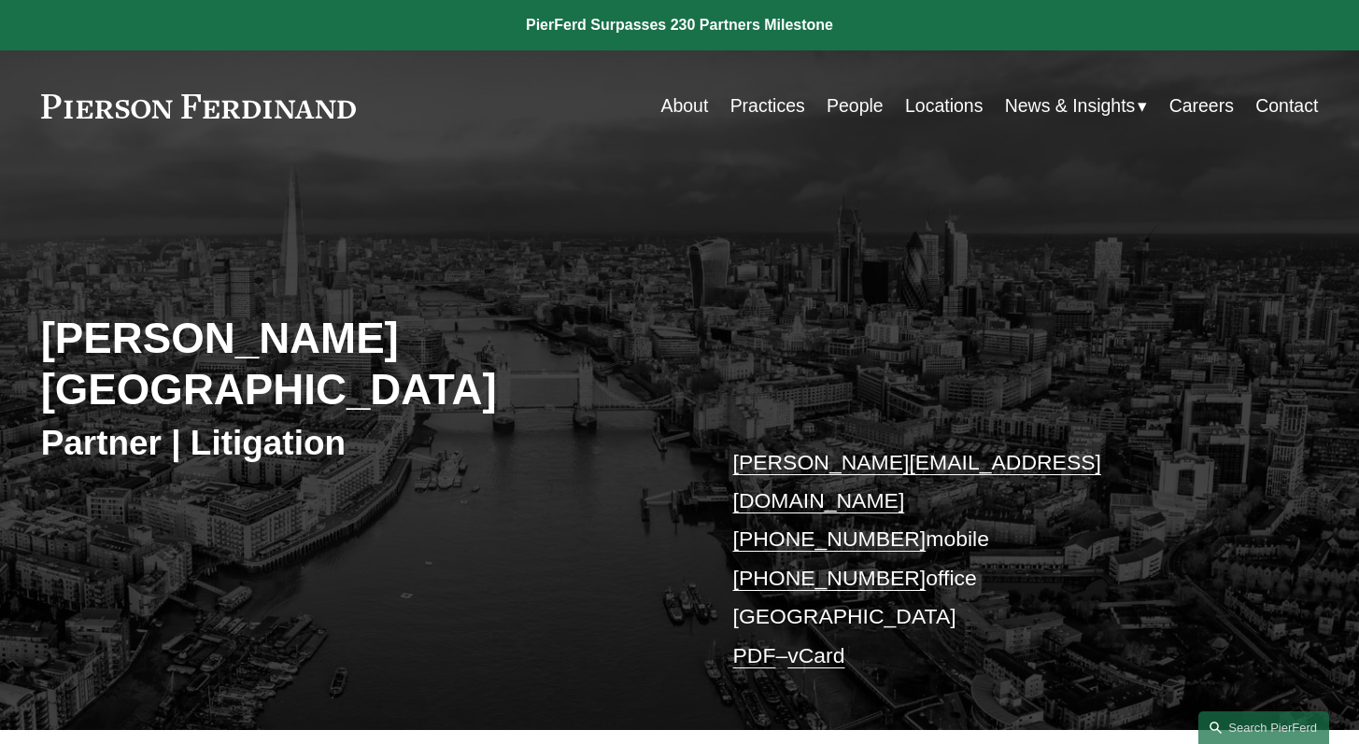
drag, startPoint x: 1372, startPoint y: 326, endPoint x: 1358, endPoint y: 64, distance: 262.9
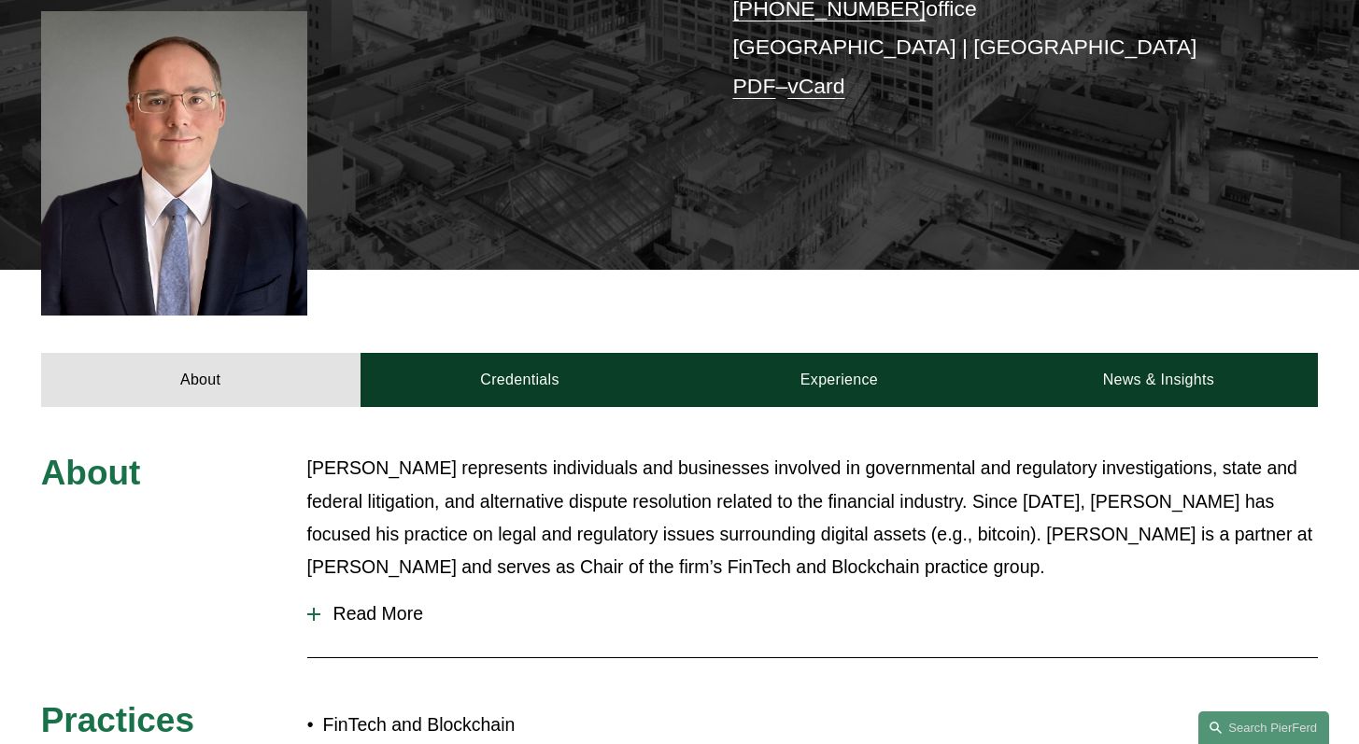
scroll to position [603, 0]
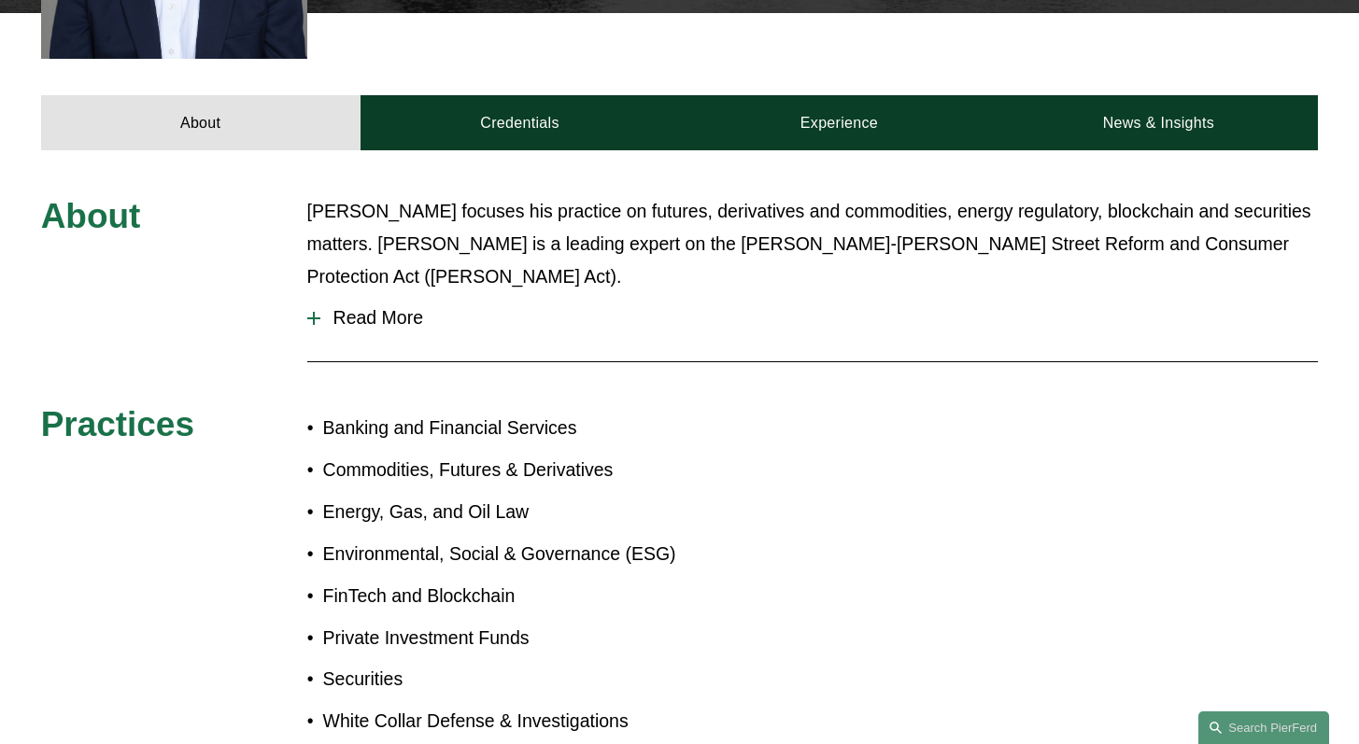
scroll to position [548, 0]
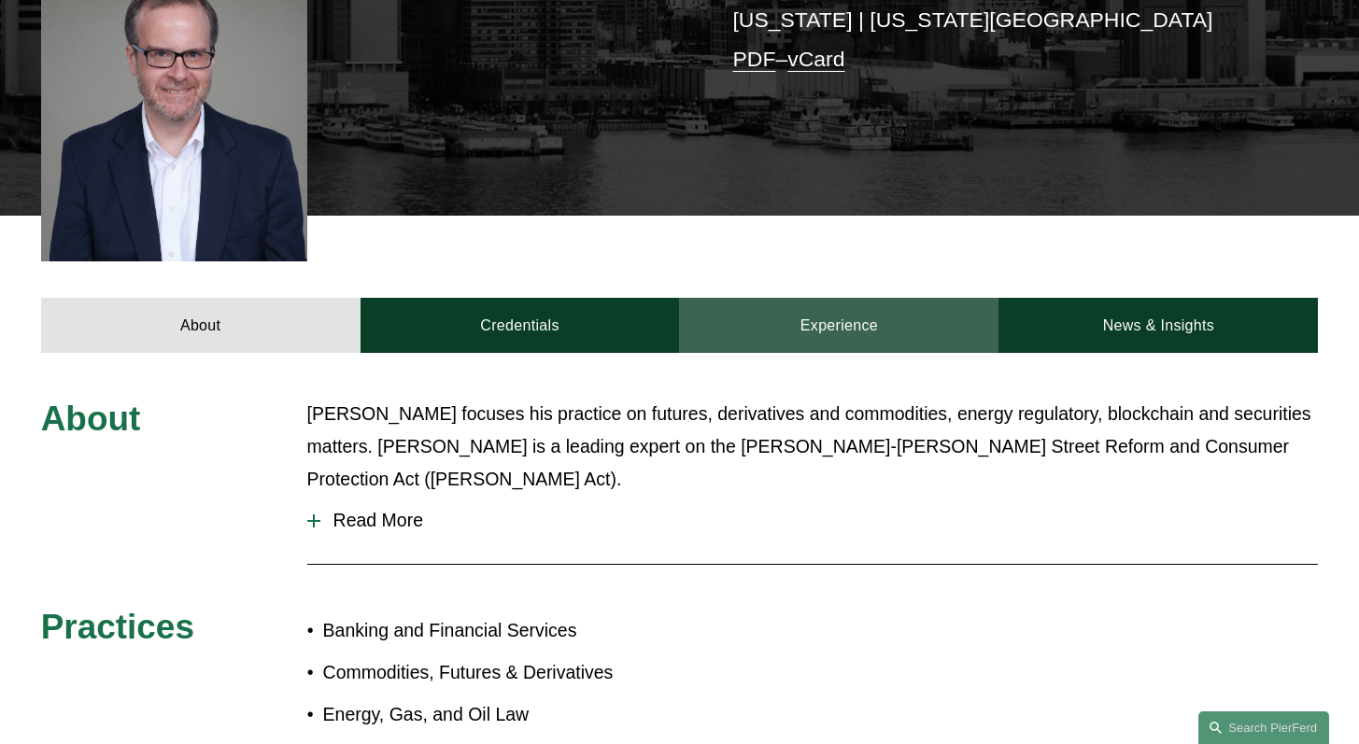
click at [787, 303] on link "Experience" at bounding box center [838, 325] width 319 height 55
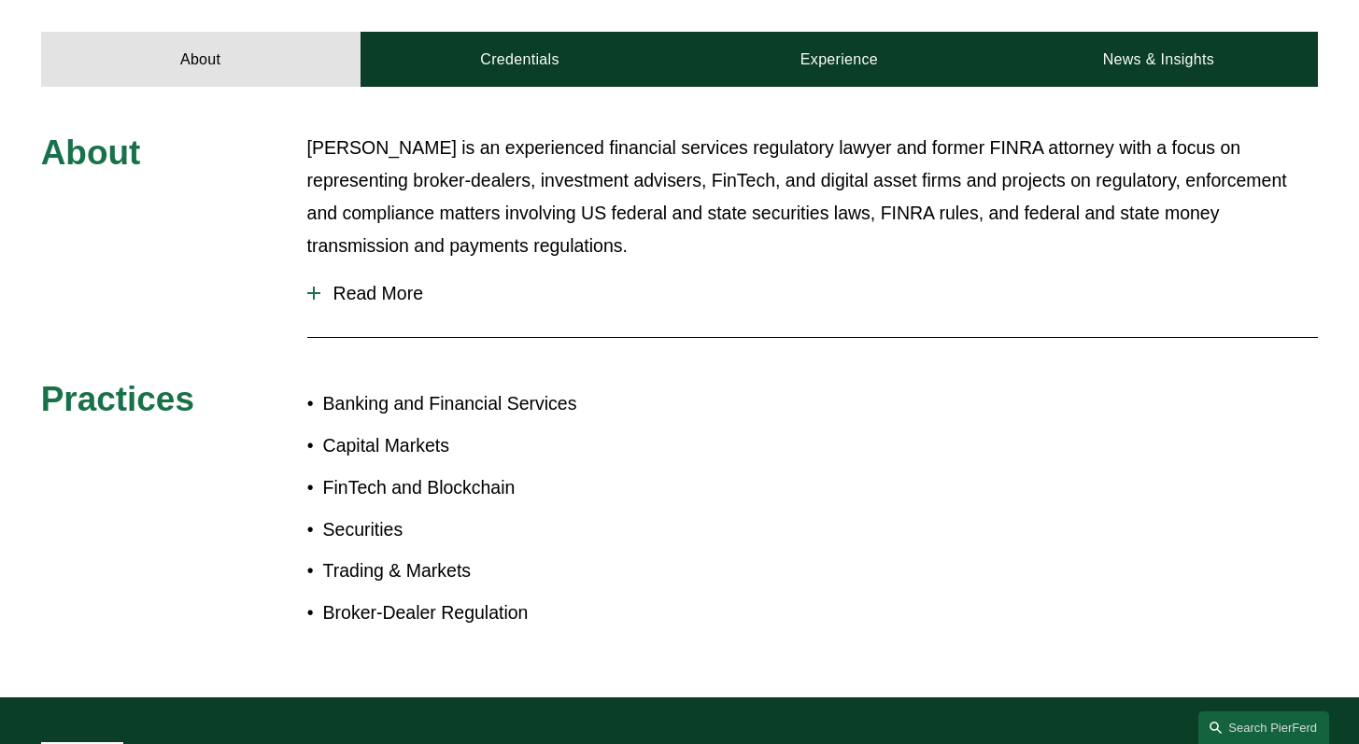
scroll to position [676, 0]
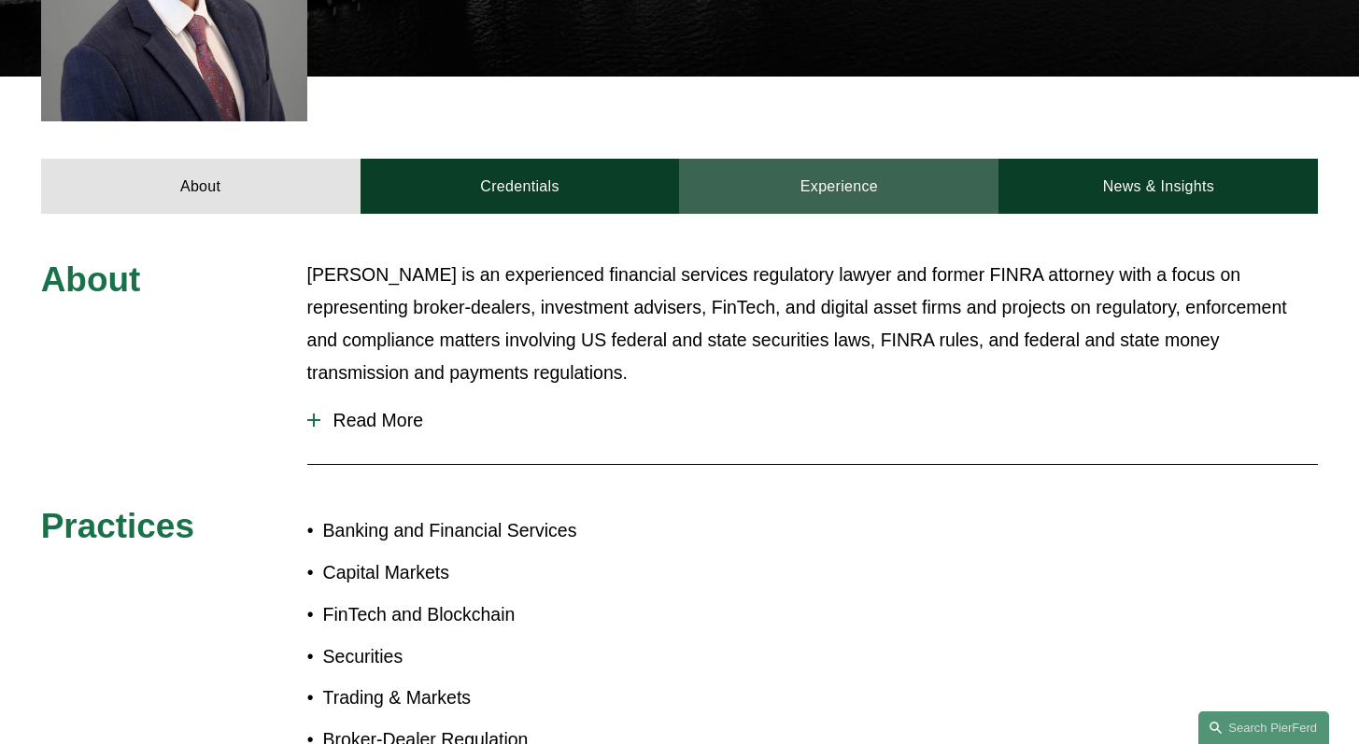
click at [825, 167] on link "Experience" at bounding box center [838, 186] width 319 height 55
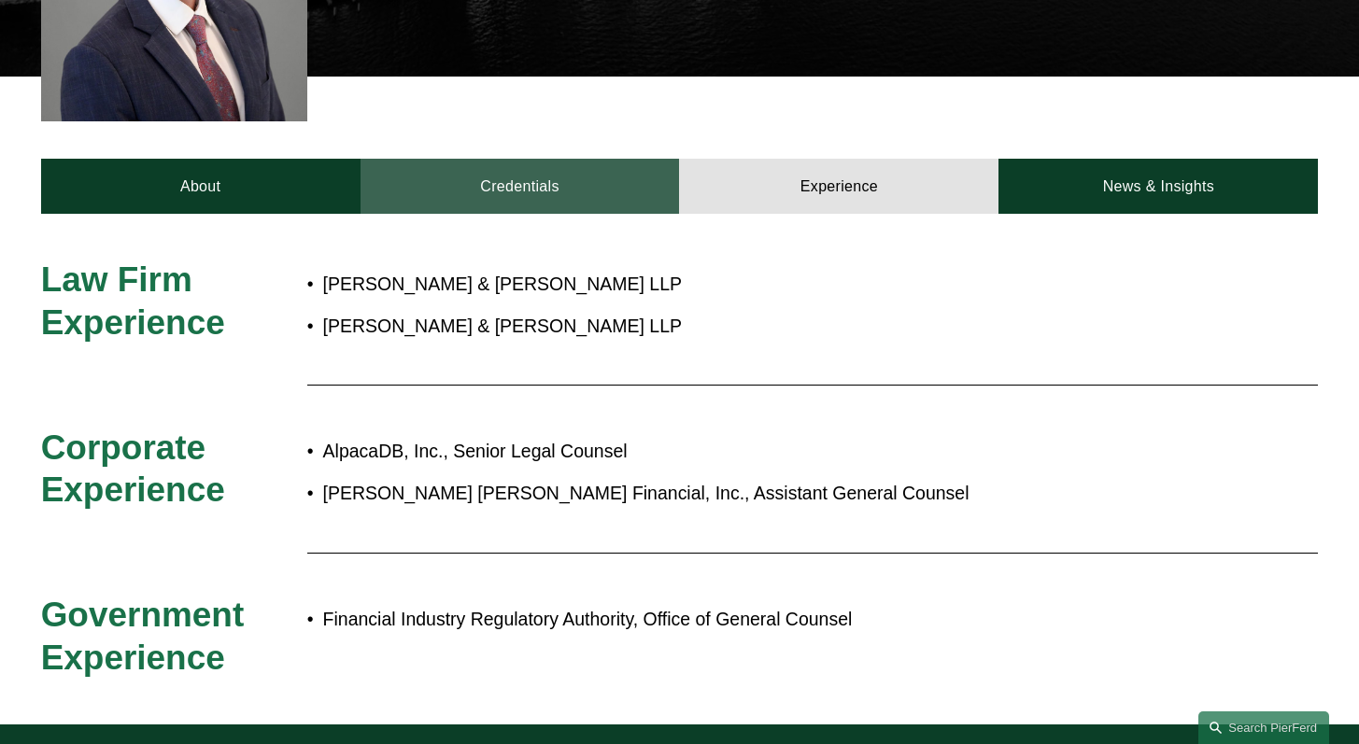
click at [534, 163] on link "Credentials" at bounding box center [520, 186] width 319 height 55
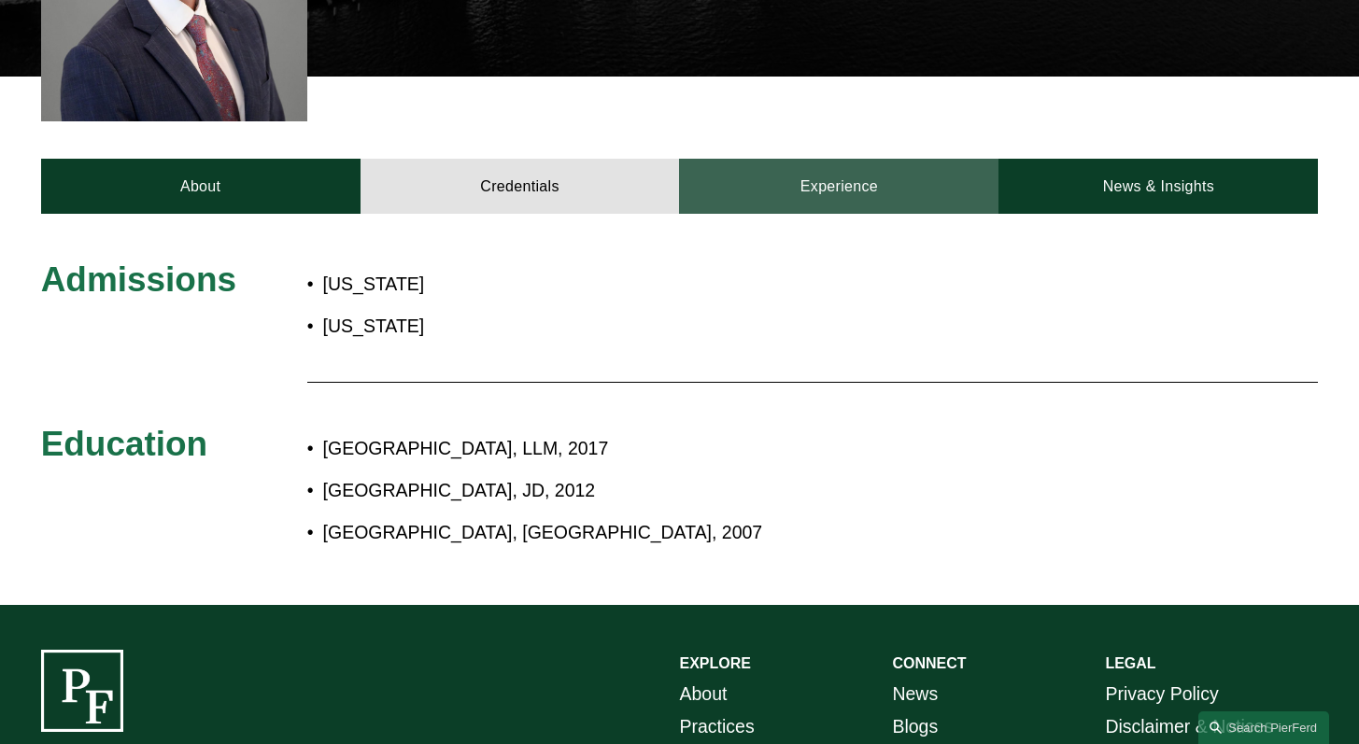
click at [726, 169] on link "Experience" at bounding box center [838, 186] width 319 height 55
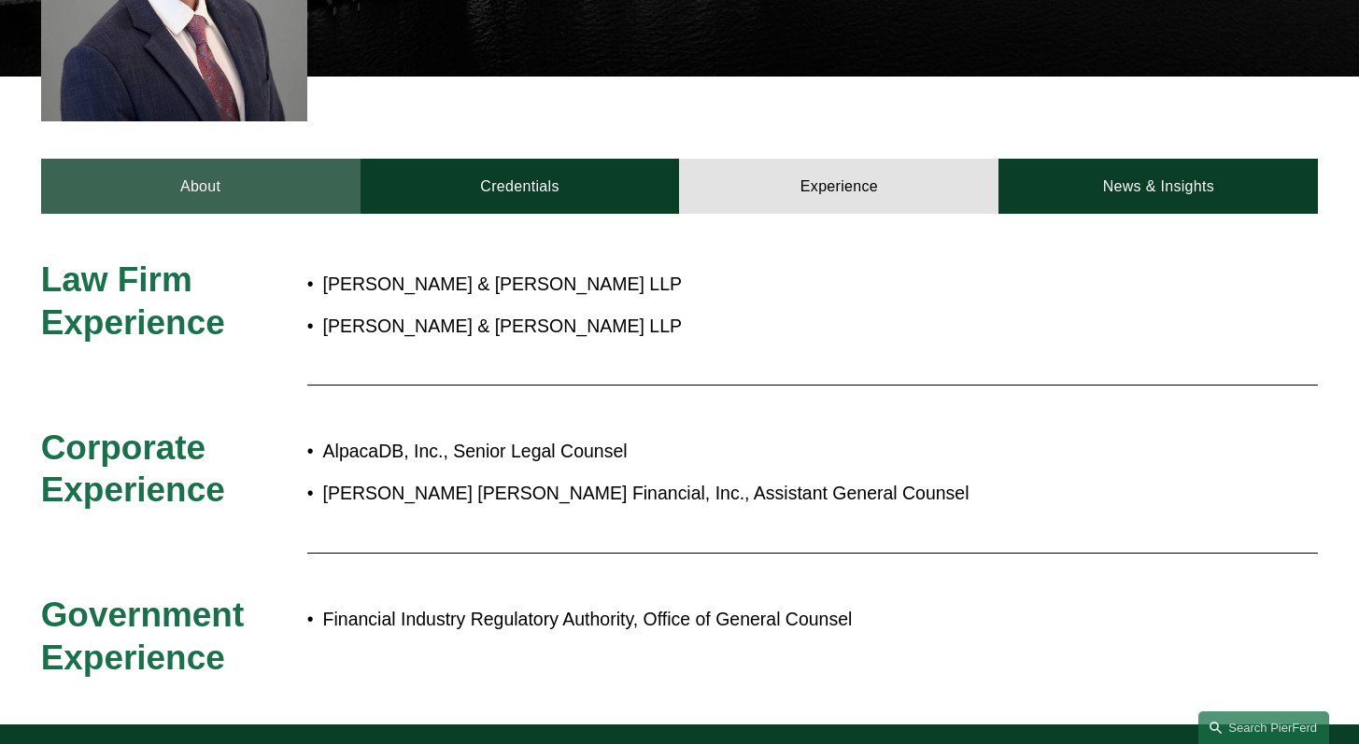
click at [262, 168] on link "About" at bounding box center [200, 186] width 319 height 55
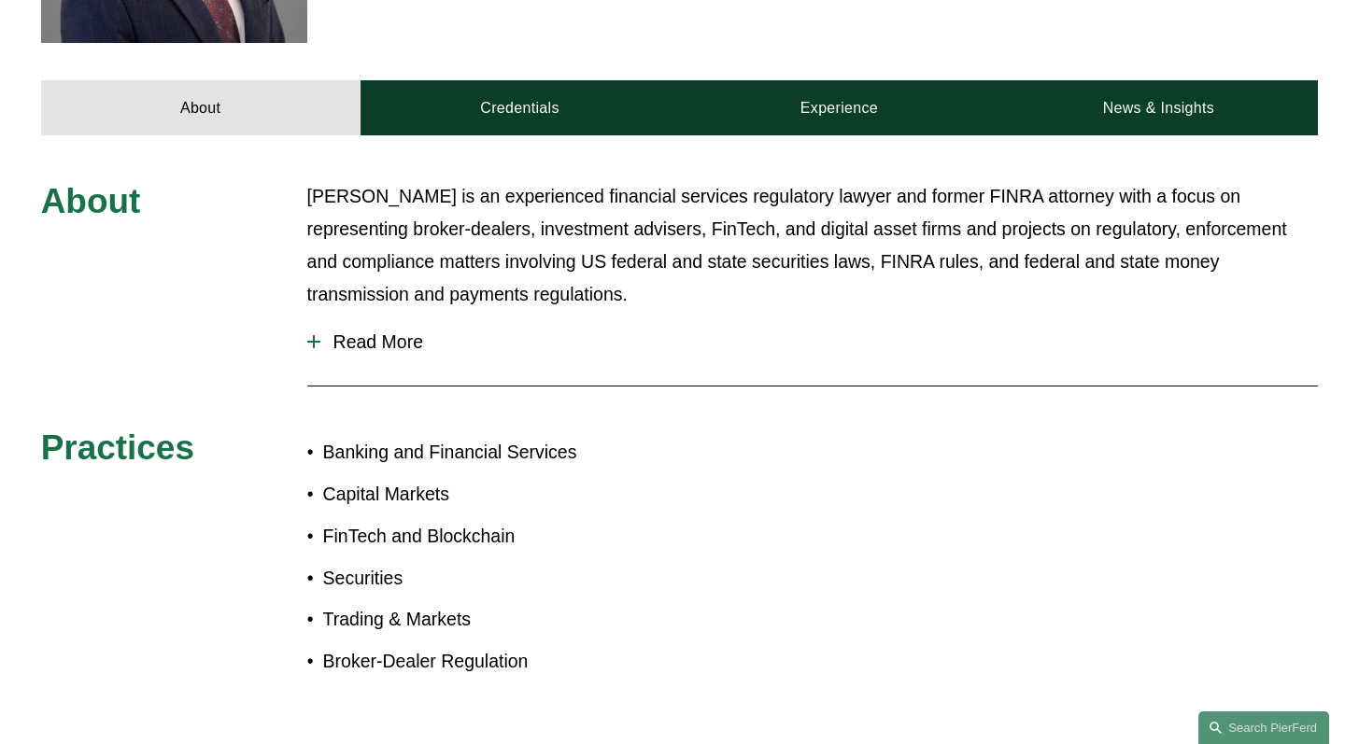
scroll to position [991, 0]
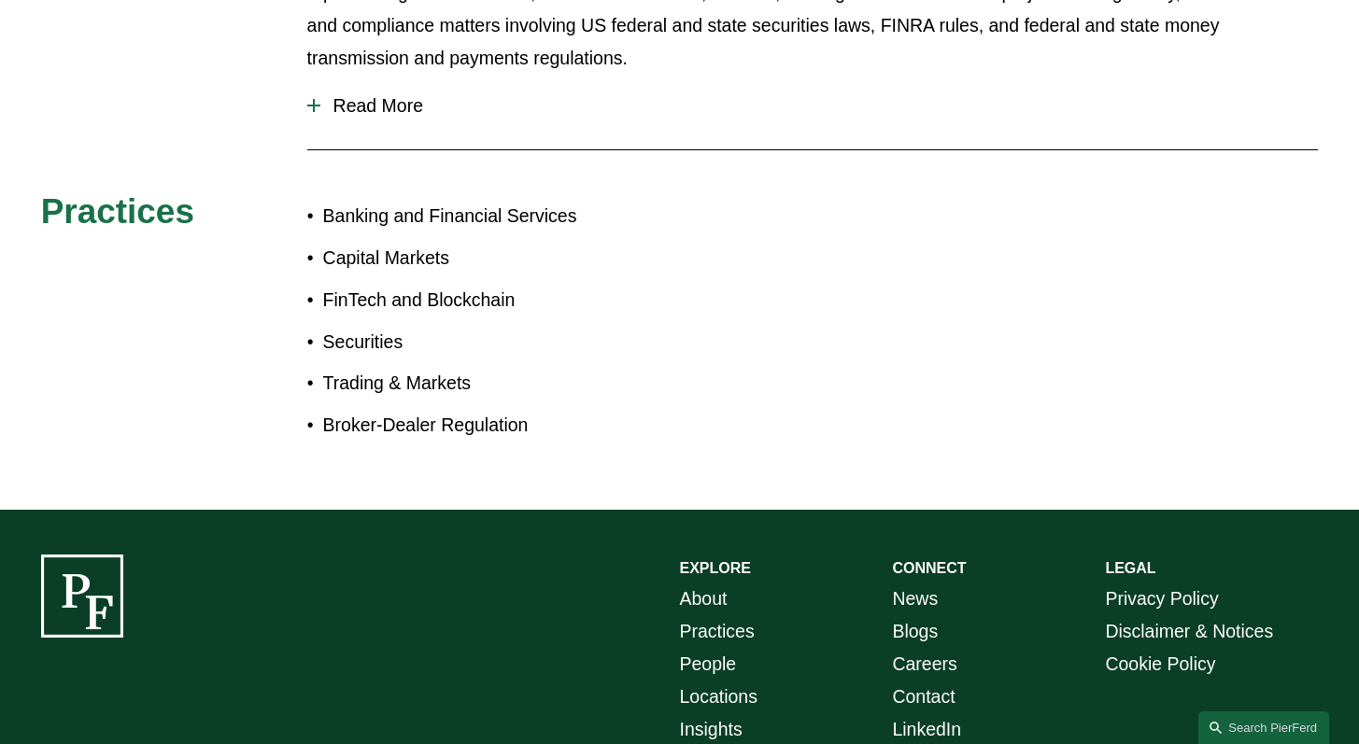
drag, startPoint x: 1372, startPoint y: 464, endPoint x: 1372, endPoint y: 589, distance: 125.2
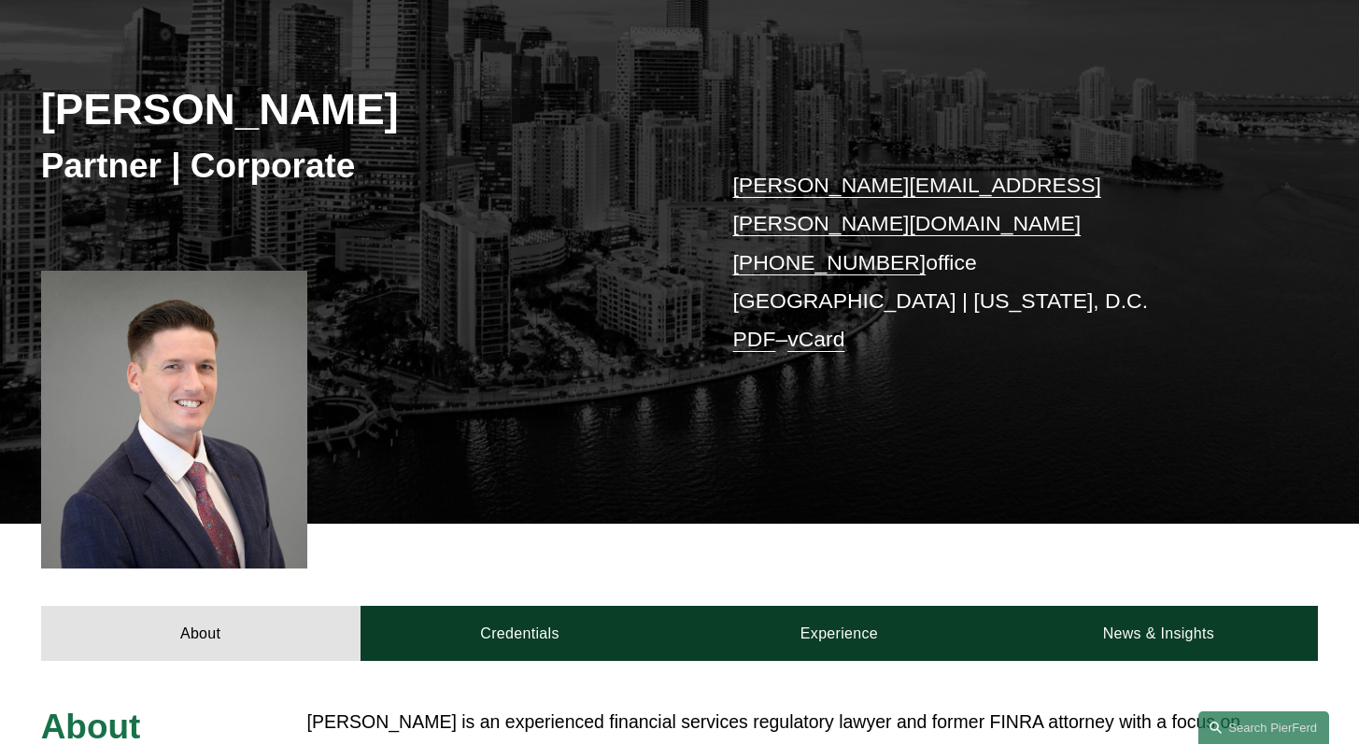
scroll to position [0, 0]
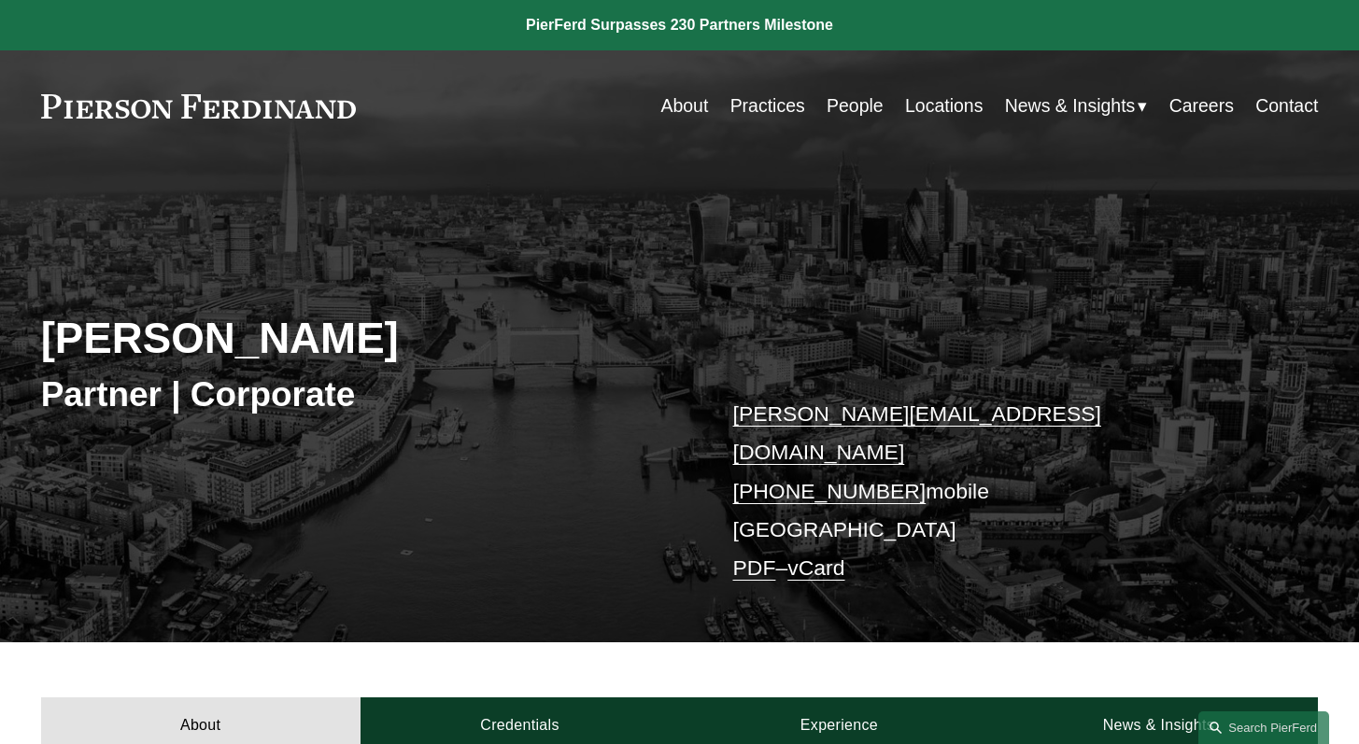
drag, startPoint x: 461, startPoint y: 344, endPoint x: 44, endPoint y: 344, distance: 416.6
click at [44, 344] on h2 "[PERSON_NAME]" at bounding box center [360, 338] width 639 height 51
copy h2 "[PERSON_NAME]"
